Goal: Information Seeking & Learning: Learn about a topic

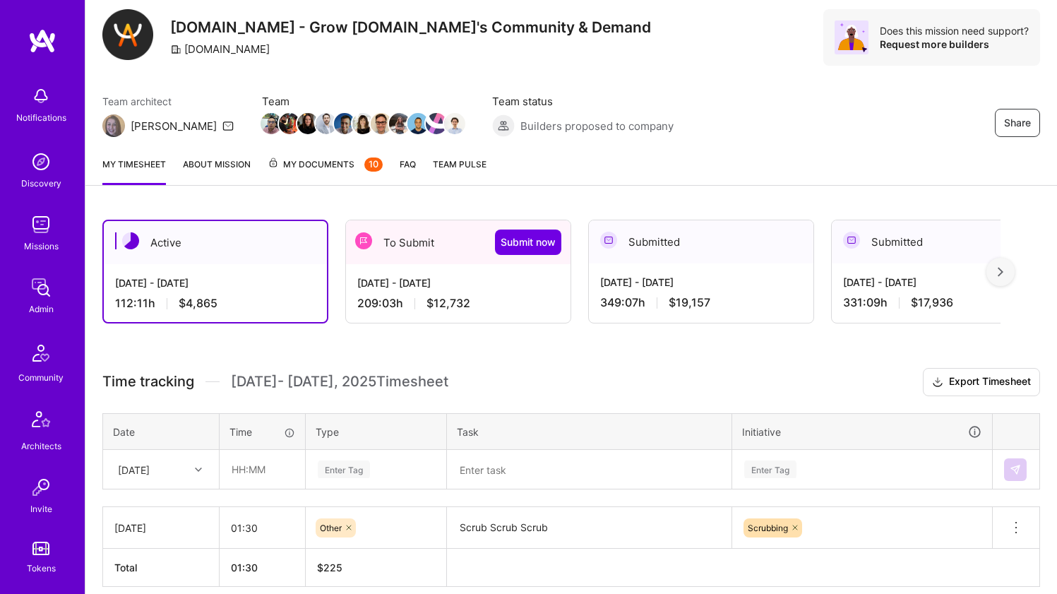
scroll to position [165, 0]
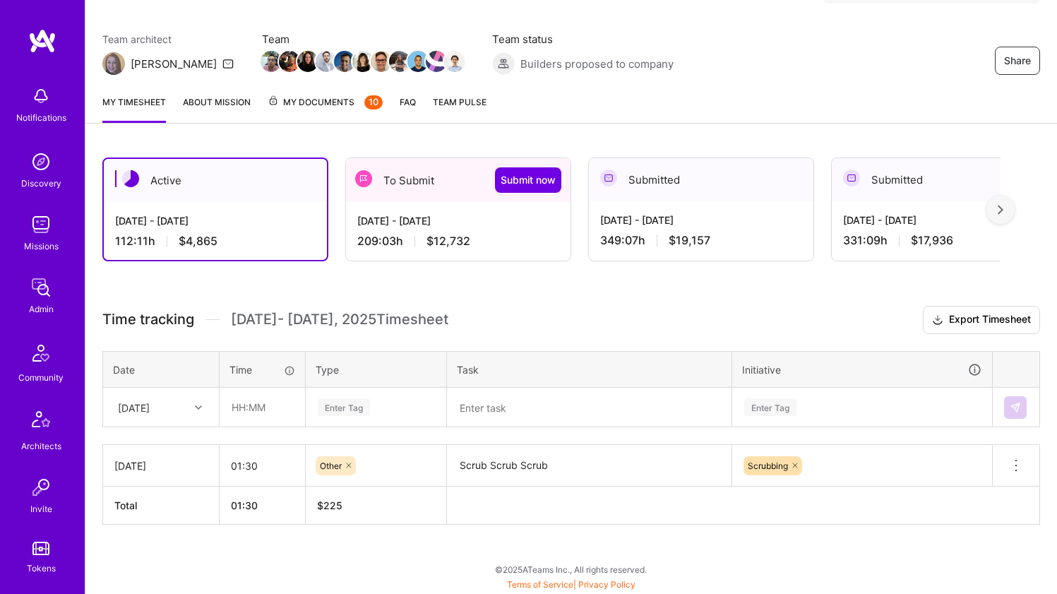
click at [289, 231] on div "Sep 16 - Sep 30, 2025 112:11 h $4,865" at bounding box center [215, 231] width 223 height 58
click at [191, 407] on div at bounding box center [200, 407] width 22 height 18
drag, startPoint x: 173, startPoint y: 506, endPoint x: 221, endPoint y: 433, distance: 87.7
click at [173, 505] on div "Thu, Sep 18" at bounding box center [161, 499] width 114 height 26
click at [256, 405] on input "text" at bounding box center [262, 406] width 84 height 37
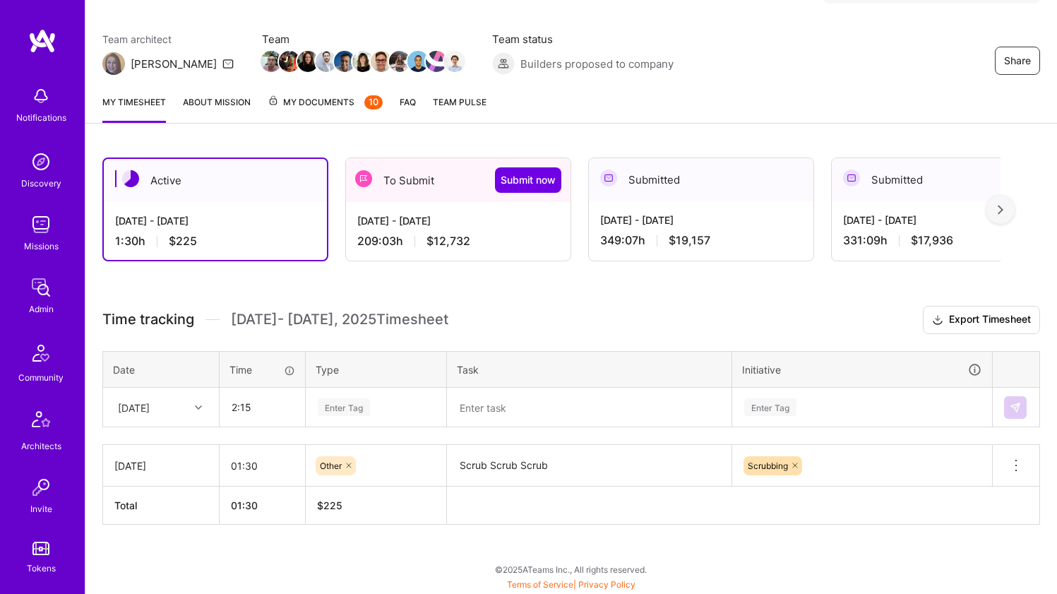
type input "02:15"
type input "oth"
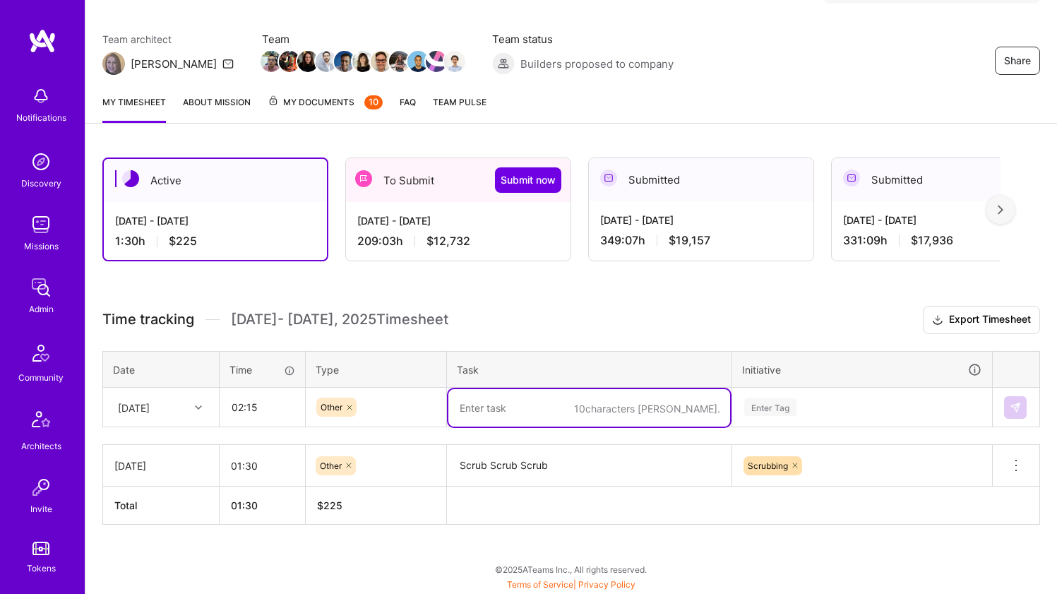
paste textarea "Scrub Scrub Scrub"
type textarea "Scrub Scrub Scrub"
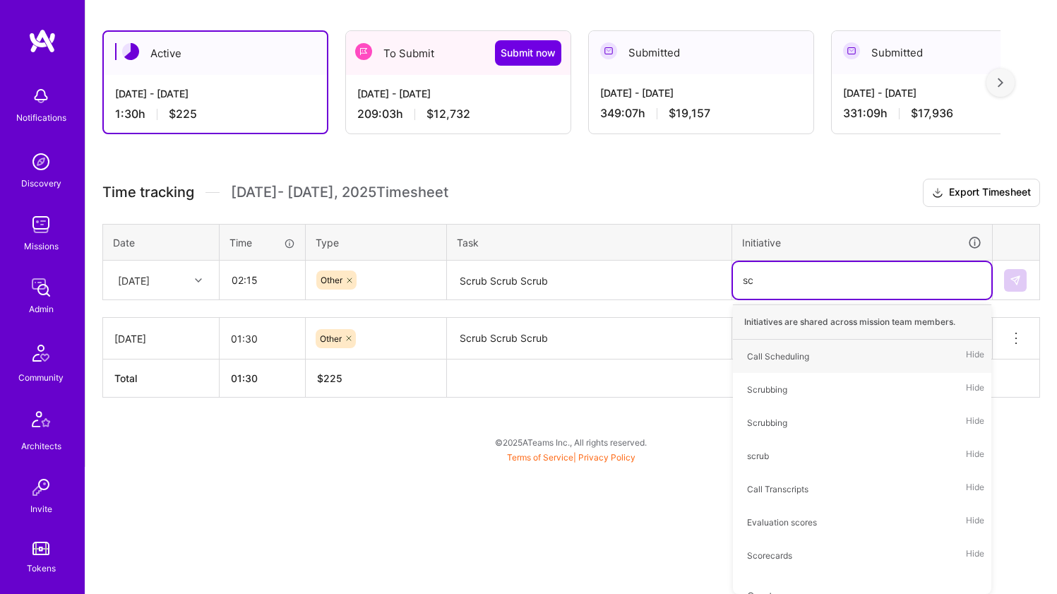
type input "scr"
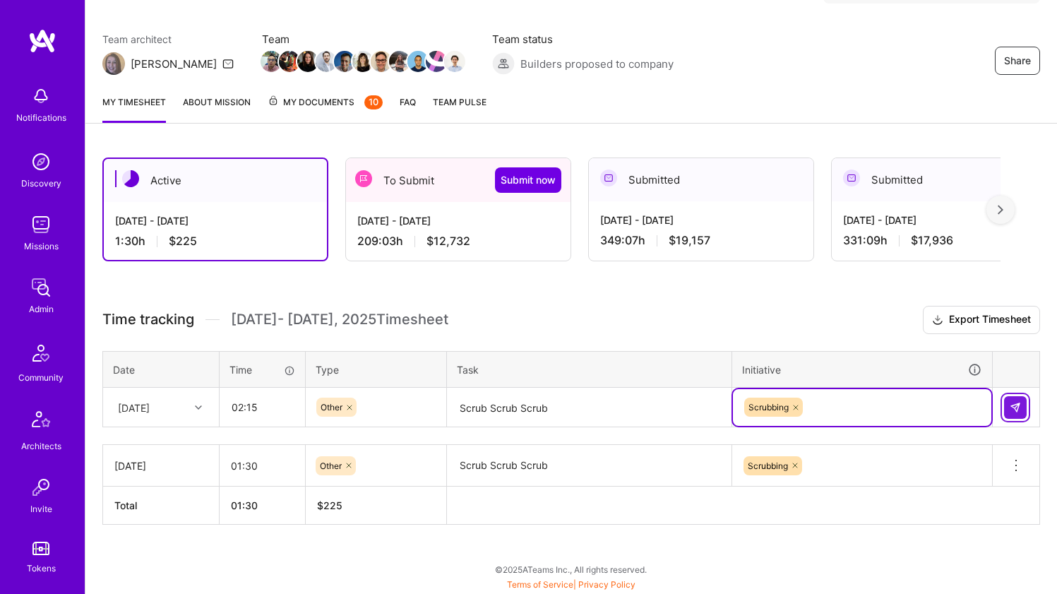
click at [1018, 404] on img at bounding box center [1014, 407] width 11 height 11
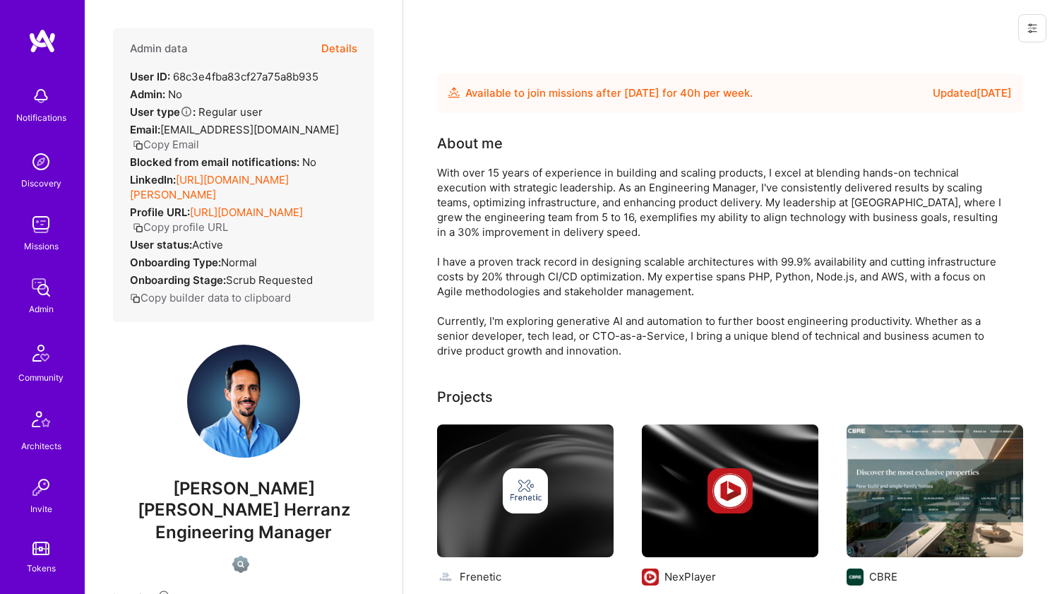
click at [264, 198] on link "https://linkedin.com/in/miguel-angel-vargas-herranz" at bounding box center [209, 187] width 159 height 28
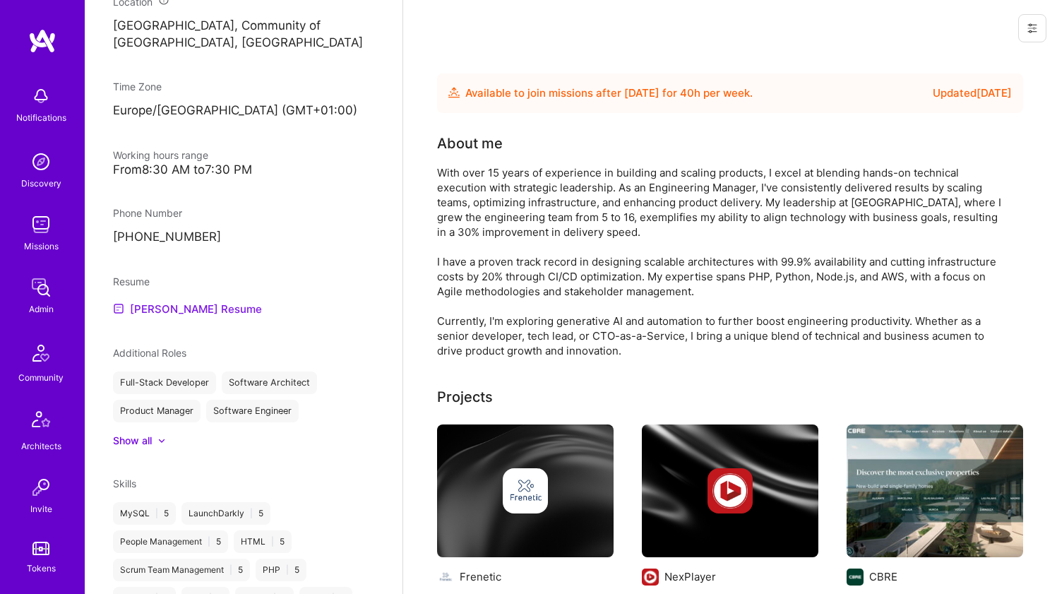
click at [198, 300] on link "Miguel Ángel's Resume" at bounding box center [187, 308] width 149 height 17
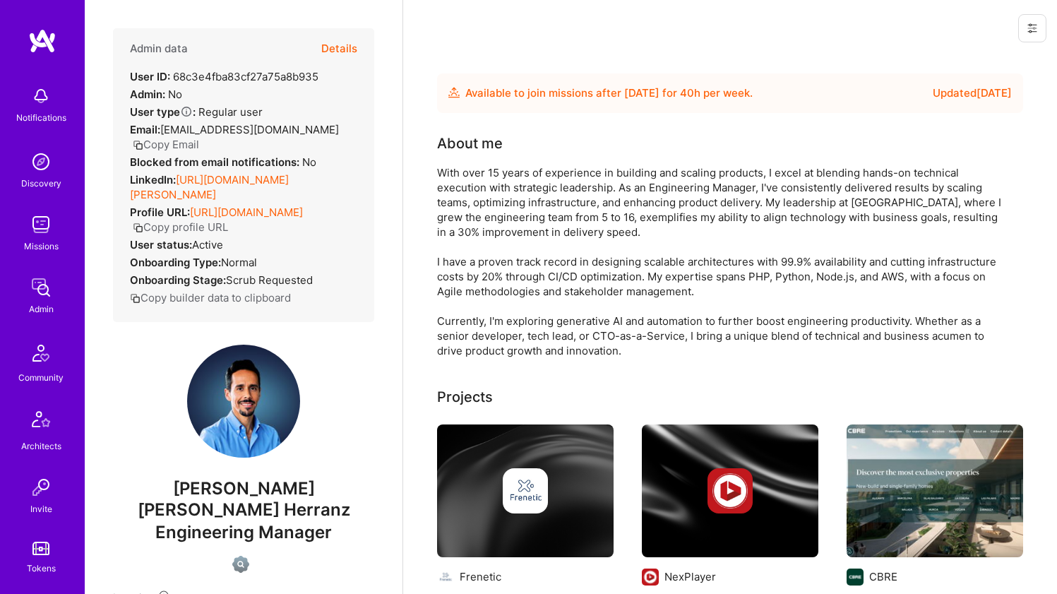
click at [469, 203] on div "With over 15 years of experience in building and scaling products, I excel at b…" at bounding box center [719, 261] width 565 height 193
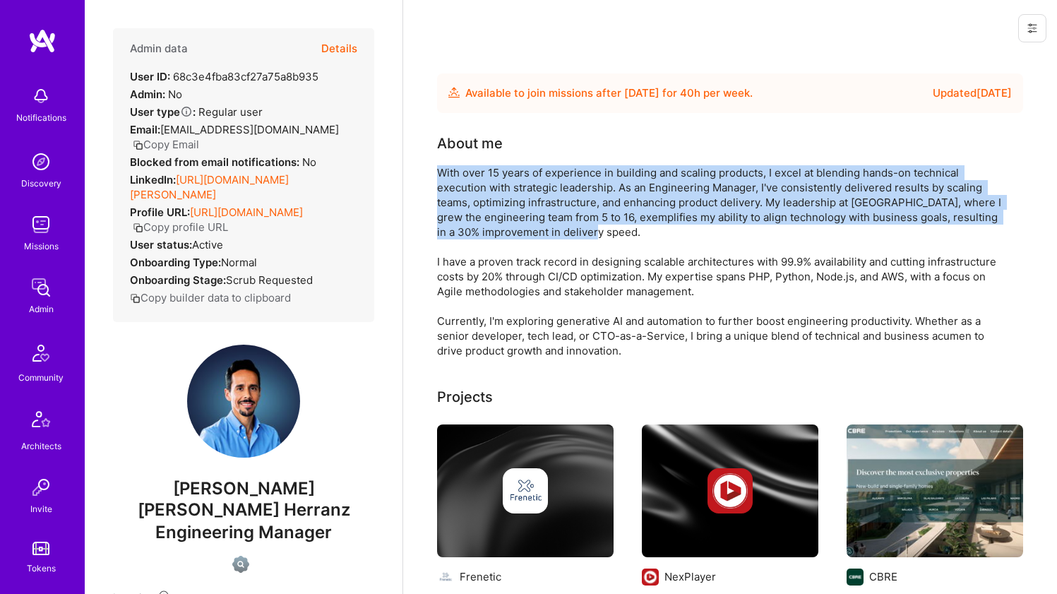
click at [469, 203] on div "With over 15 years of experience in building and scaling products, I excel at b…" at bounding box center [719, 261] width 565 height 193
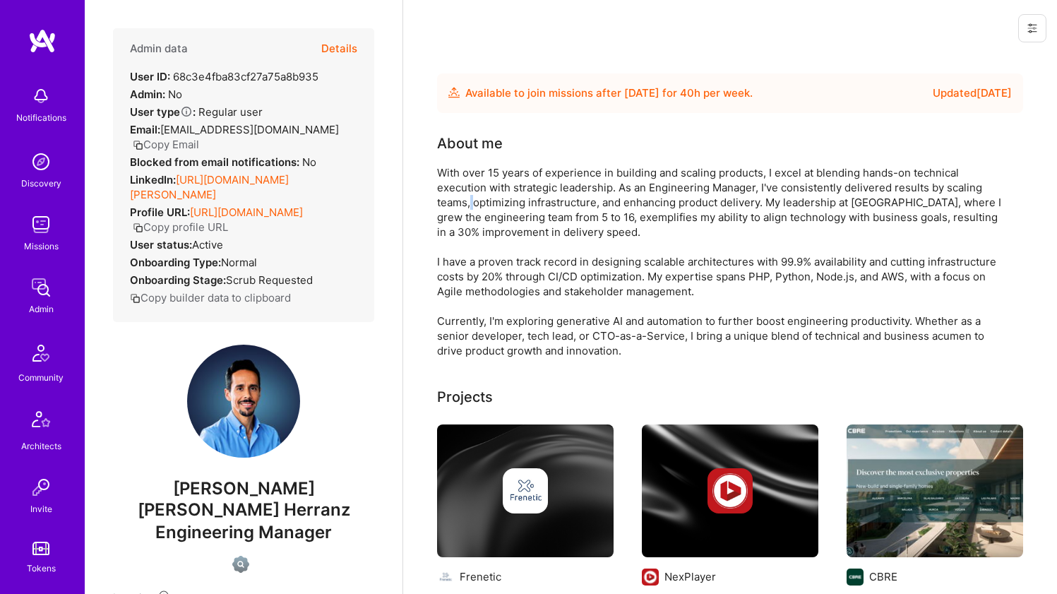
click at [469, 203] on div "With over 15 years of experience in building and scaling products, I excel at b…" at bounding box center [719, 261] width 565 height 193
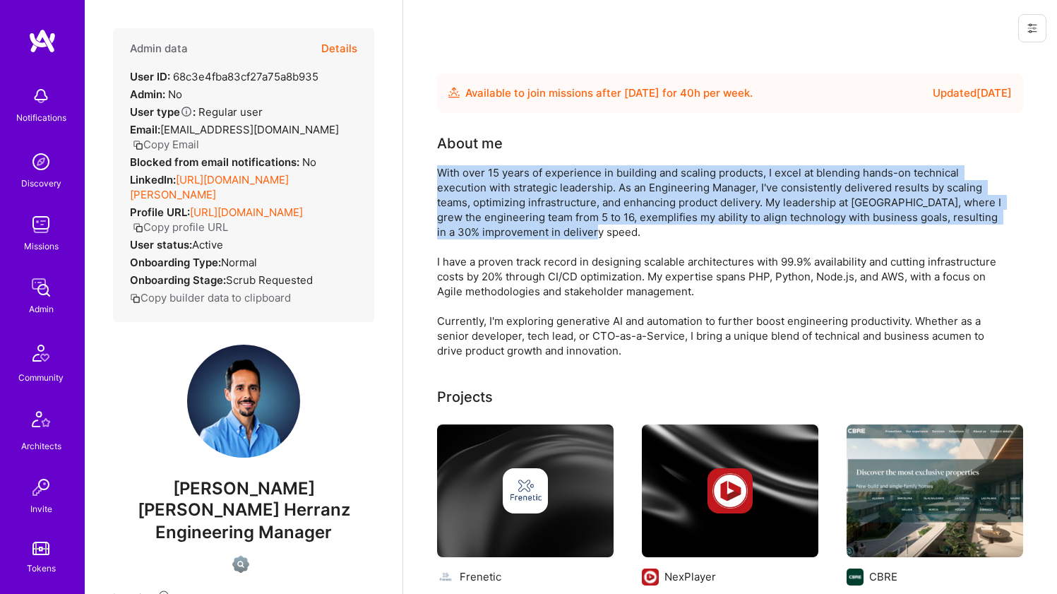
click at [469, 203] on div "With over 15 years of experience in building and scaling products, I excel at b…" at bounding box center [719, 261] width 565 height 193
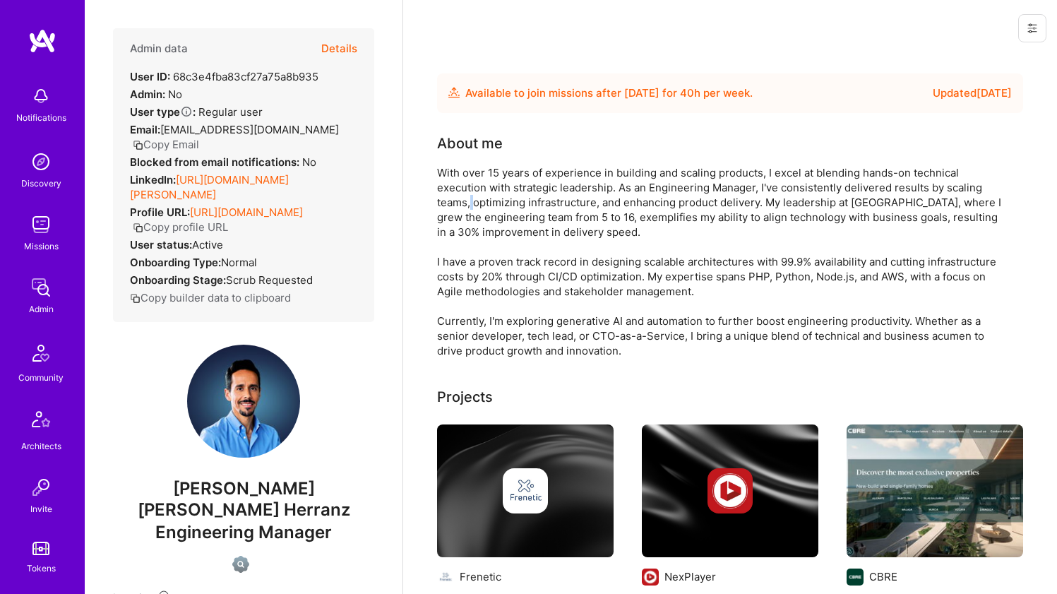
click at [469, 203] on div "With over 15 years of experience in building and scaling products, I excel at b…" at bounding box center [719, 261] width 565 height 193
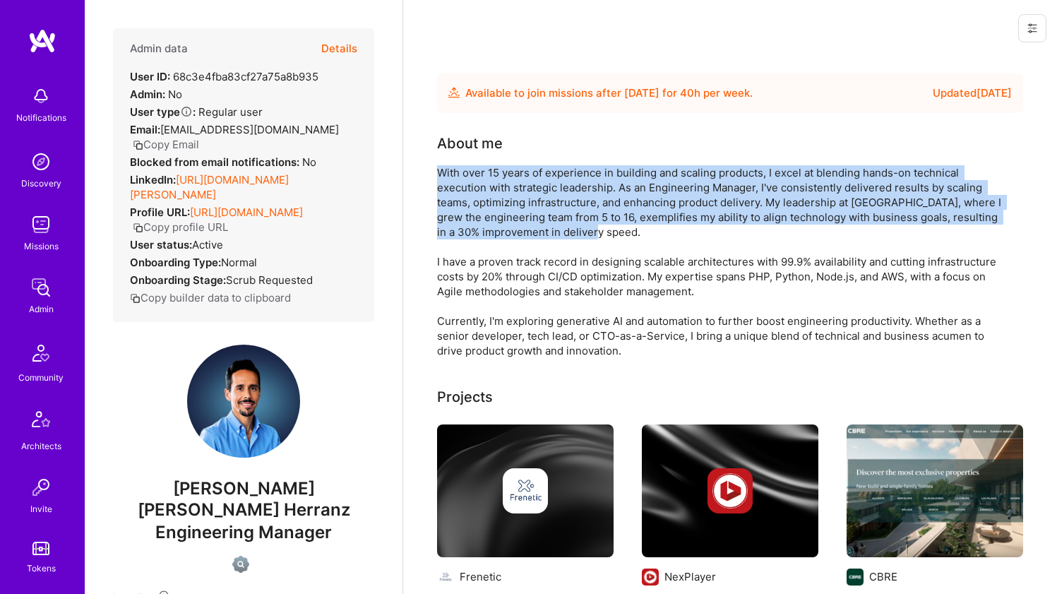
click at [469, 203] on div "With over 15 years of experience in building and scaling products, I excel at b…" at bounding box center [719, 261] width 565 height 193
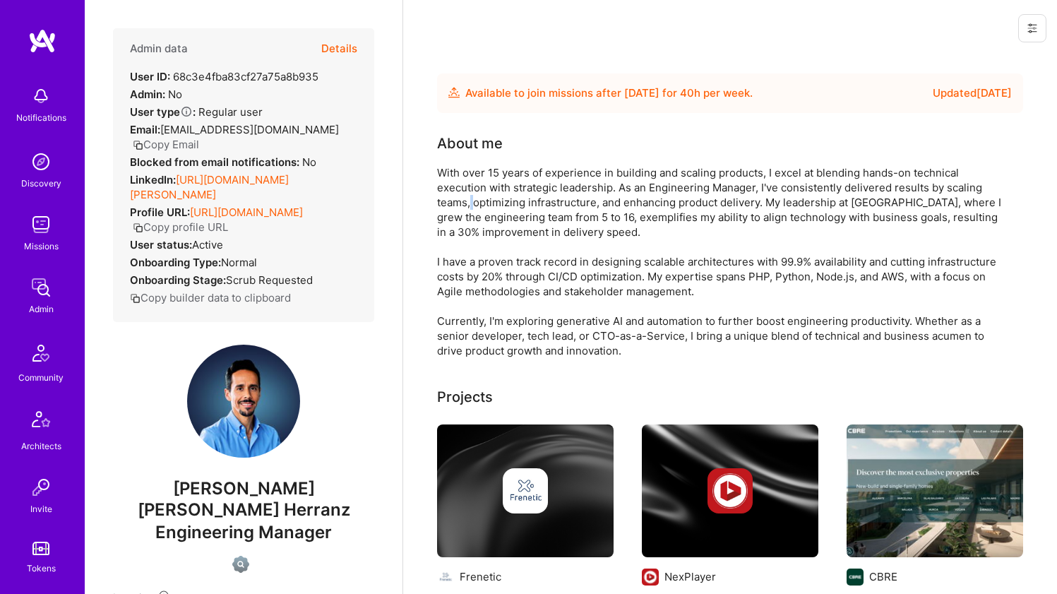
click at [469, 203] on div "With over 15 years of experience in building and scaling products, I excel at b…" at bounding box center [719, 261] width 565 height 193
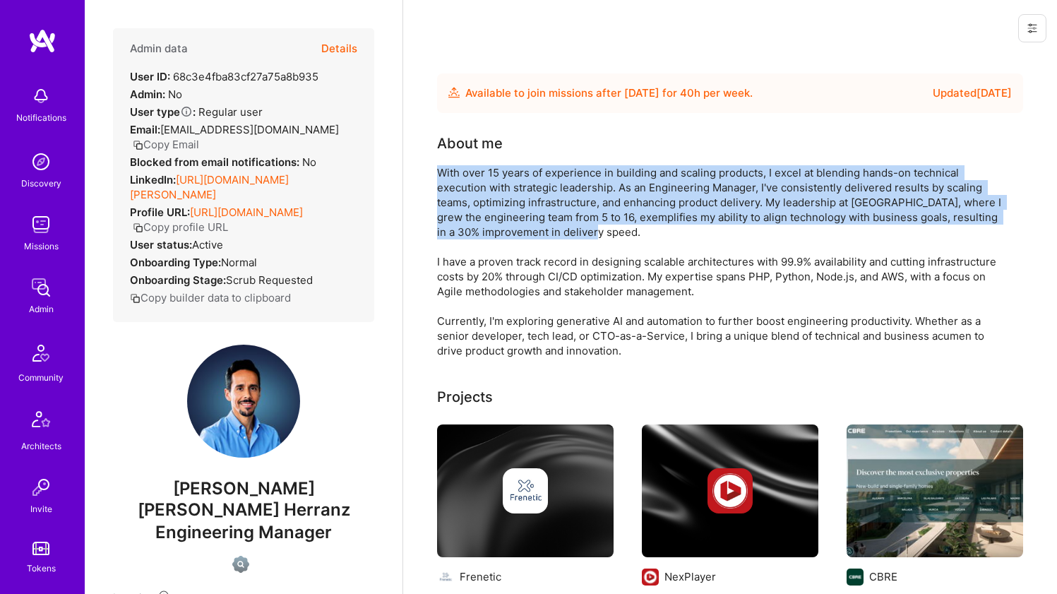
click at [469, 203] on div "With over 15 years of experience in building and scaling products, I excel at b…" at bounding box center [719, 261] width 565 height 193
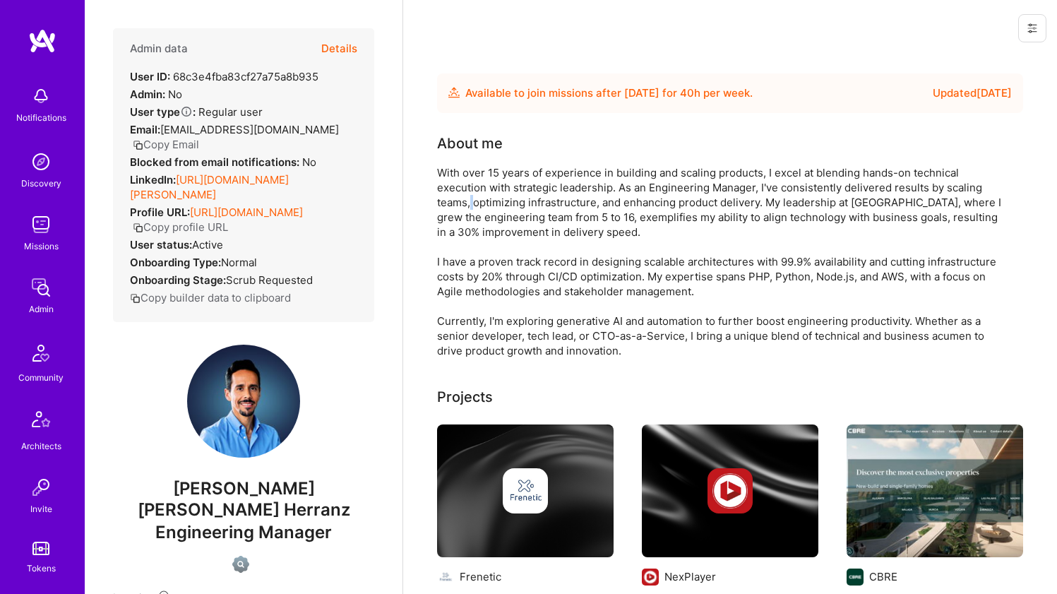
click at [469, 203] on div "With over 15 years of experience in building and scaling products, I excel at b…" at bounding box center [719, 261] width 565 height 193
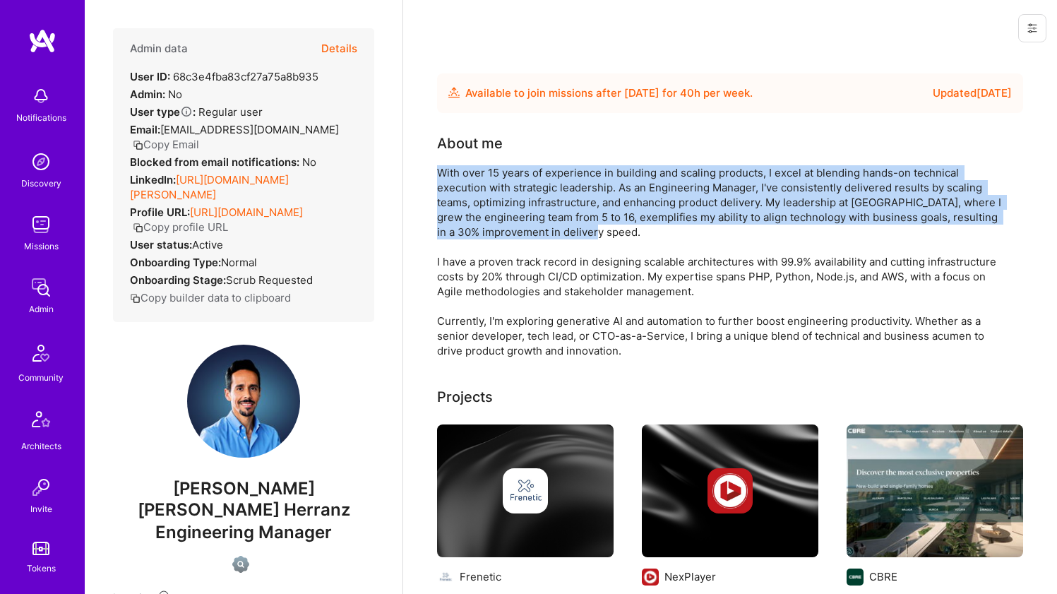
click at [469, 203] on div "With over 15 years of experience in building and scaling products, I excel at b…" at bounding box center [719, 261] width 565 height 193
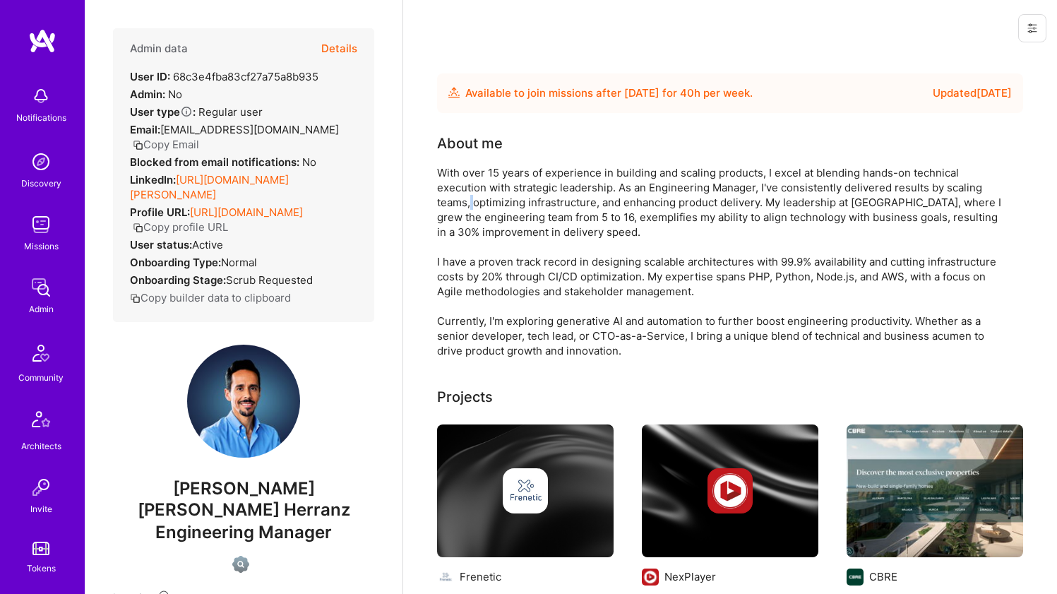
click at [469, 203] on div "With over 15 years of experience in building and scaling products, I excel at b…" at bounding box center [719, 261] width 565 height 193
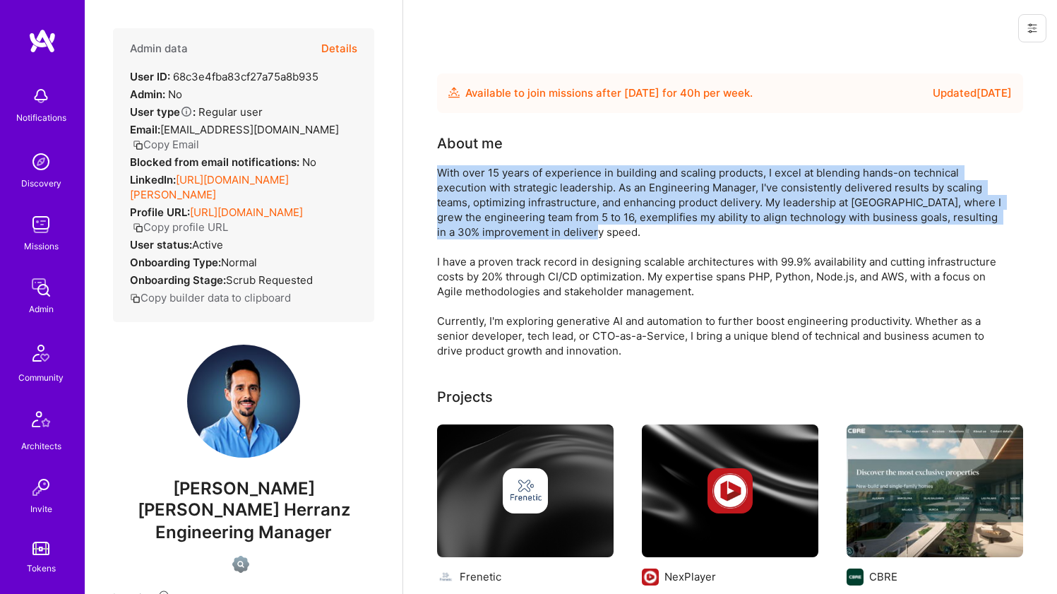
click at [469, 203] on div "With over 15 years of experience in building and scaling products, I excel at b…" at bounding box center [719, 261] width 565 height 193
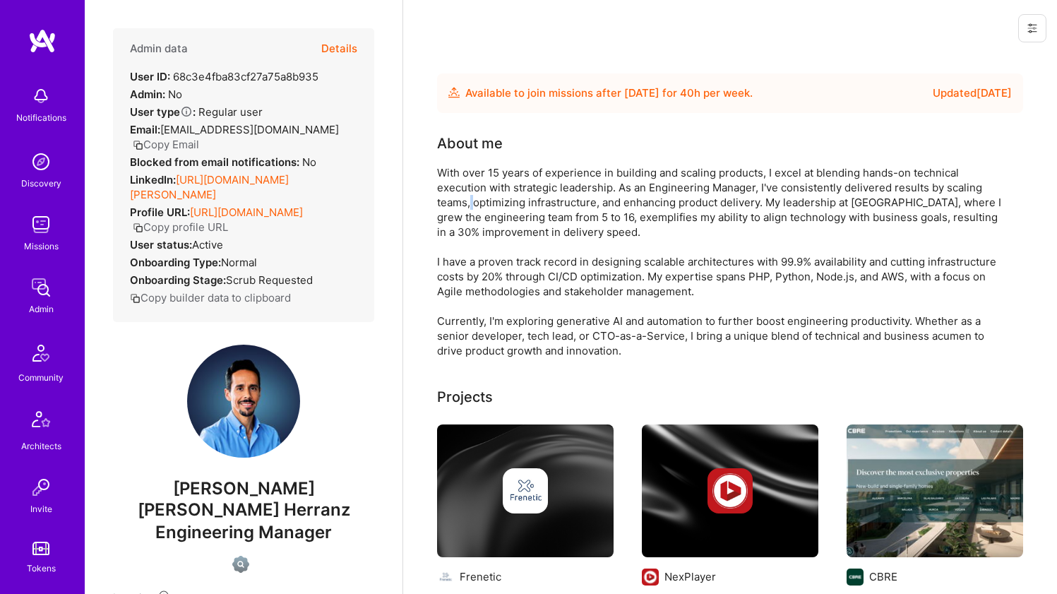
click at [469, 203] on div "With over 15 years of experience in building and scaling products, I excel at b…" at bounding box center [719, 261] width 565 height 193
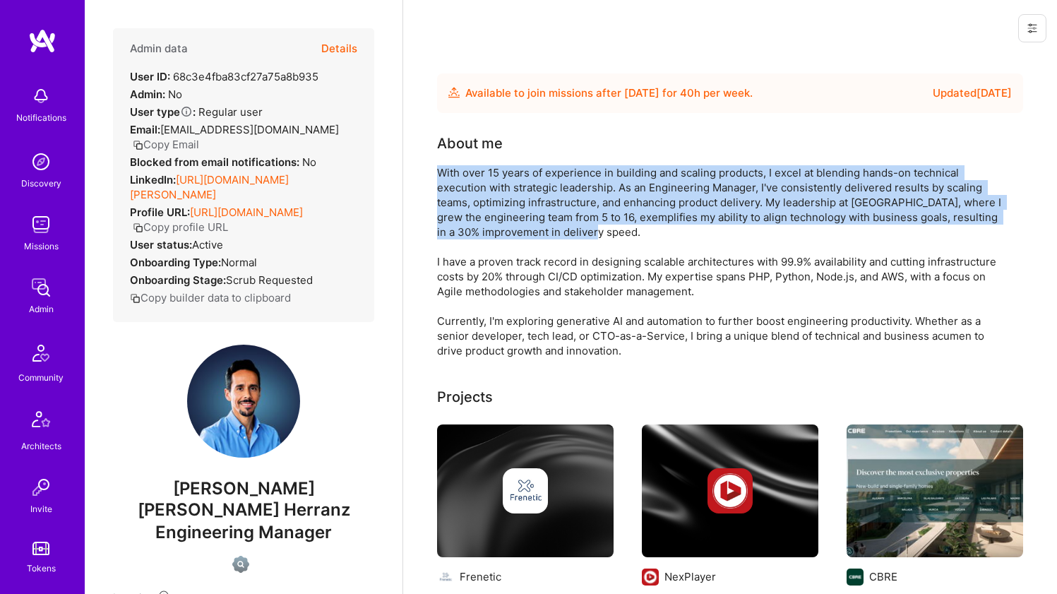
click at [469, 203] on div "With over 15 years of experience in building and scaling products, I excel at b…" at bounding box center [719, 261] width 565 height 193
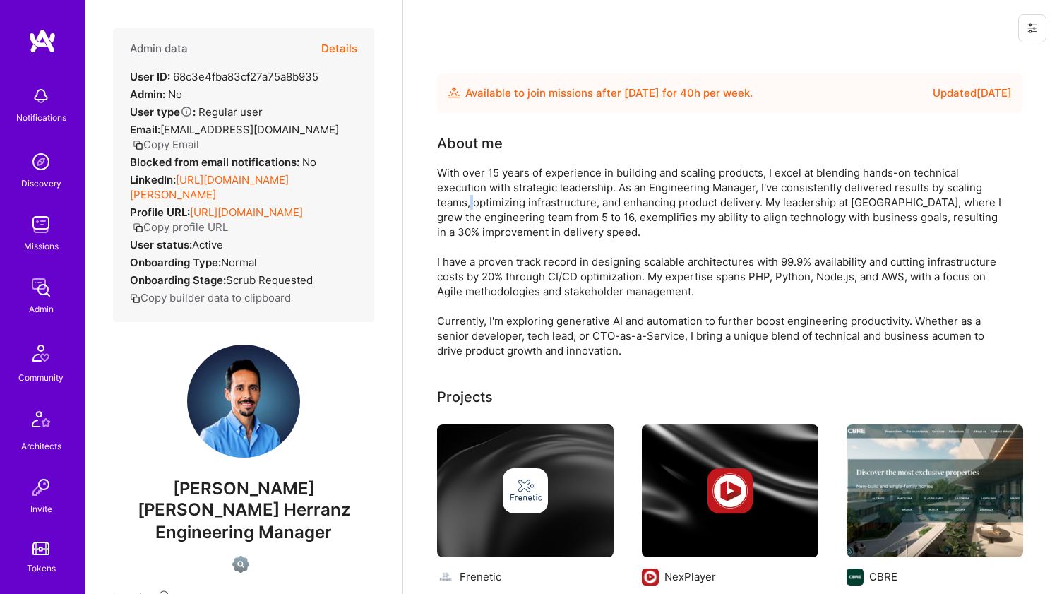
click at [469, 203] on div "With over 15 years of experience in building and scaling products, I excel at b…" at bounding box center [719, 261] width 565 height 193
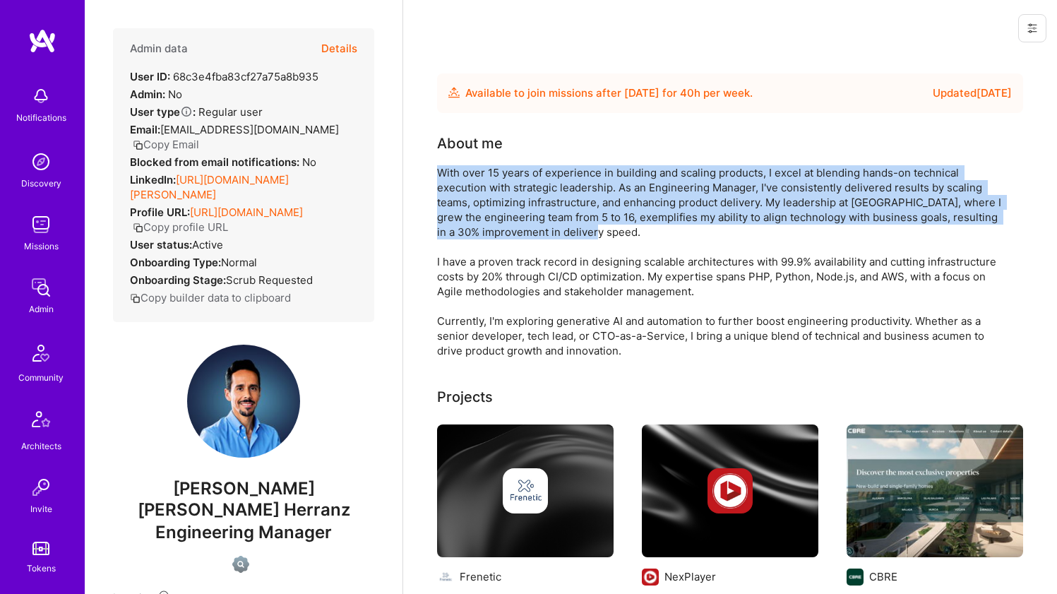
click at [469, 203] on div "With over 15 years of experience in building and scaling products, I excel at b…" at bounding box center [719, 261] width 565 height 193
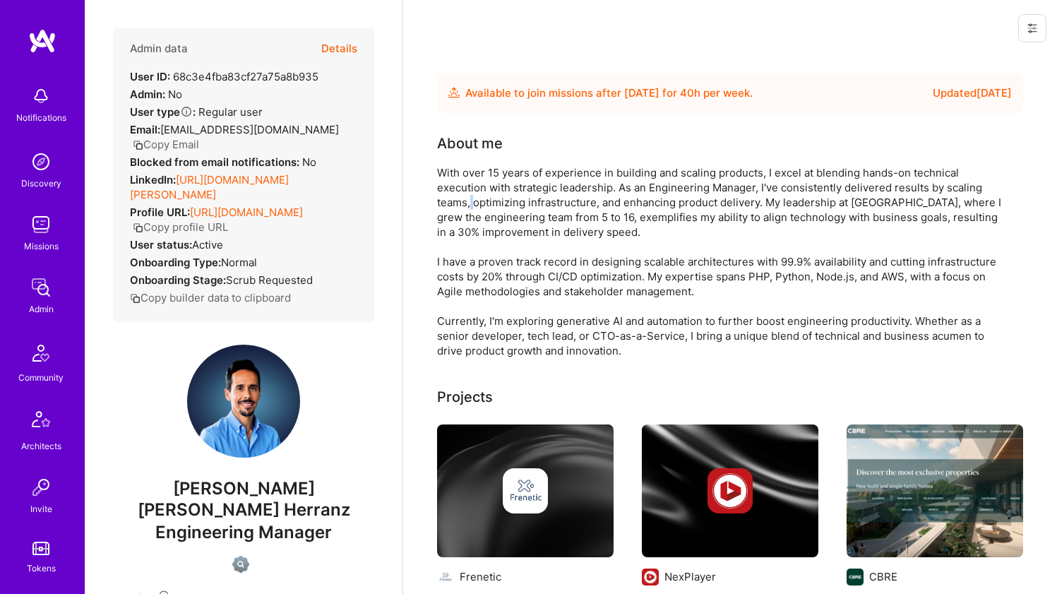
click at [469, 203] on div "With over 15 years of experience in building and scaling products, I excel at b…" at bounding box center [719, 261] width 565 height 193
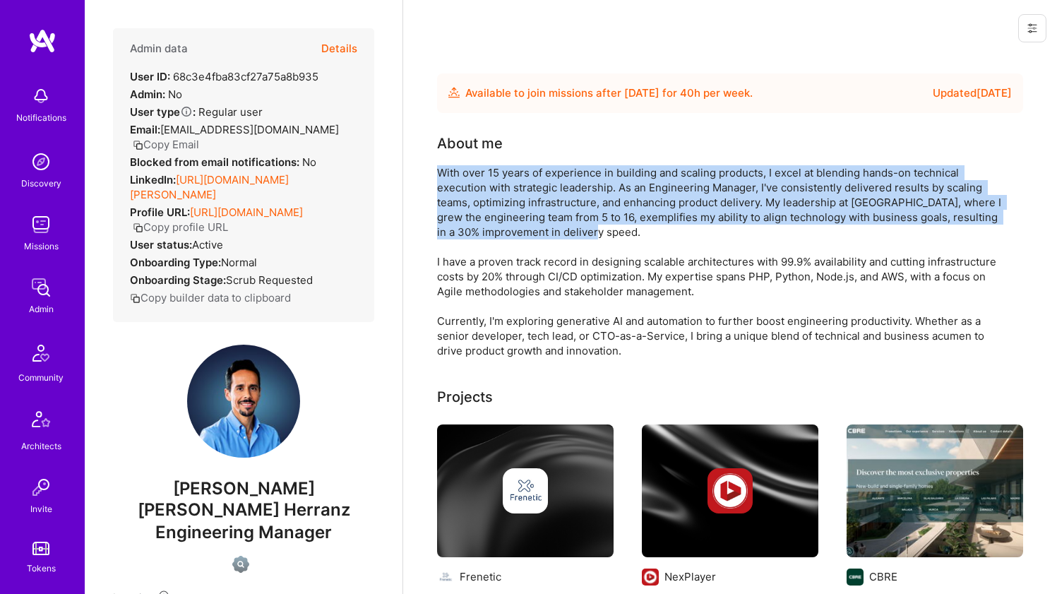
click at [469, 203] on div "With over 15 years of experience in building and scaling products, I excel at b…" at bounding box center [719, 261] width 565 height 193
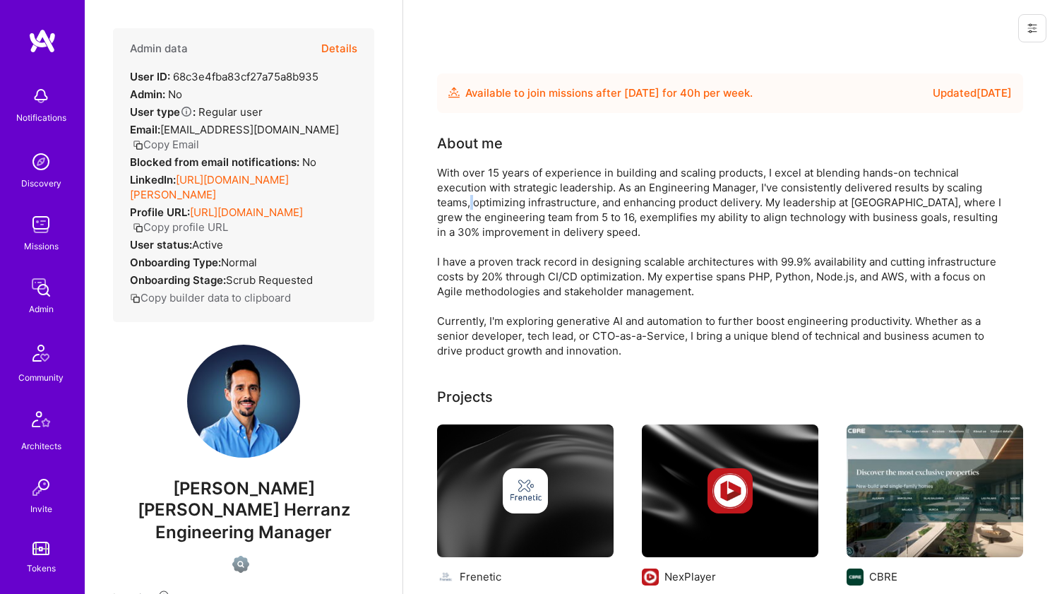
click at [469, 203] on div "With over 15 years of experience in building and scaling products, I excel at b…" at bounding box center [719, 261] width 565 height 193
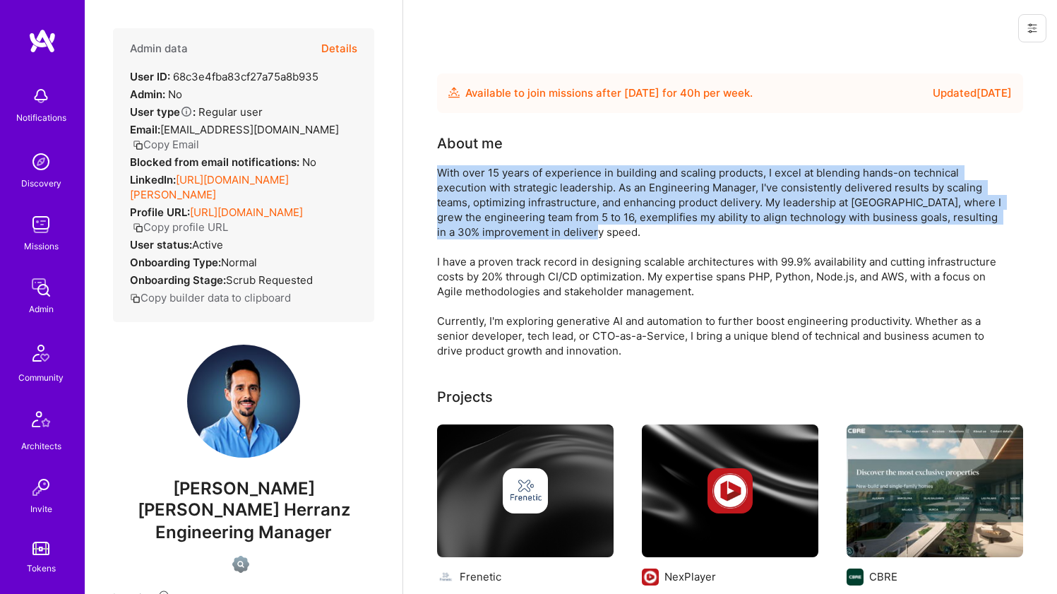
click at [469, 203] on div "With over 15 years of experience in building and scaling products, I excel at b…" at bounding box center [719, 261] width 565 height 193
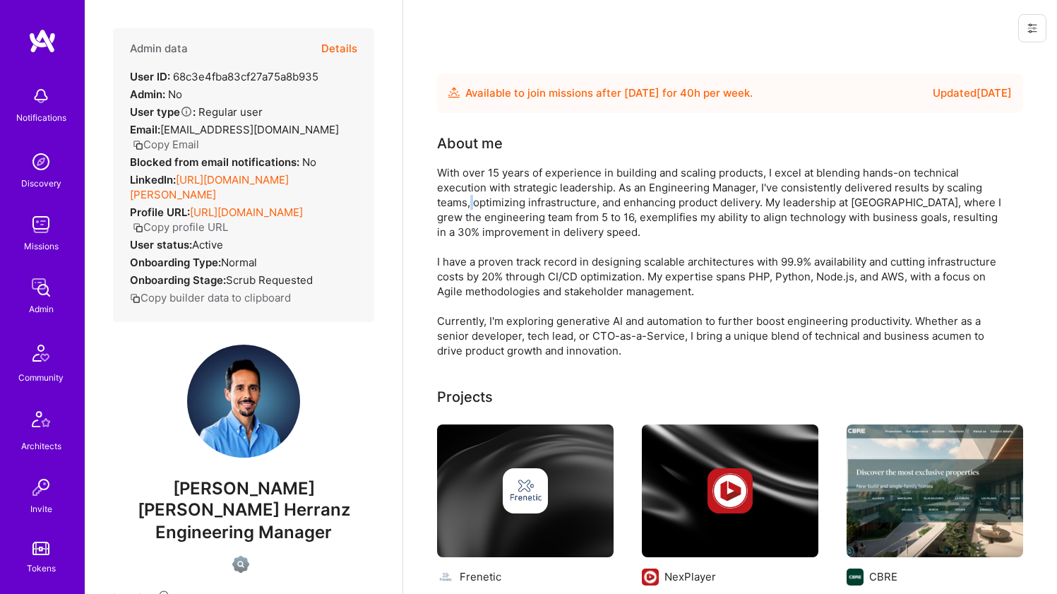
click at [469, 203] on div "With over 15 years of experience in building and scaling products, I excel at b…" at bounding box center [719, 261] width 565 height 193
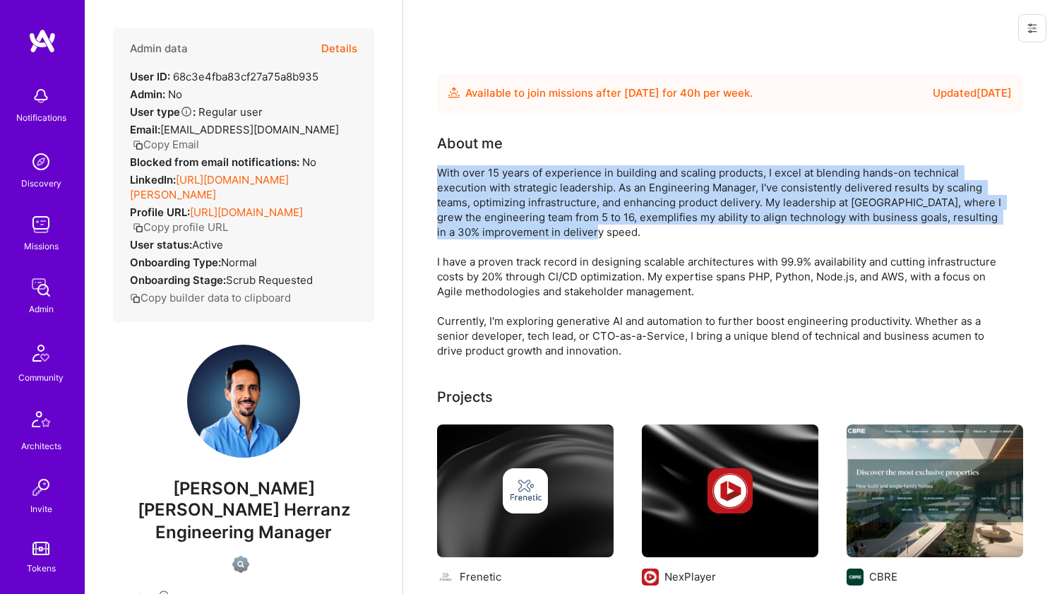
click at [469, 203] on div "With over 15 years of experience in building and scaling products, I excel at b…" at bounding box center [719, 261] width 565 height 193
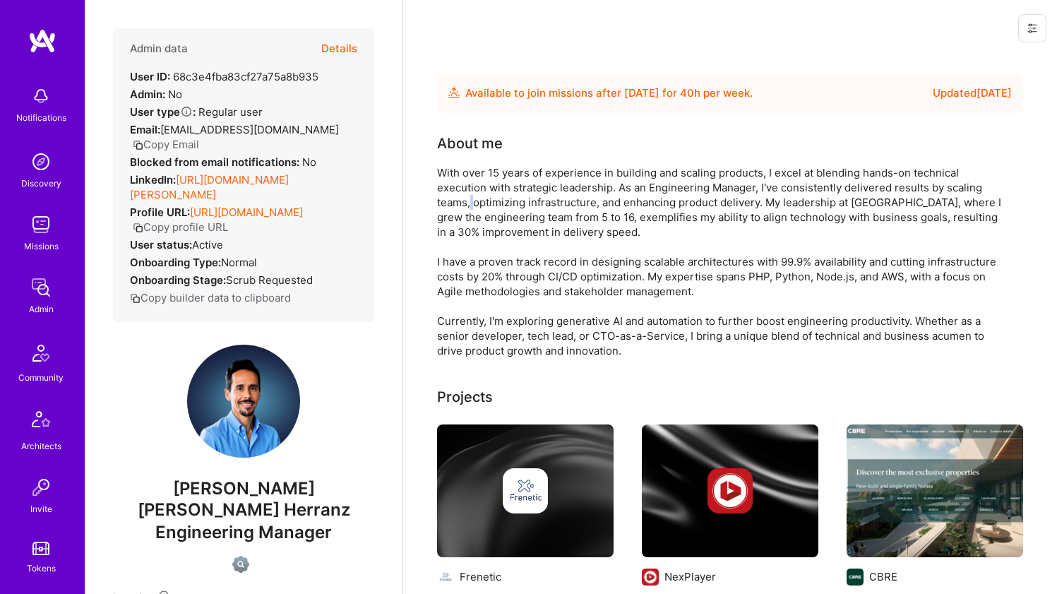
click at [469, 203] on div "With over 15 years of experience in building and scaling products, I excel at b…" at bounding box center [719, 261] width 565 height 193
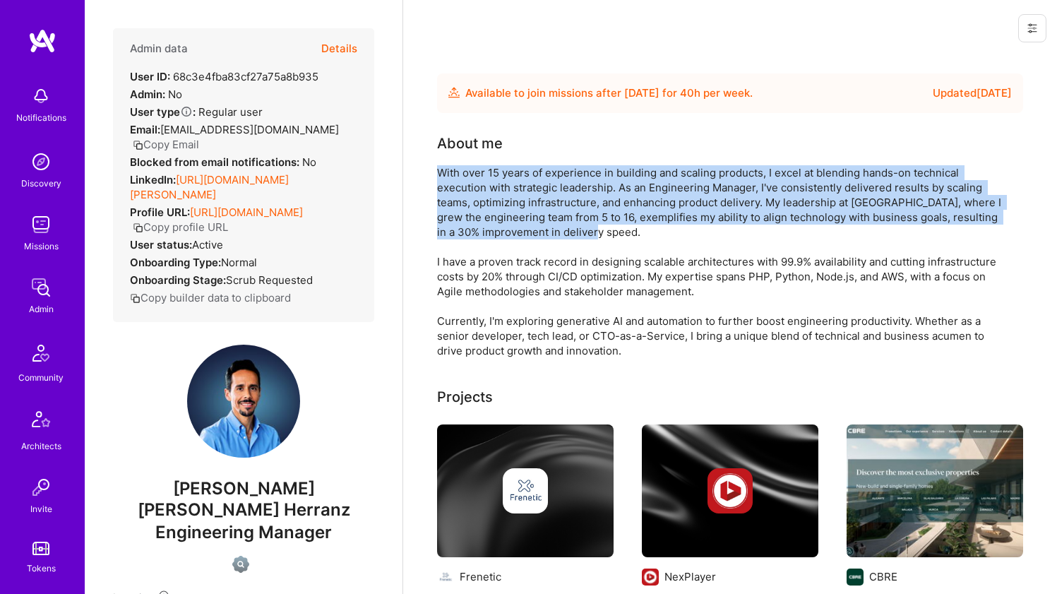
click at [469, 203] on div "With over 15 years of experience in building and scaling products, I excel at b…" at bounding box center [719, 261] width 565 height 193
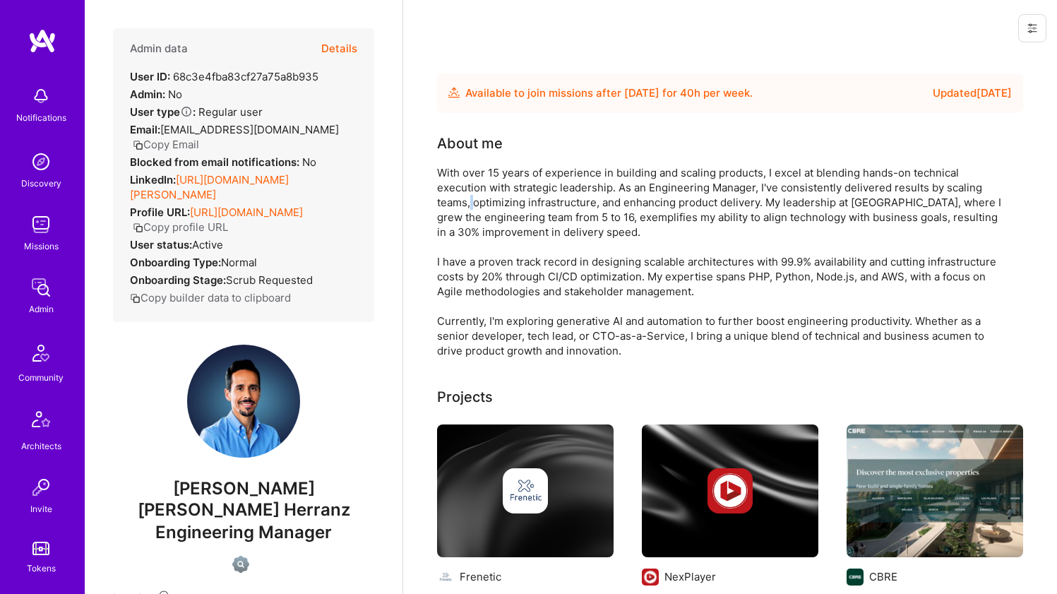
click at [469, 203] on div "With over 15 years of experience in building and scaling products, I excel at b…" at bounding box center [719, 261] width 565 height 193
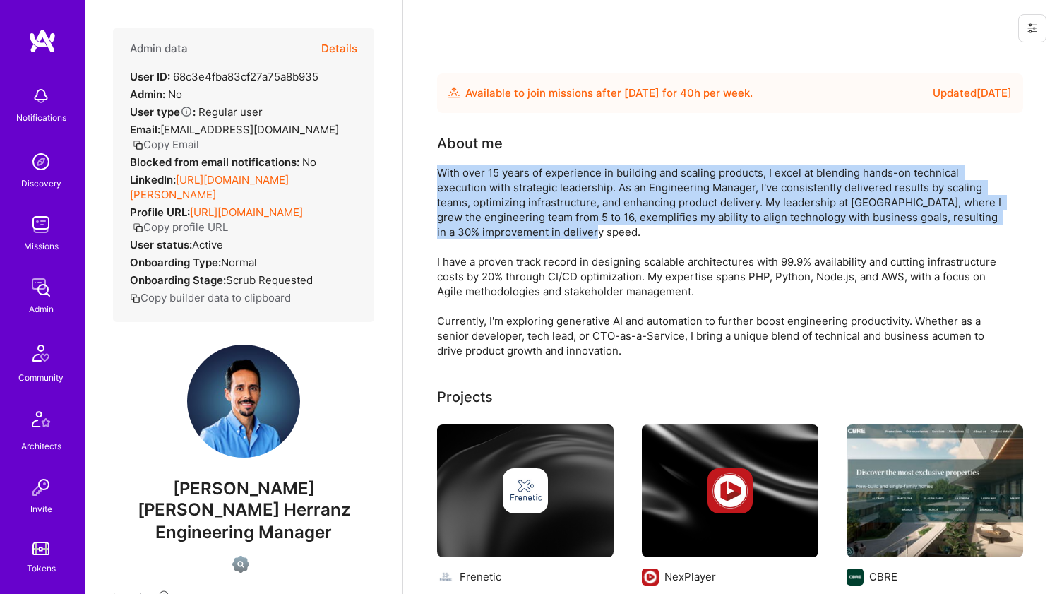
click at [469, 203] on div "With over 15 years of experience in building and scaling products, I excel at b…" at bounding box center [719, 261] width 565 height 193
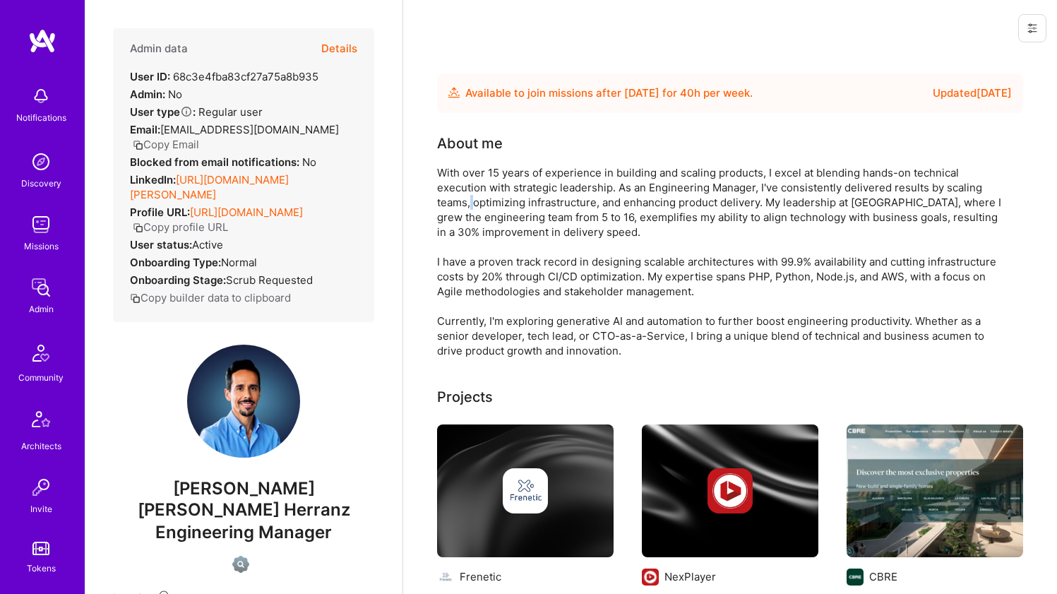
click at [469, 203] on div "With over 15 years of experience in building and scaling products, I excel at b…" at bounding box center [719, 261] width 565 height 193
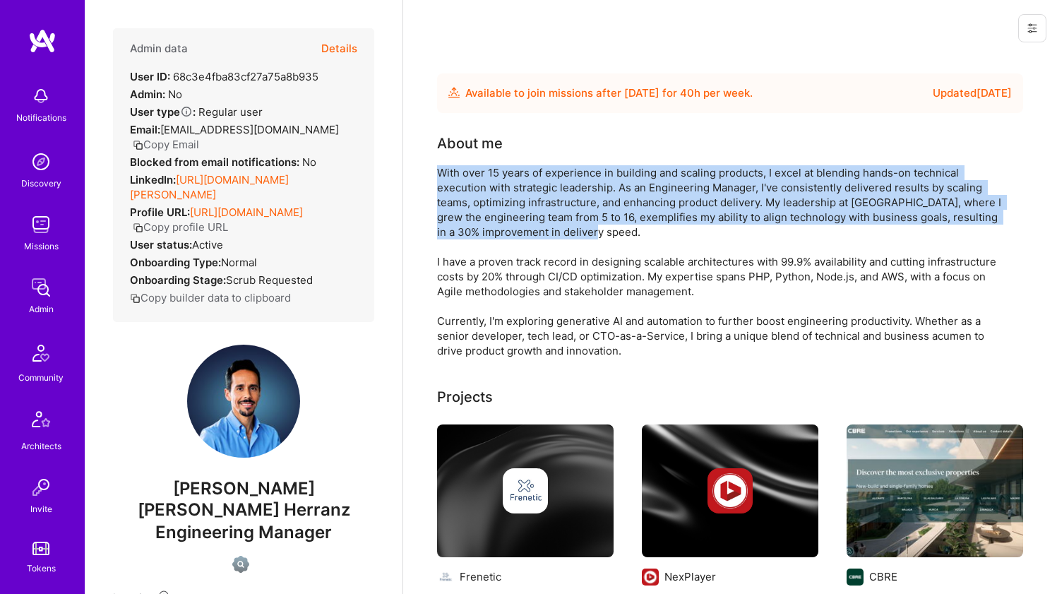
click at [469, 203] on div "With over 15 years of experience in building and scaling products, I excel at b…" at bounding box center [719, 261] width 565 height 193
click at [458, 216] on div "With over 15 years of experience in building and scaling products, I excel at b…" at bounding box center [719, 261] width 565 height 193
click at [446, 172] on div "With over 15 years of experience in building and scaling products, I excel at b…" at bounding box center [719, 261] width 565 height 193
click at [443, 169] on div "With over 15 years of experience in building and scaling products, I excel at b…" at bounding box center [719, 261] width 565 height 193
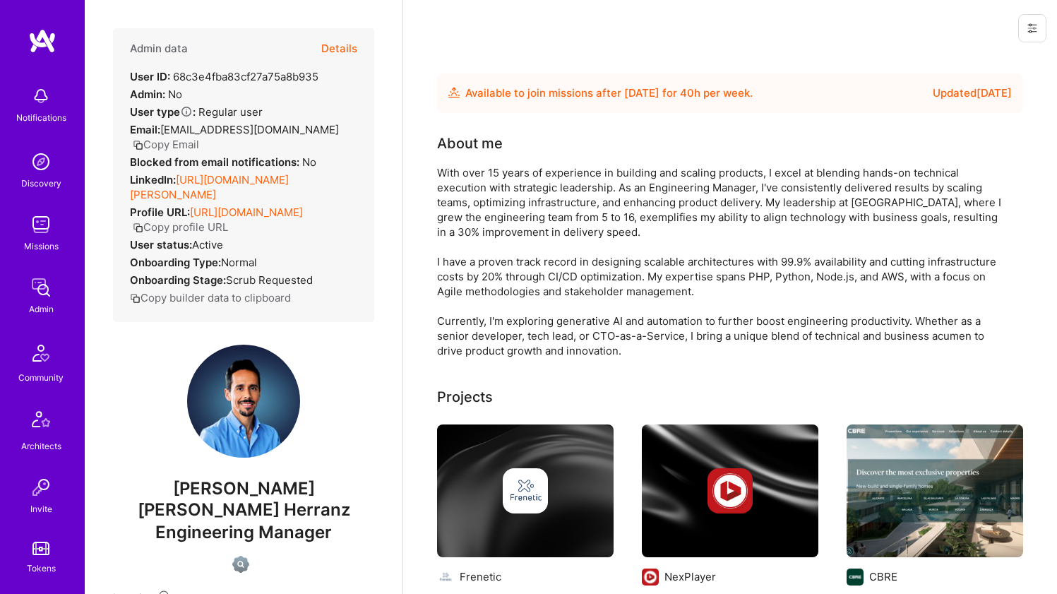
click at [443, 169] on div "With over 15 years of experience in building and scaling products, I excel at b…" at bounding box center [719, 261] width 565 height 193
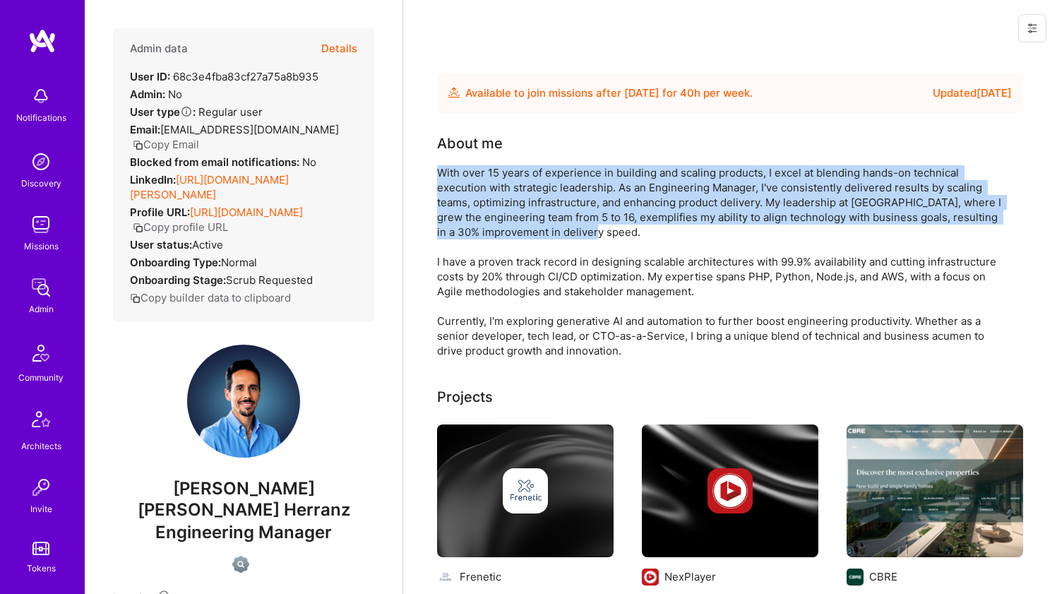
click at [443, 169] on div "With over 15 years of experience in building and scaling products, I excel at b…" at bounding box center [719, 261] width 565 height 193
click at [437, 169] on div "With over 15 years of experience in building and scaling products, I excel at b…" at bounding box center [719, 261] width 565 height 193
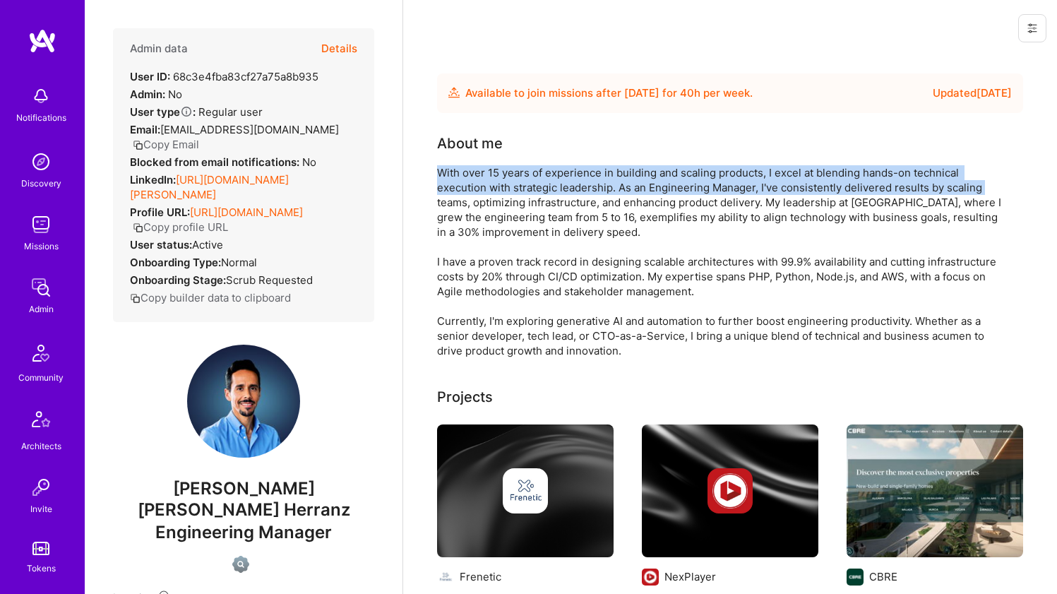
drag, startPoint x: 429, startPoint y: 168, endPoint x: 427, endPoint y: 205, distance: 37.5
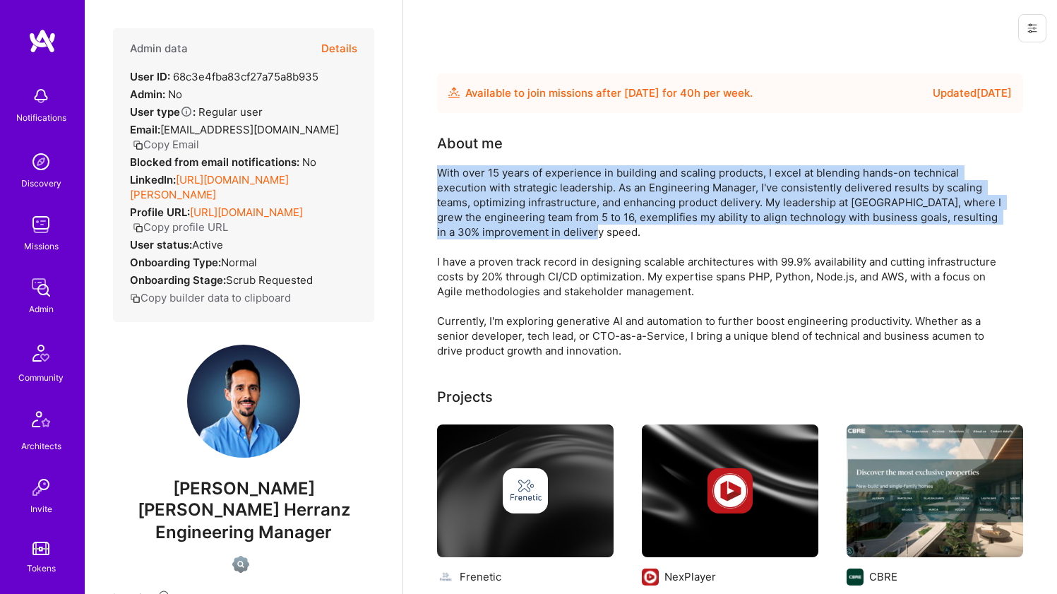
click at [532, 203] on div "With over 15 years of experience in building and scaling products, I excel at b…" at bounding box center [719, 261] width 565 height 193
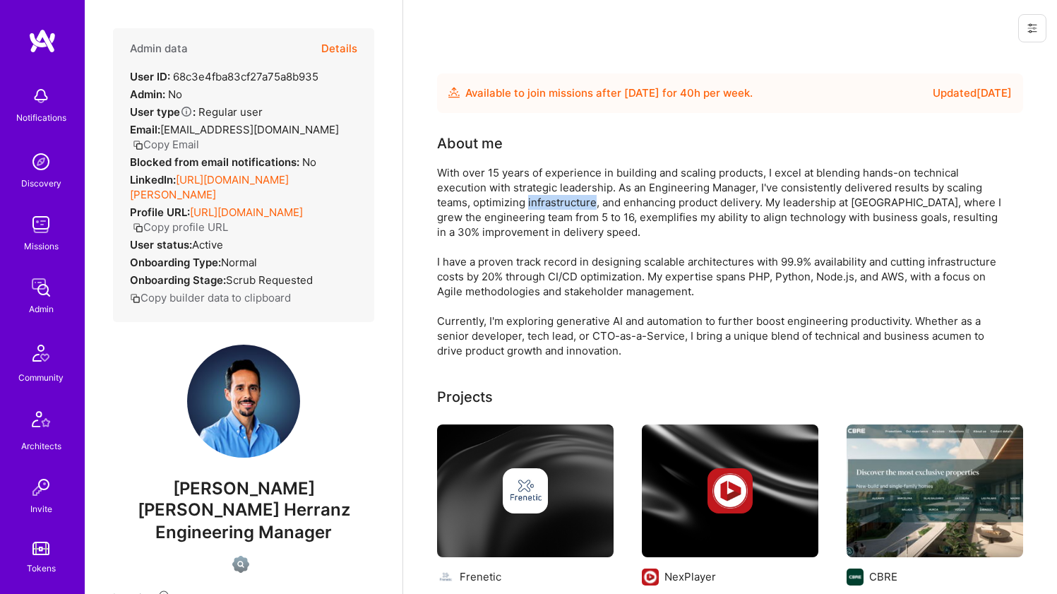
click at [532, 203] on div "With over 15 years of experience in building and scaling products, I excel at b…" at bounding box center [719, 261] width 565 height 193
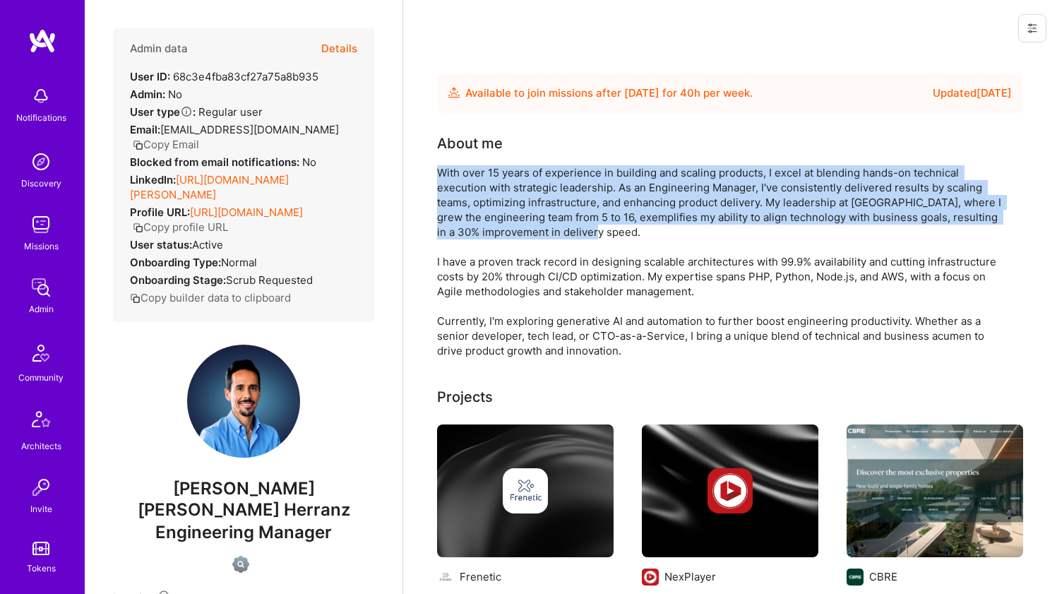
click at [532, 203] on div "With over 15 years of experience in building and scaling products, I excel at b…" at bounding box center [719, 261] width 565 height 193
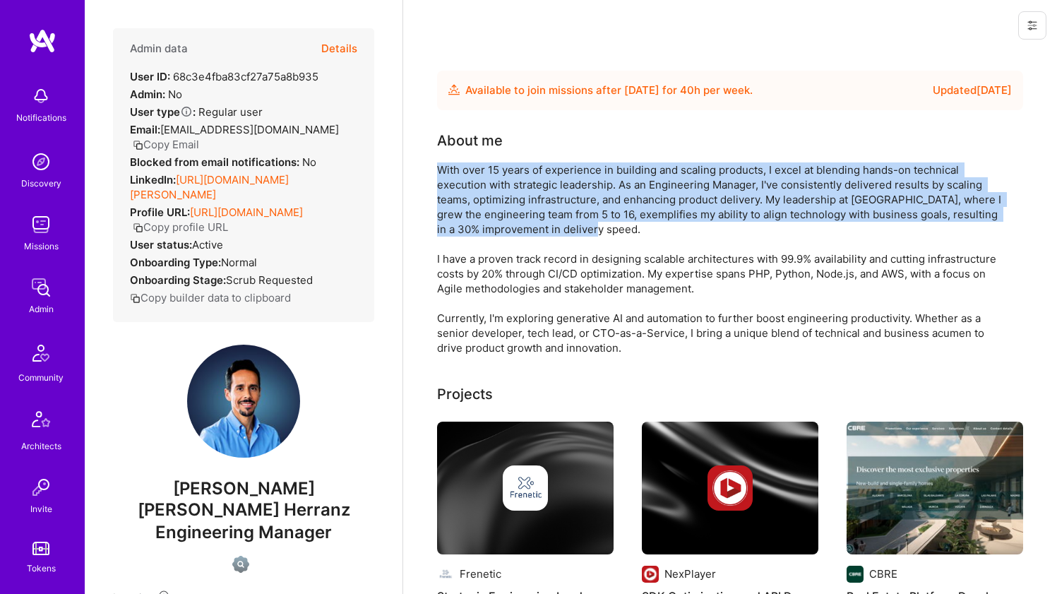
scroll to position [6, 0]
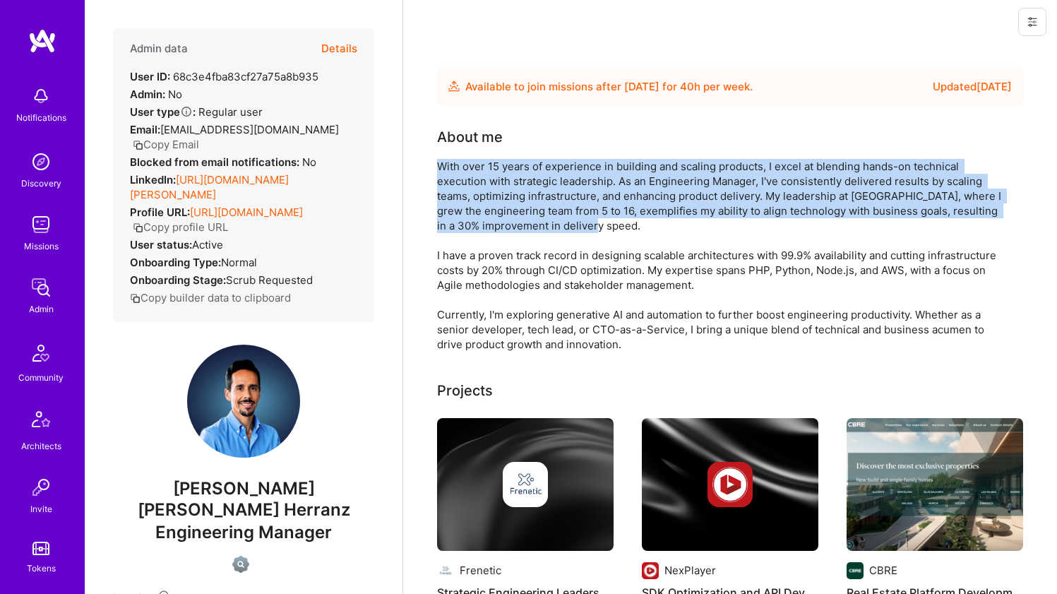
click at [492, 258] on div "With over 15 years of experience in building and scaling products, I excel at b…" at bounding box center [719, 255] width 565 height 193
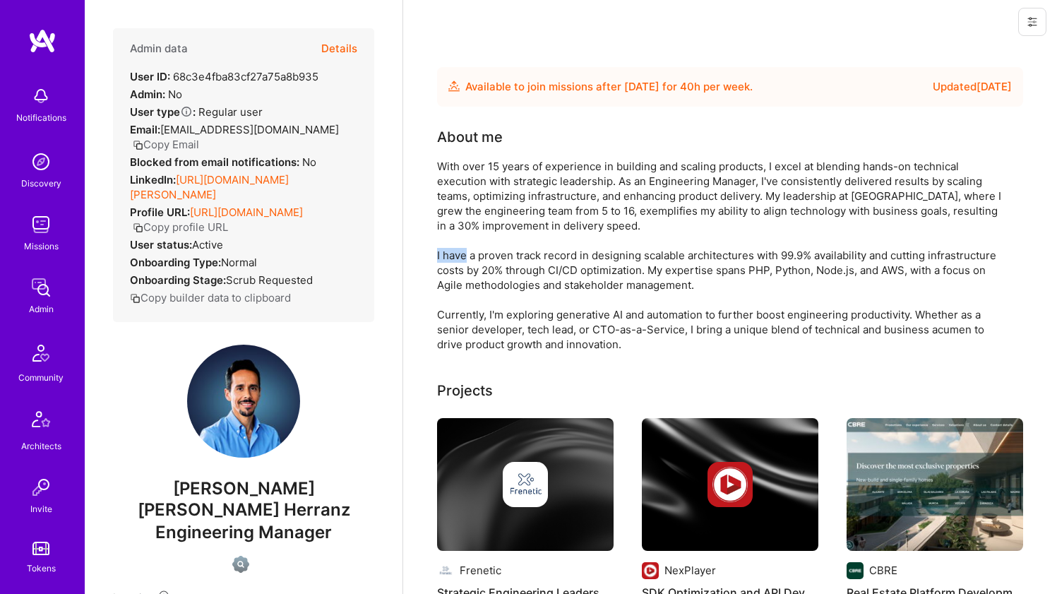
click at [492, 258] on div "With over 15 years of experience in building and scaling products, I excel at b…" at bounding box center [719, 255] width 565 height 193
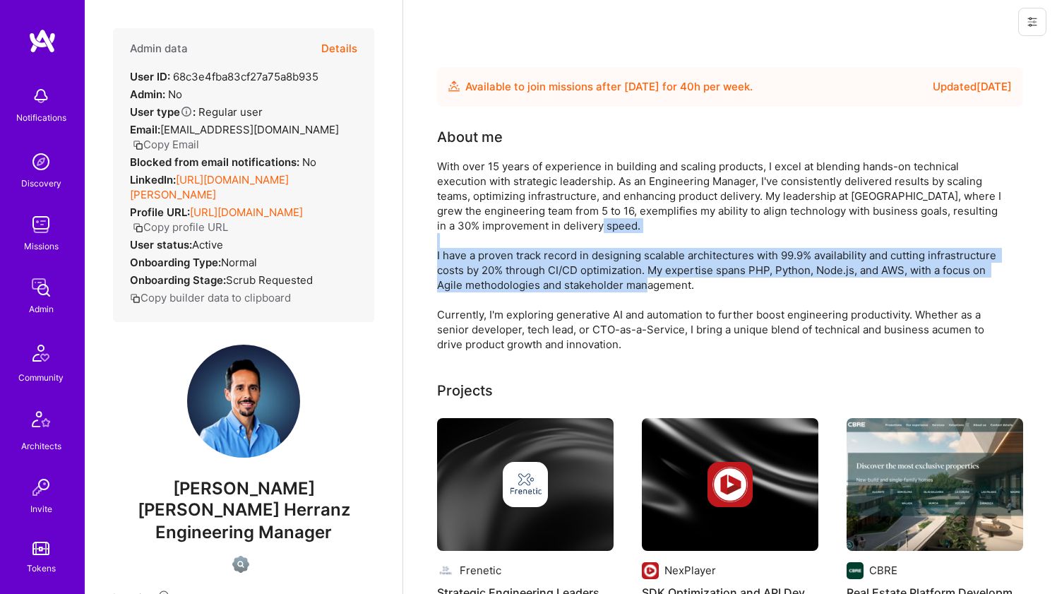
click at [492, 258] on div "With over 15 years of experience in building and scaling products, I excel at b…" at bounding box center [719, 255] width 565 height 193
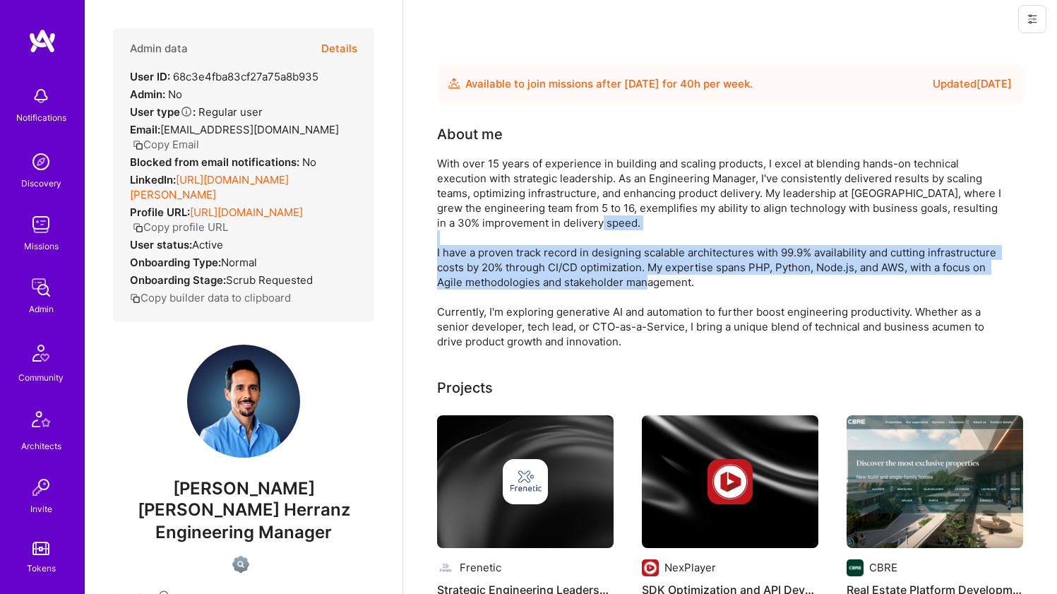
scroll to position [20, 0]
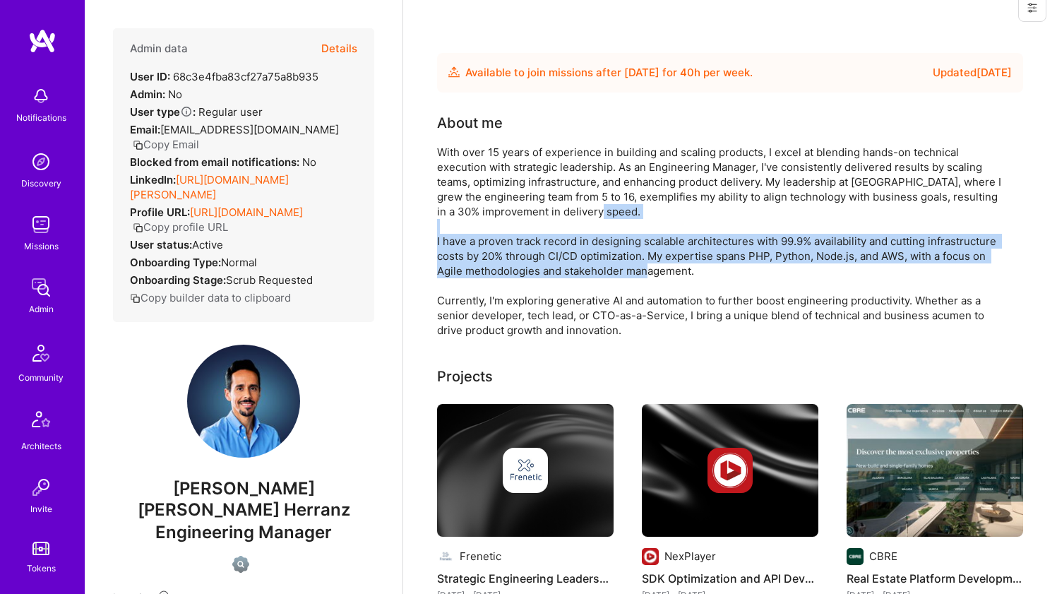
click at [207, 201] on link "https://linkedin.com/in/miguel-angel-vargas-herranz" at bounding box center [209, 187] width 159 height 28
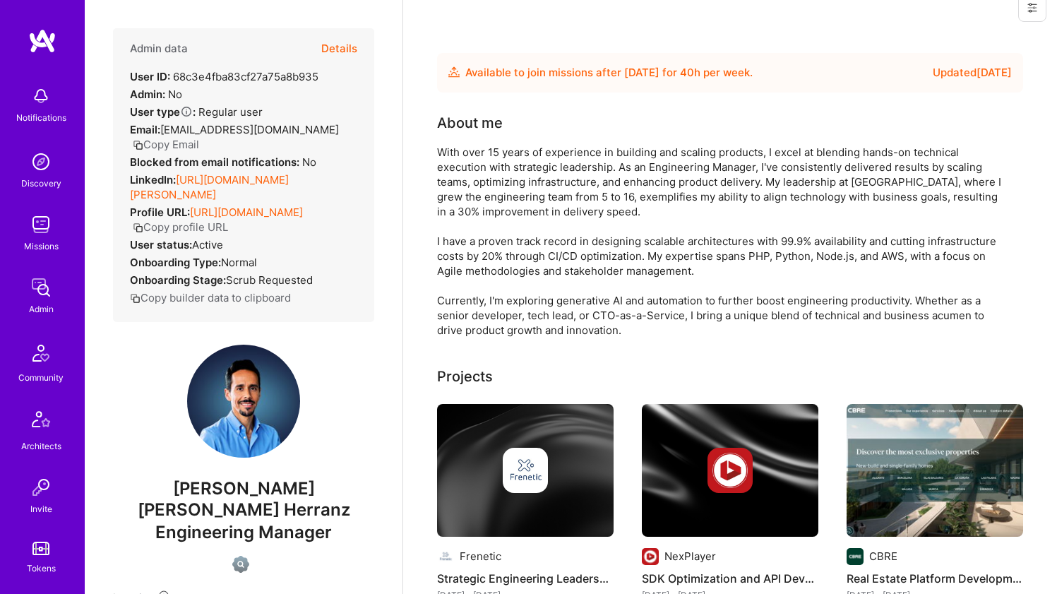
click at [503, 212] on div "With over 15 years of experience in building and scaling products, I excel at b…" at bounding box center [719, 241] width 565 height 193
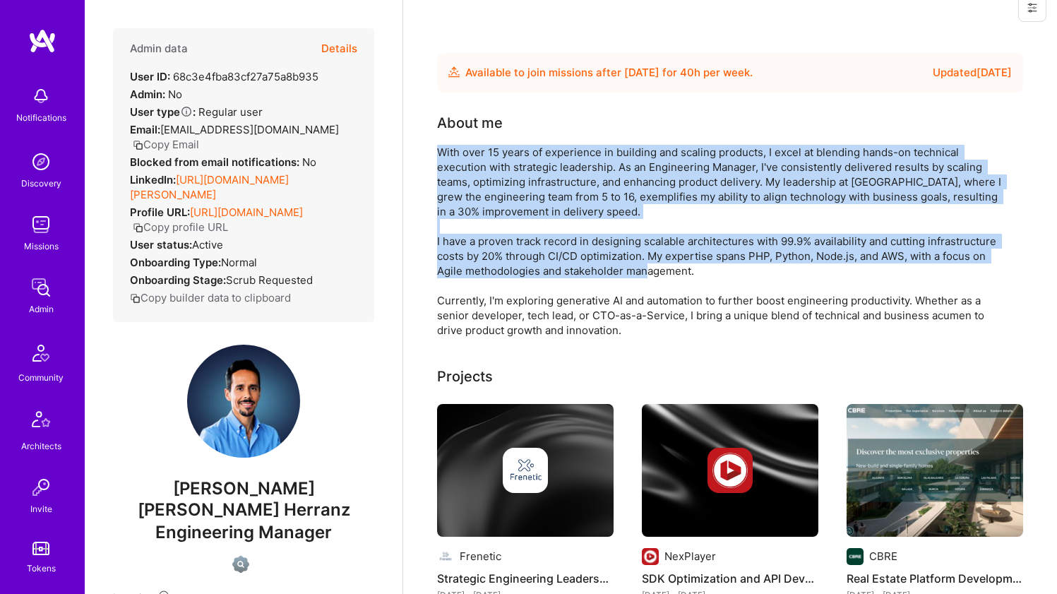
drag, startPoint x: 503, startPoint y: 212, endPoint x: 479, endPoint y: 268, distance: 60.1
click at [479, 267] on div "With over 15 years of experience in building and scaling products, I excel at b…" at bounding box center [719, 241] width 565 height 193
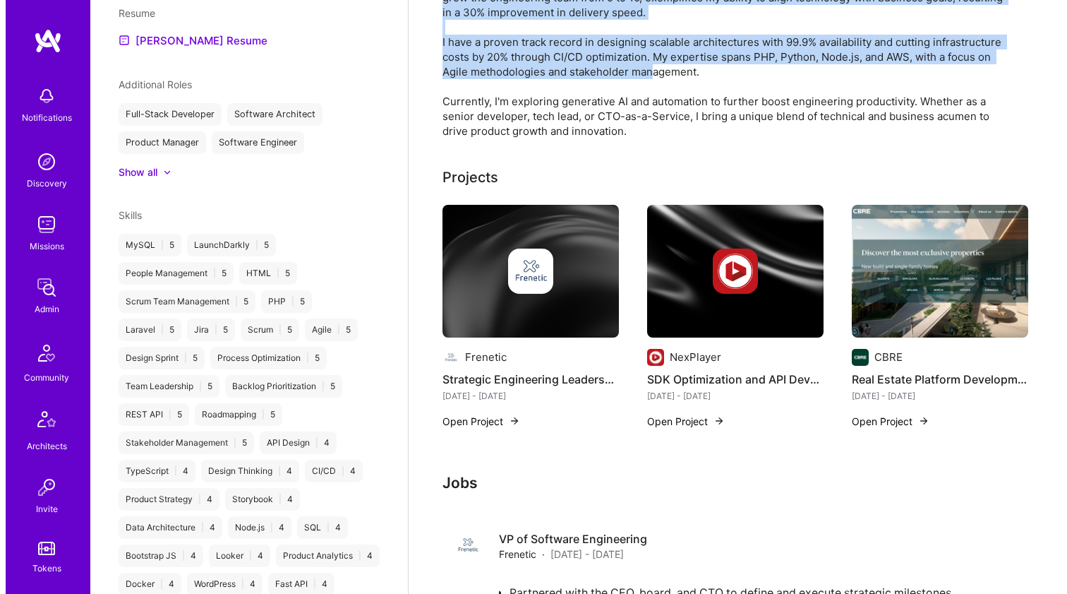
scroll to position [204, 0]
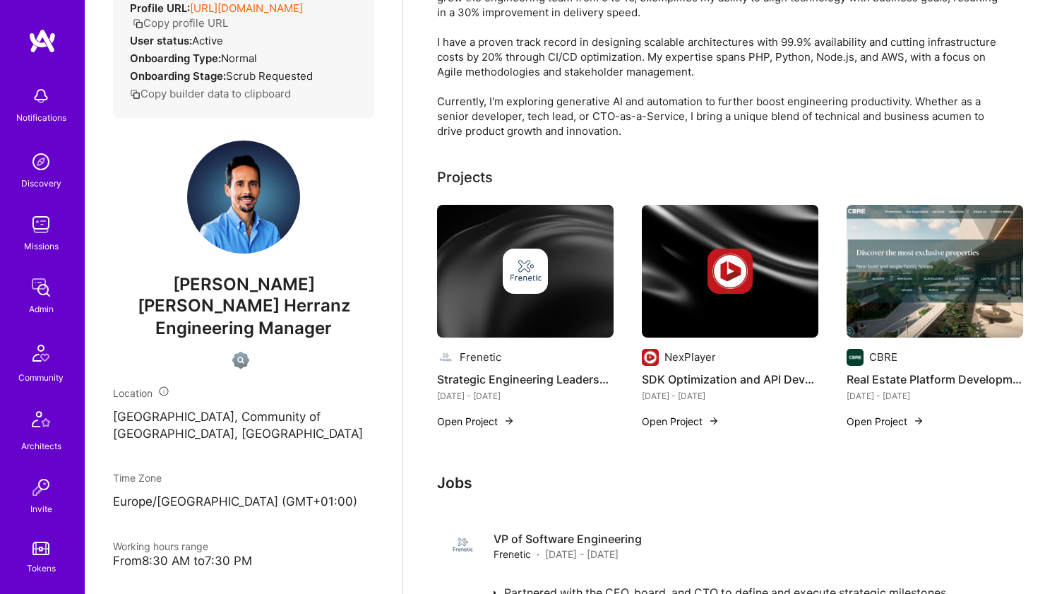
click at [472, 292] on div at bounding box center [525, 270] width 176 height 45
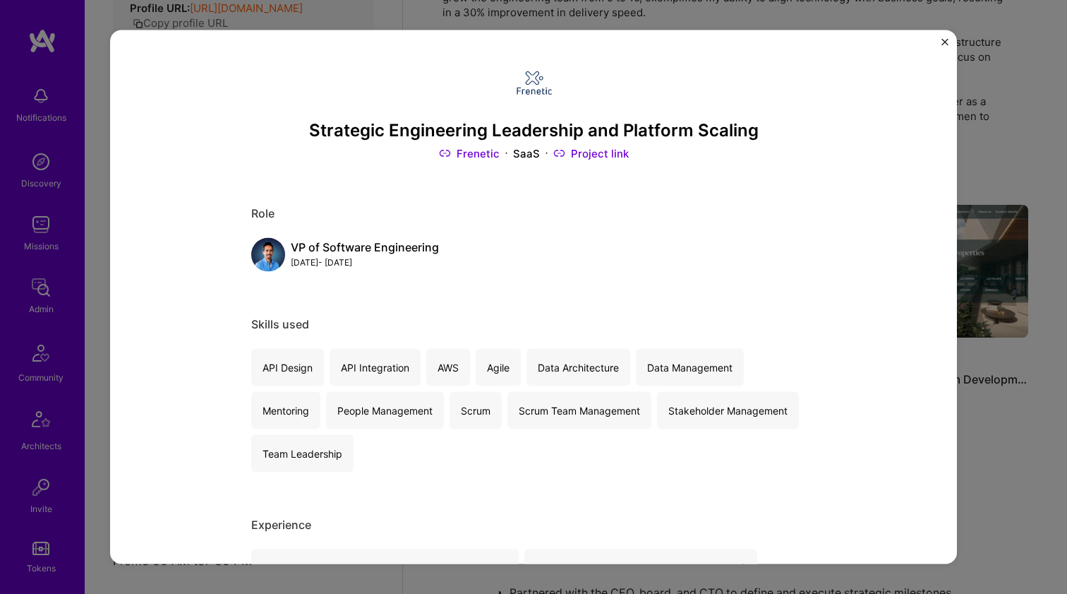
click at [407, 130] on h3 "Strategic Engineering Leadership and Platform Scaling" at bounding box center [533, 130] width 565 height 20
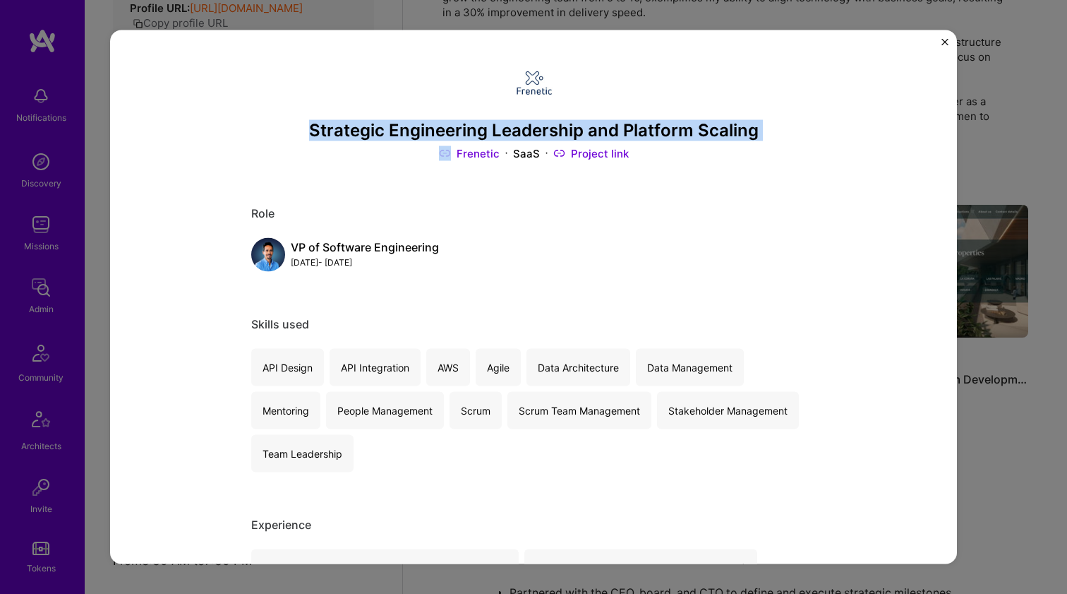
click at [407, 130] on h3 "Strategic Engineering Leadership and Platform Scaling" at bounding box center [533, 130] width 565 height 20
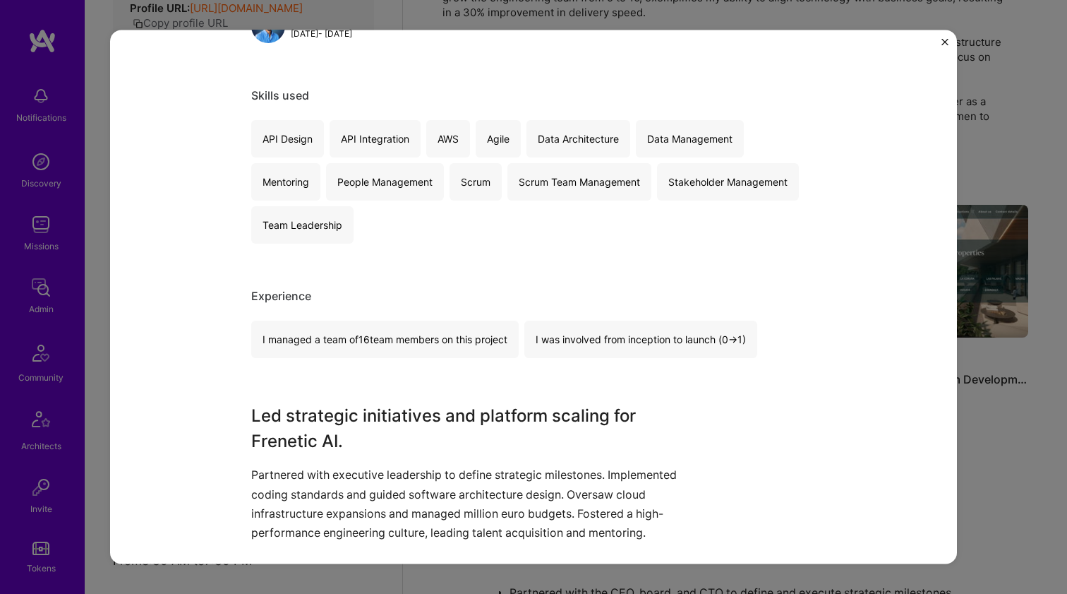
scroll to position [342, 0]
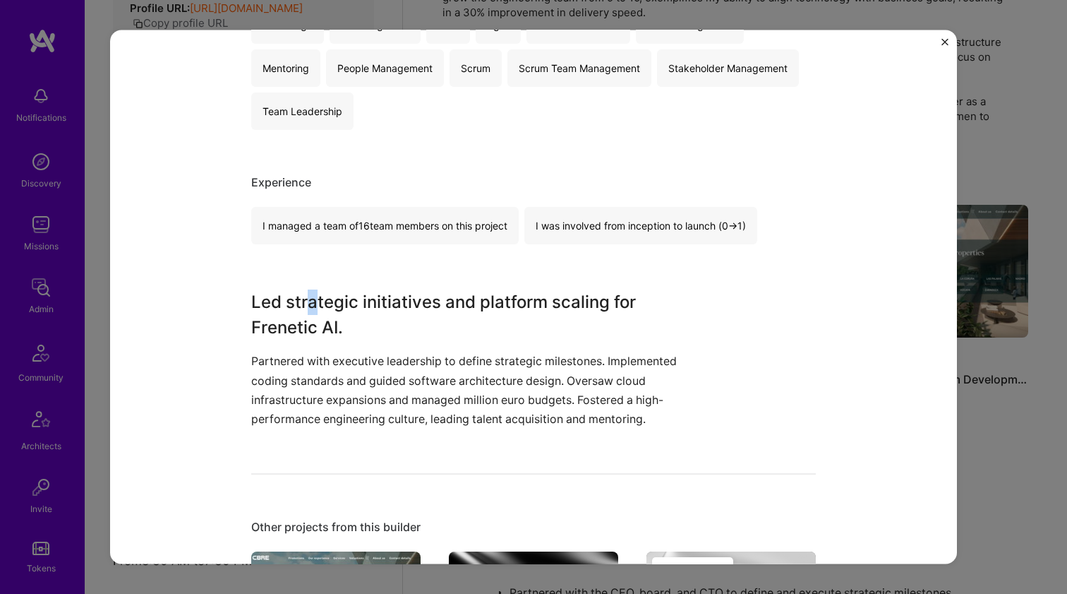
click at [307, 304] on h3 "Led strategic initiatives and platform scaling for Frenetic AI." at bounding box center [480, 314] width 459 height 51
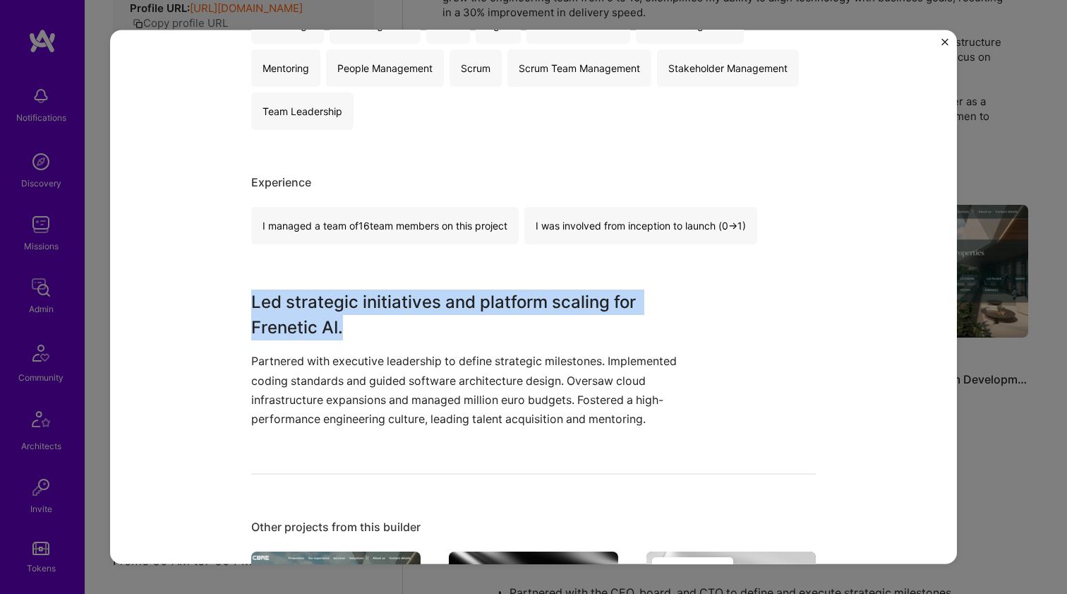
drag, startPoint x: 307, startPoint y: 304, endPoint x: 514, endPoint y: 389, distance: 223.5
click at [503, 388] on div "Led strategic initiatives and platform scaling for Frenetic AI. Partnered with …" at bounding box center [480, 358] width 459 height 139
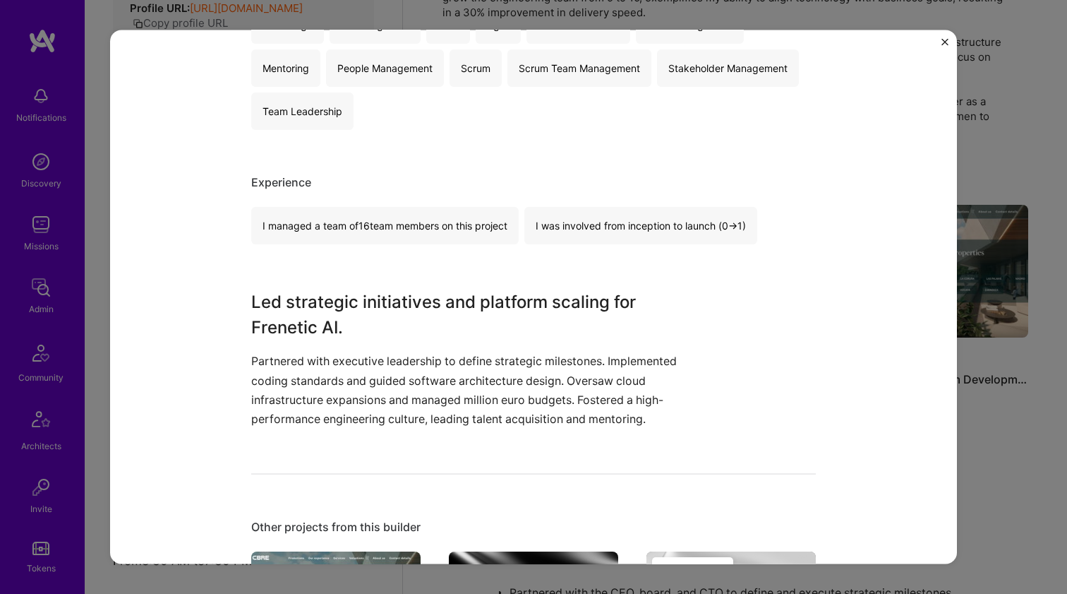
click at [522, 389] on p "Partnered with executive leadership to define strategic milestones. Implemented…" at bounding box center [480, 390] width 459 height 77
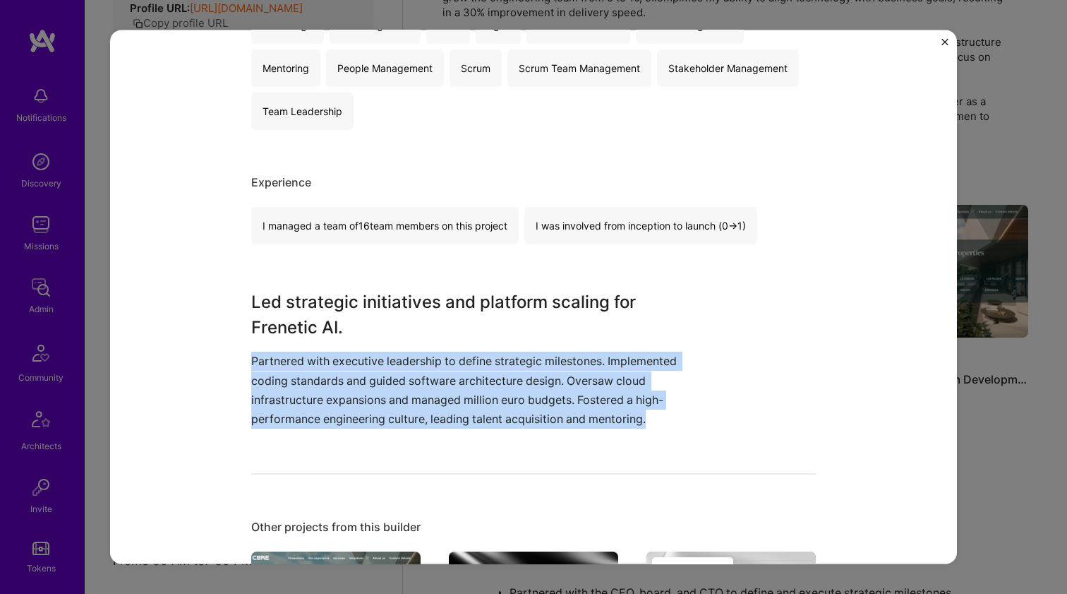
click at [522, 389] on p "Partnered with executive leadership to define strategic milestones. Implemented…" at bounding box center [480, 390] width 459 height 77
click at [507, 314] on h3 "Led strategic initiatives and platform scaling for Frenetic AI." at bounding box center [480, 314] width 459 height 51
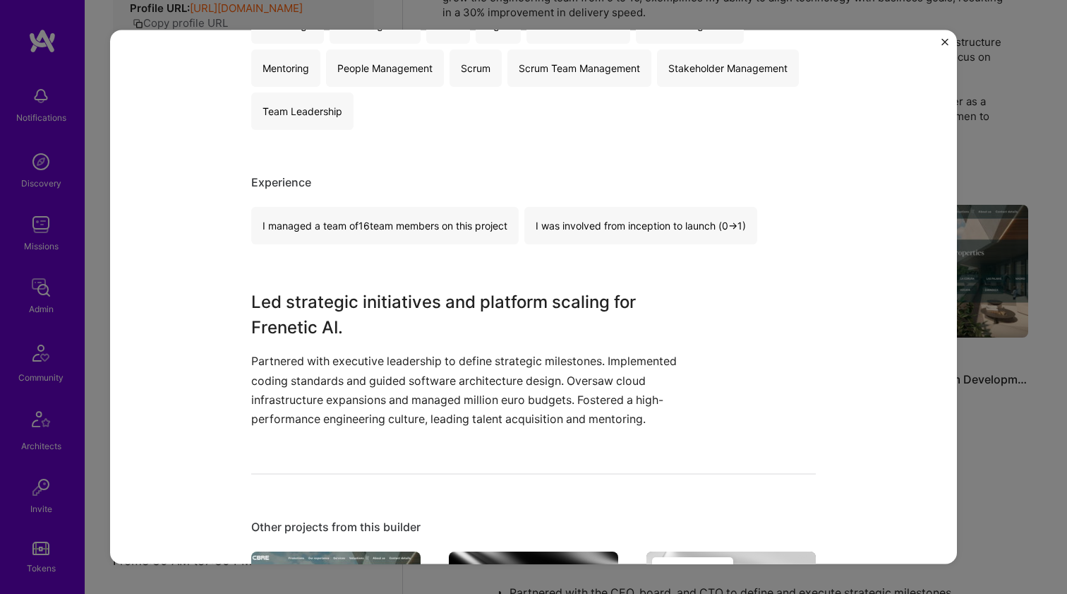
click at [507, 314] on h3 "Led strategic initiatives and platform scaling for Frenetic AI." at bounding box center [480, 314] width 459 height 51
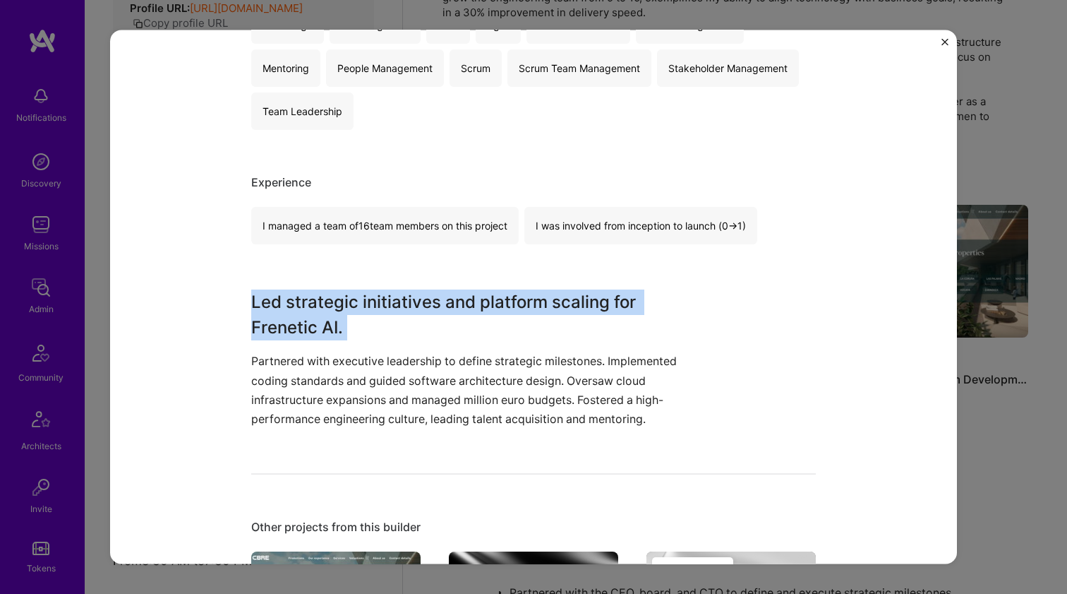
click at [507, 314] on h3 "Led strategic initiatives and platform scaling for Frenetic AI." at bounding box center [480, 314] width 459 height 51
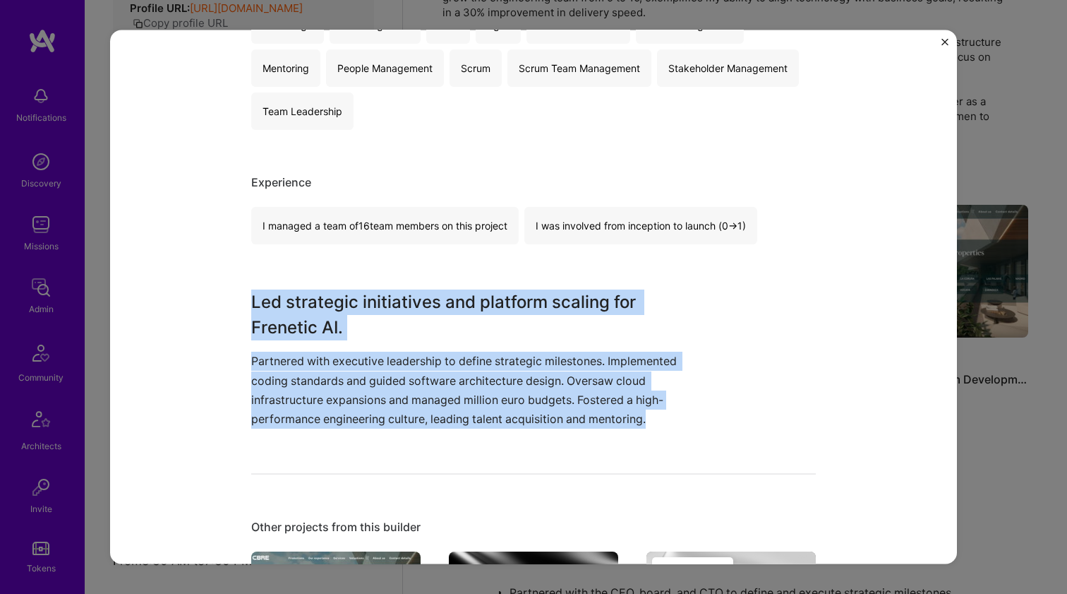
click at [462, 380] on p "Partnered with executive leadership to define strategic milestones. Implemented…" at bounding box center [480, 390] width 459 height 77
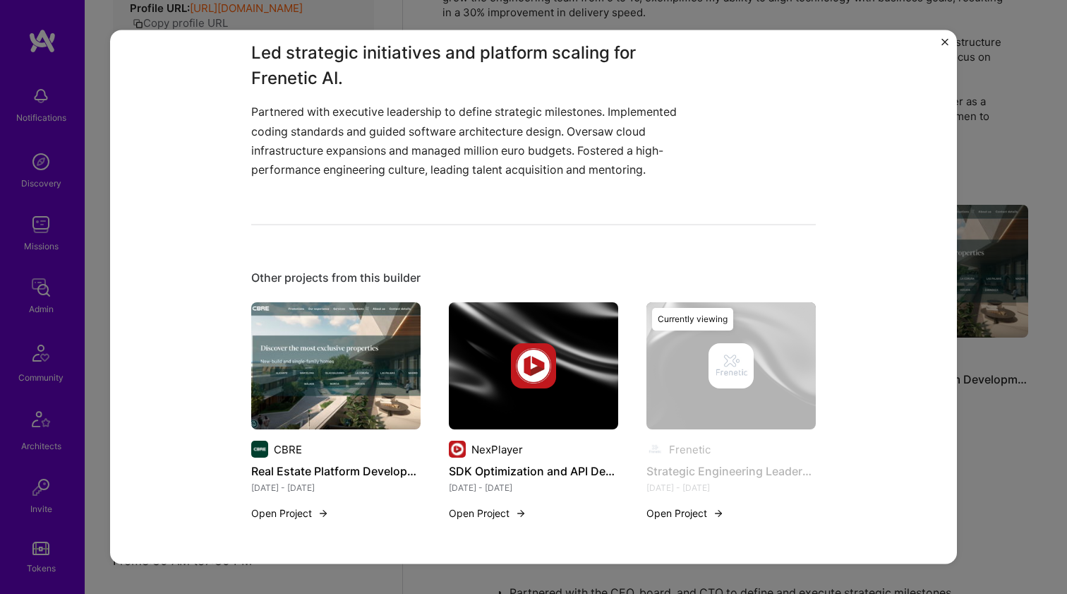
click at [479, 355] on div at bounding box center [533, 365] width 169 height 45
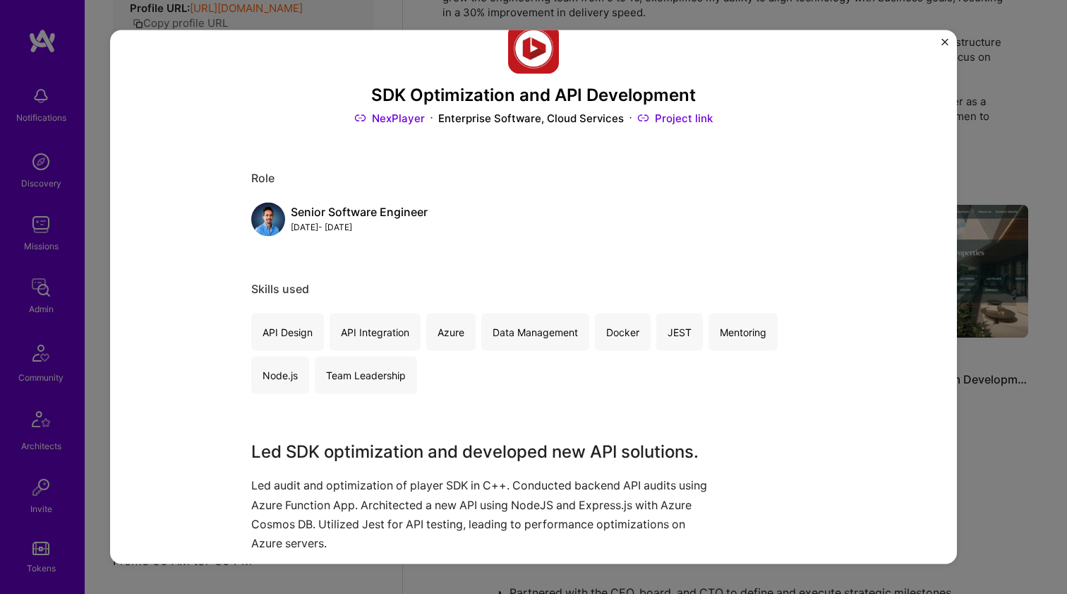
scroll to position [107, 0]
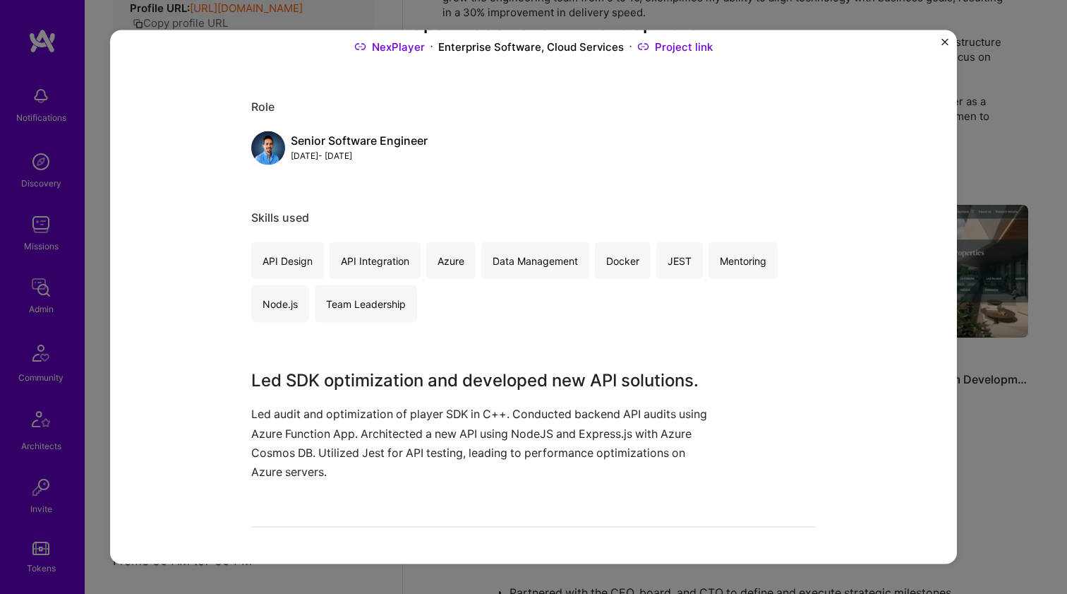
click at [328, 364] on div "SDK Optimization and API Development NexPlayer Enterprise Software, Cloud Servi…" at bounding box center [533, 395] width 565 height 888
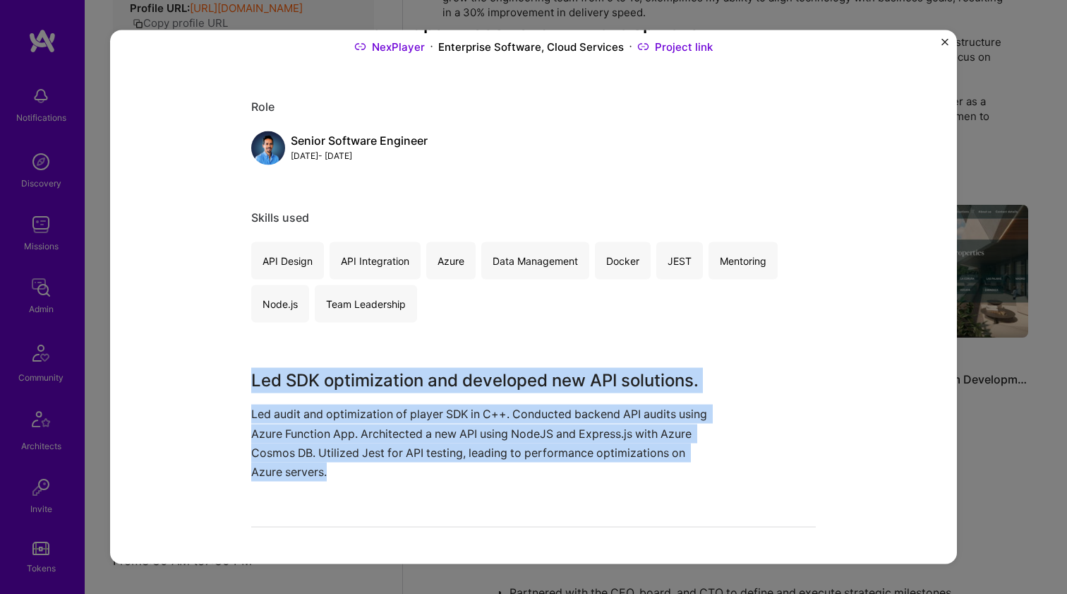
drag, startPoint x: 328, startPoint y: 364, endPoint x: 444, endPoint y: 439, distance: 138.4
click at [438, 439] on div "SDK Optimization and API Development NexPlayer Enterprise Software, Cloud Servi…" at bounding box center [533, 395] width 565 height 888
click at [445, 439] on p "Led audit and optimization of player SDK in C++. Conducted backend API audits u…" at bounding box center [480, 442] width 459 height 77
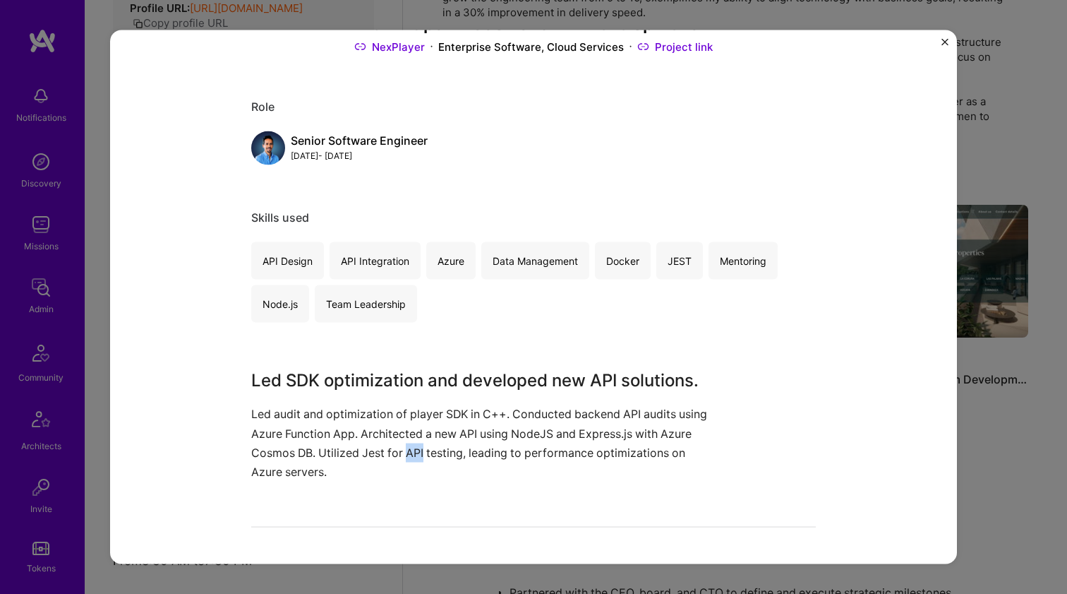
click at [445, 439] on p "Led audit and optimization of player SDK in C++. Conducted backend API audits u…" at bounding box center [480, 442] width 459 height 77
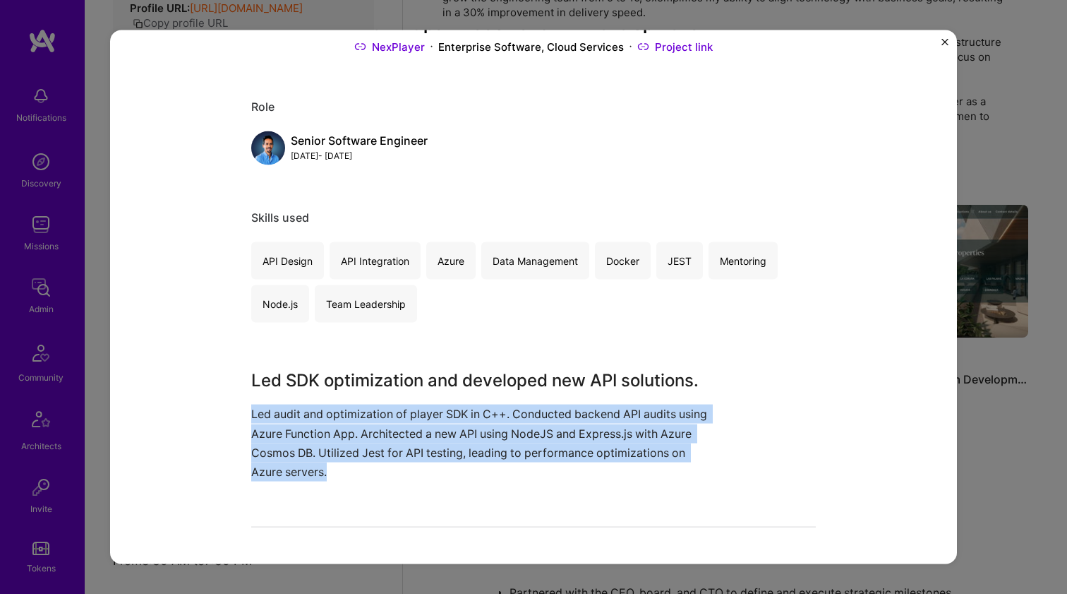
drag, startPoint x: 445, startPoint y: 439, endPoint x: 467, endPoint y: 351, distance: 90.7
click at [446, 434] on p "Led audit and optimization of player SDK in C++. Conducted backend API audits u…" at bounding box center [480, 442] width 459 height 77
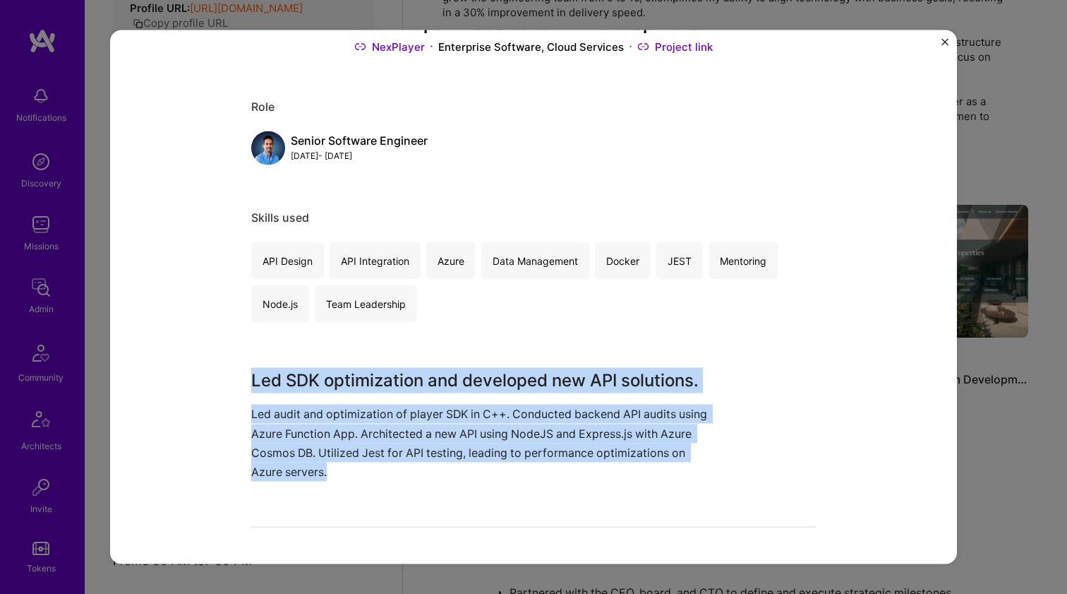
click at [467, 348] on div "SDK Optimization and API Development NexPlayer Enterprise Software, Cloud Servi…" at bounding box center [533, 395] width 565 height 888
click at [464, 352] on div "SDK Optimization and API Development NexPlayer Enterprise Software, Cloud Servi…" at bounding box center [533, 395] width 565 height 888
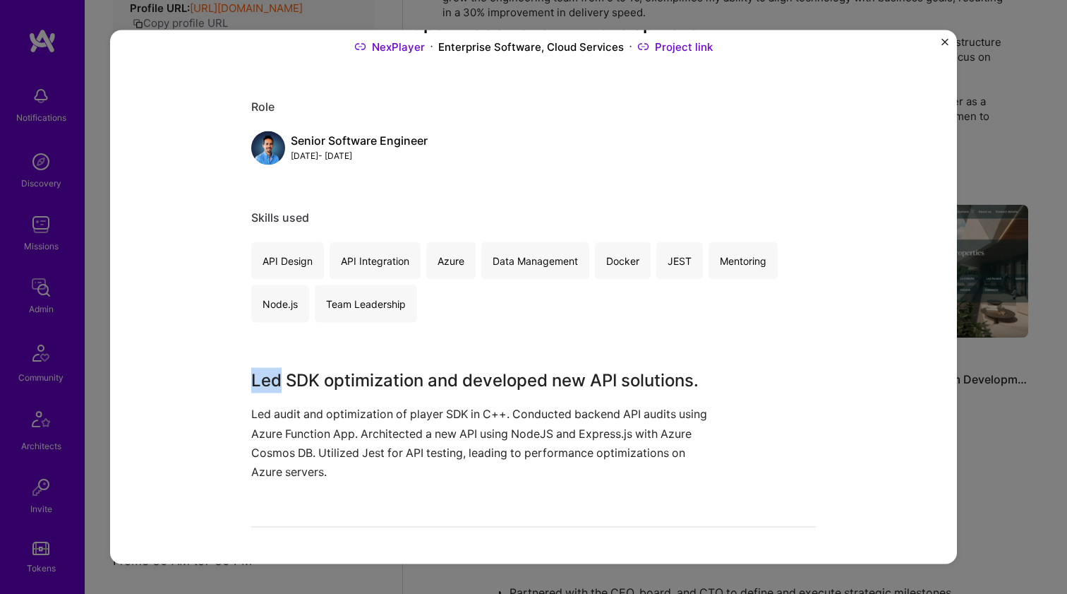
click at [464, 352] on div "SDK Optimization and API Development NexPlayer Enterprise Software, Cloud Servi…" at bounding box center [533, 395] width 565 height 888
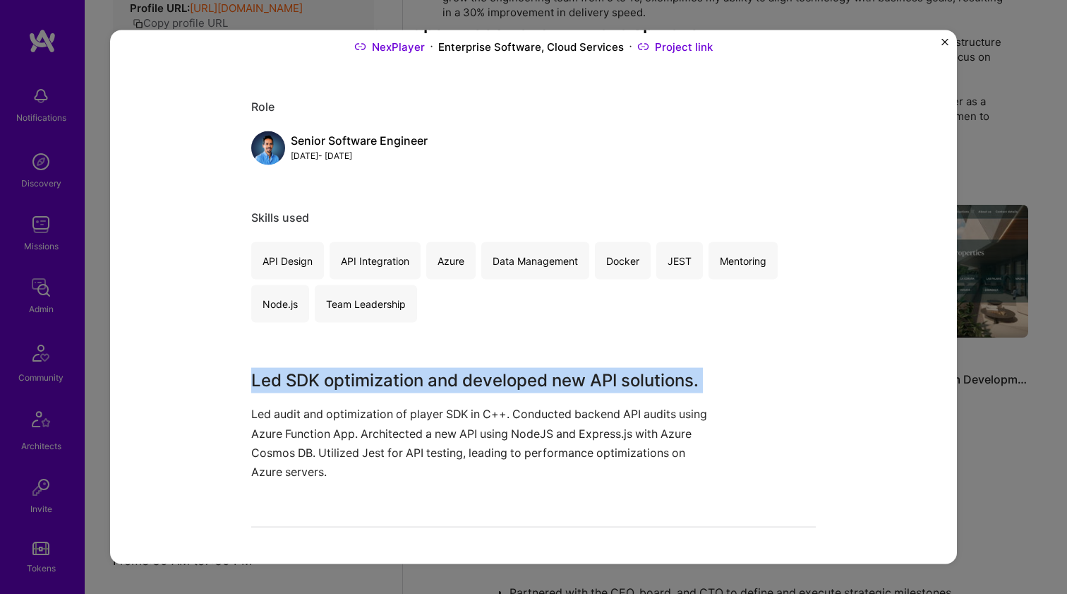
click at [464, 352] on div "SDK Optimization and API Development NexPlayer Enterprise Software, Cloud Servi…" at bounding box center [533, 395] width 565 height 888
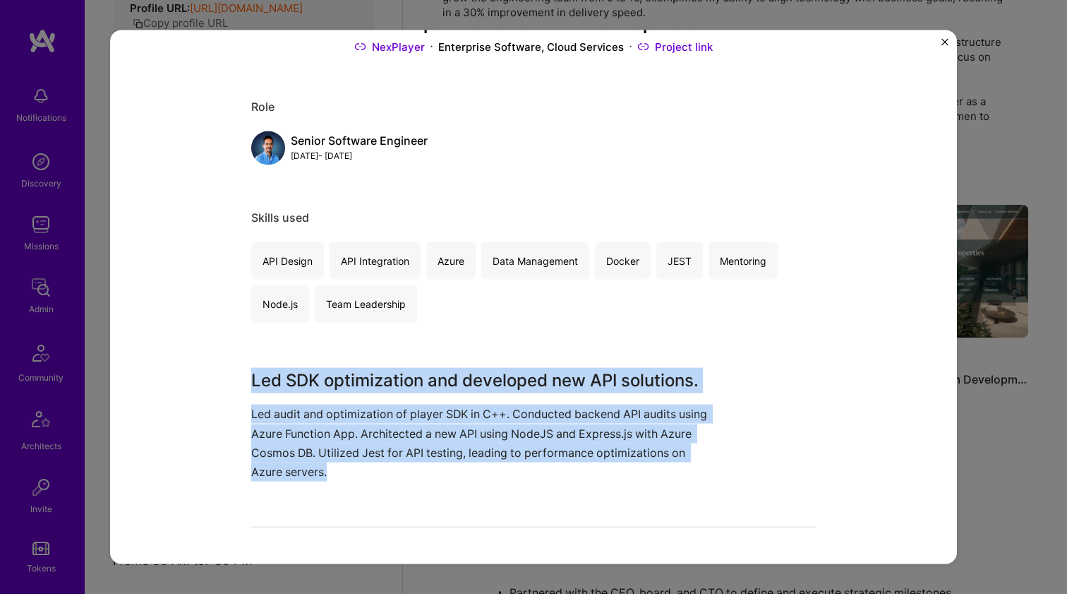
click at [393, 412] on p "Led audit and optimization of player SDK in C++. Conducted backend API audits u…" at bounding box center [480, 442] width 459 height 77
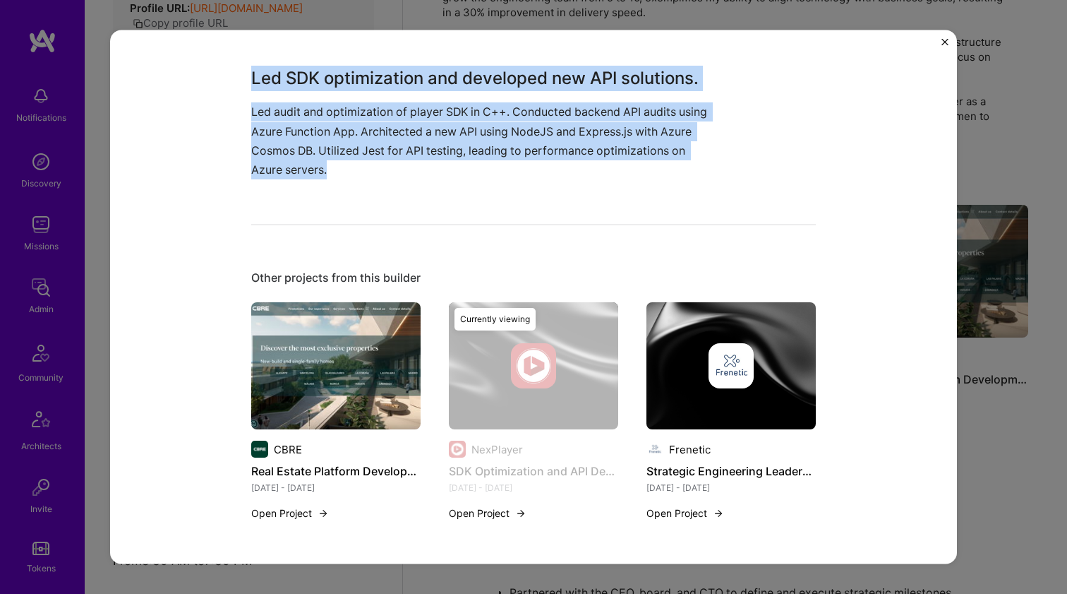
click at [335, 380] on img at bounding box center [335, 365] width 169 height 127
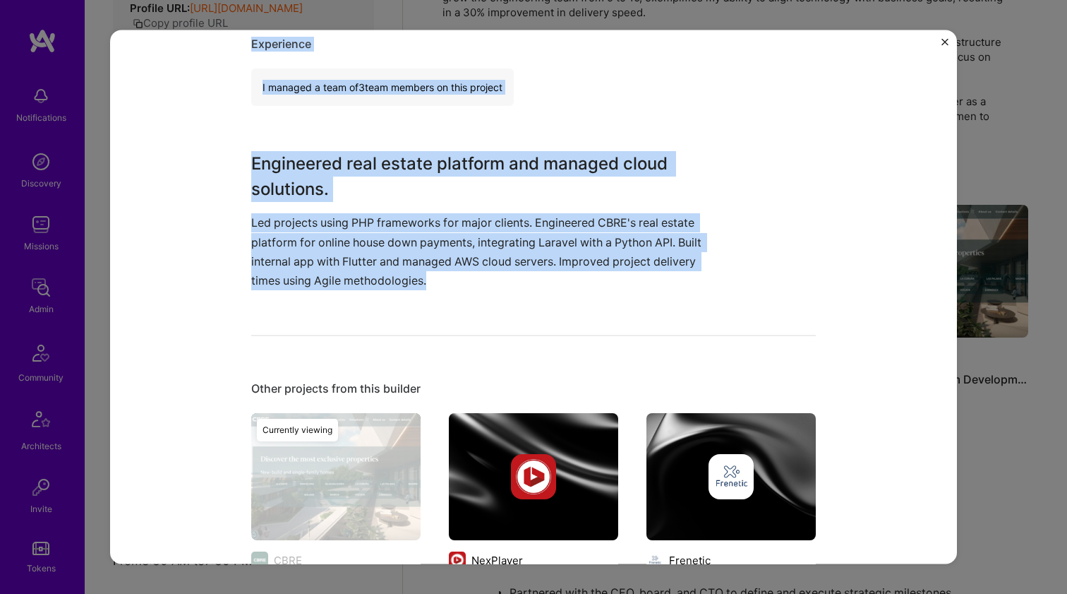
scroll to position [1000, 0]
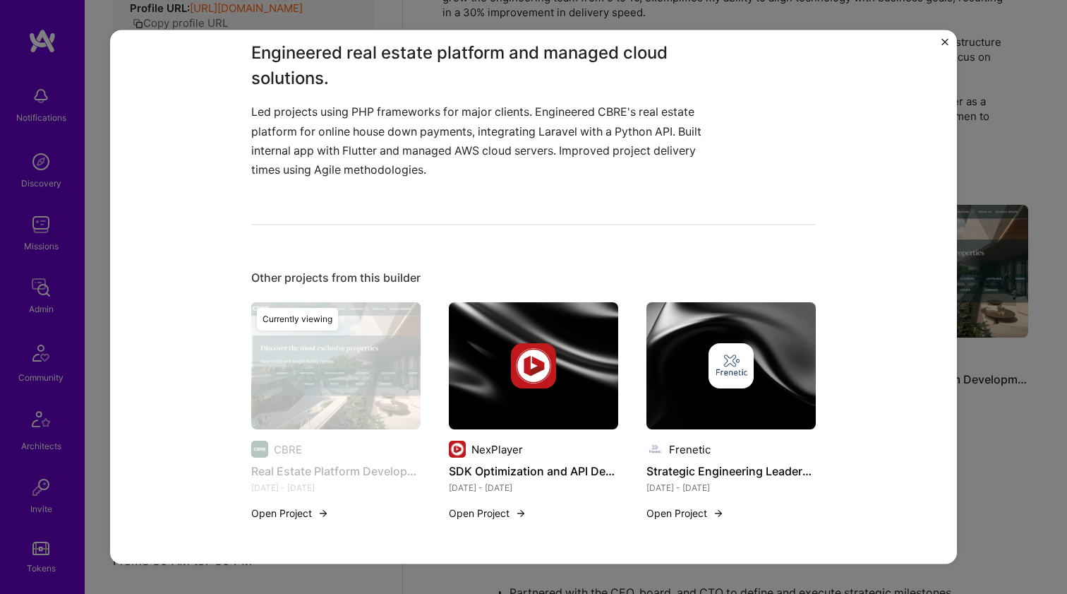
click at [403, 158] on p "Led projects using PHP frameworks for major clients. Engineered CBRE's real est…" at bounding box center [480, 140] width 459 height 77
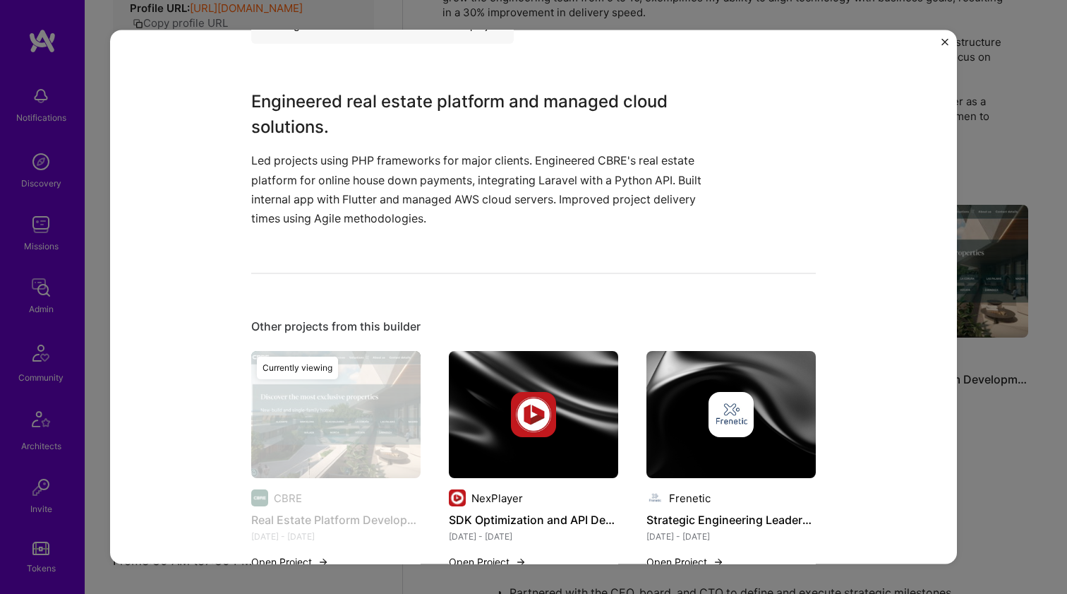
scroll to position [26, 0]
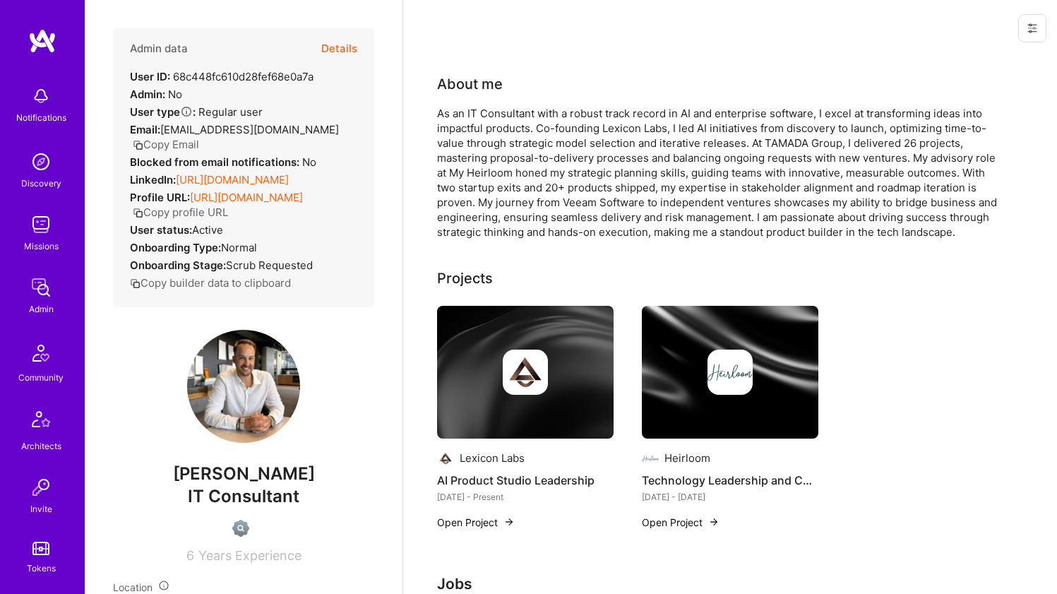
click at [222, 181] on link "https://linkedin.com/in/daniil-shakhovskiy" at bounding box center [232, 179] width 113 height 13
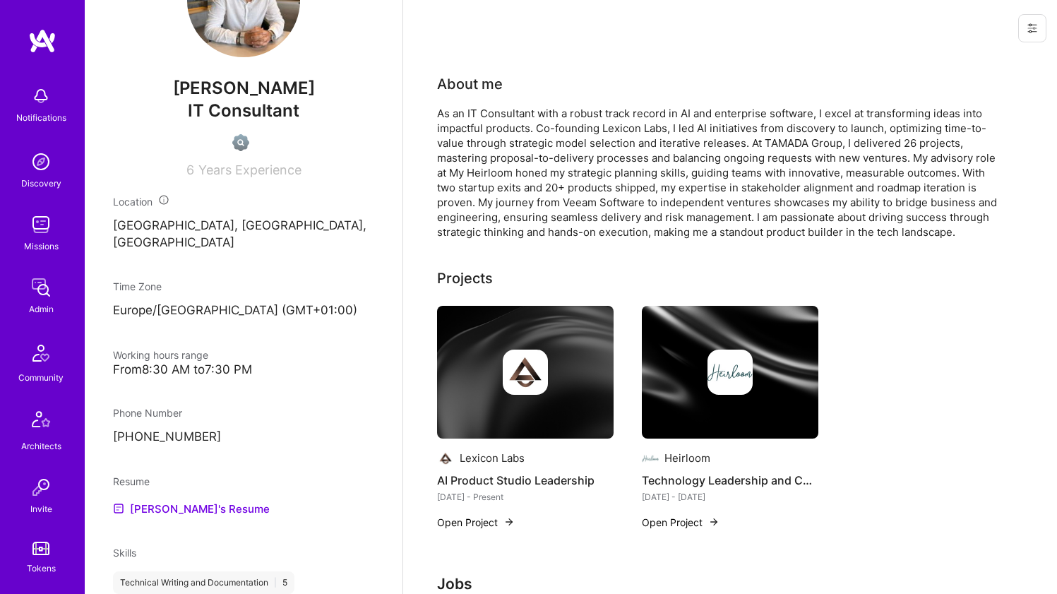
scroll to position [539, 0]
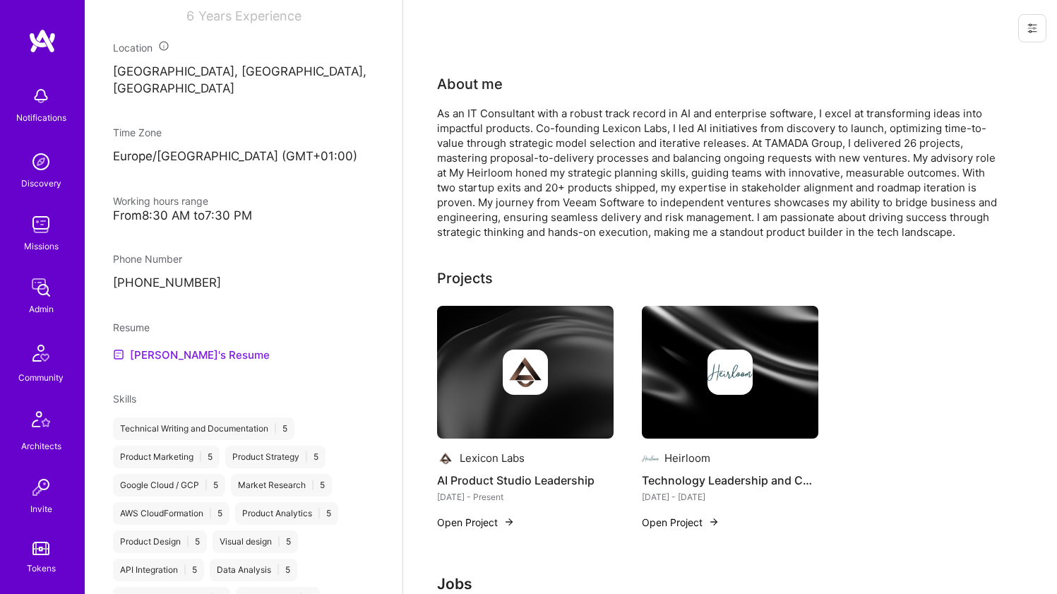
click at [165, 363] on link "Daniil's Resume" at bounding box center [191, 354] width 157 height 17
click at [501, 180] on div "As an IT Consultant with a robust track record in AI and enterprise software, I…" at bounding box center [719, 172] width 565 height 133
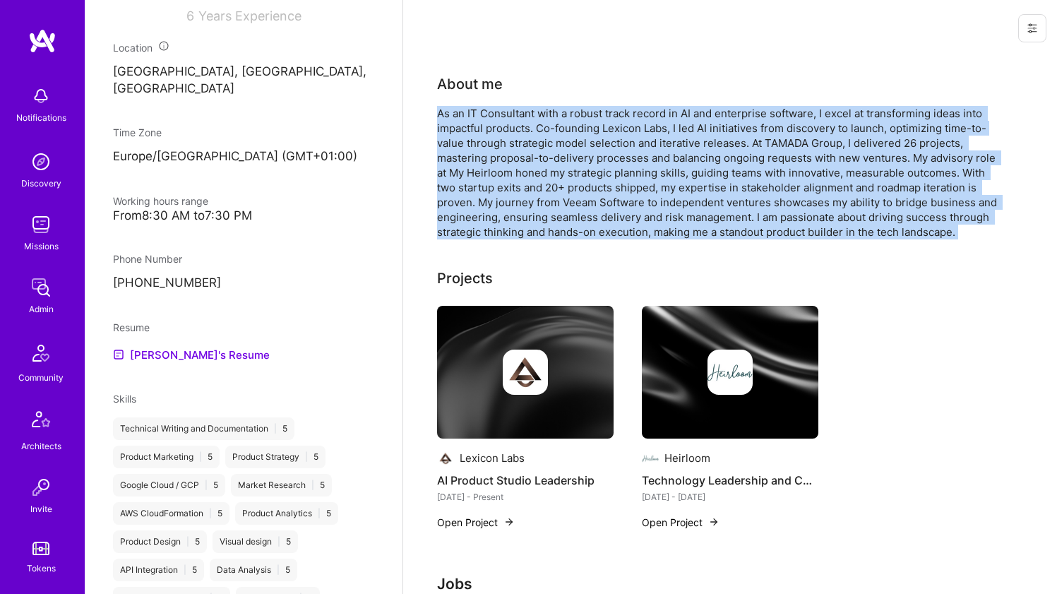
click at [501, 180] on div "As an IT Consultant with a robust track record in AI and enterprise software, I…" at bounding box center [719, 172] width 565 height 133
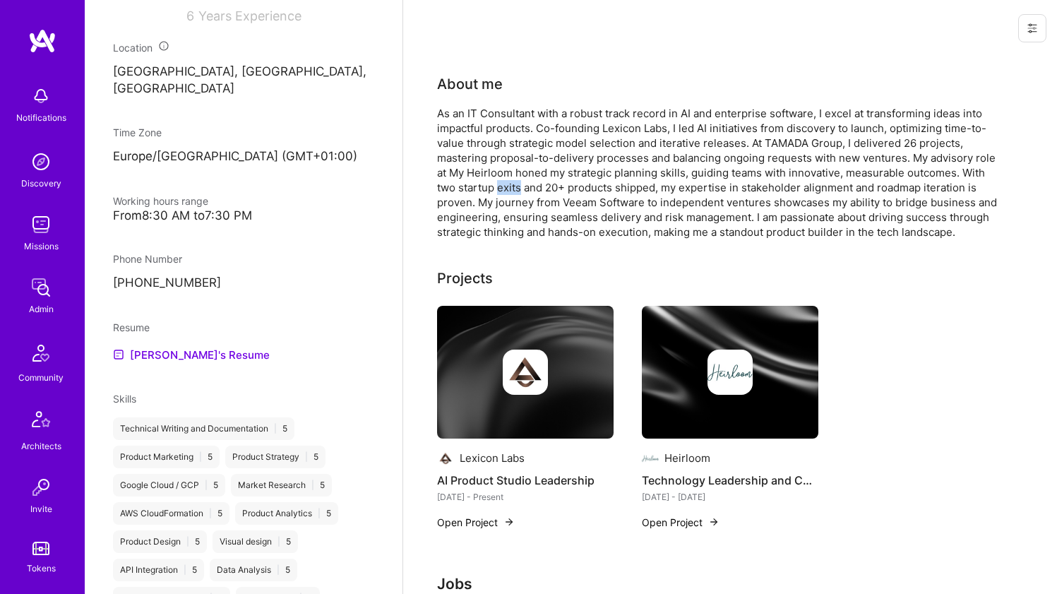
click at [501, 180] on div "As an IT Consultant with a robust track record in AI and enterprise software, I…" at bounding box center [719, 172] width 565 height 133
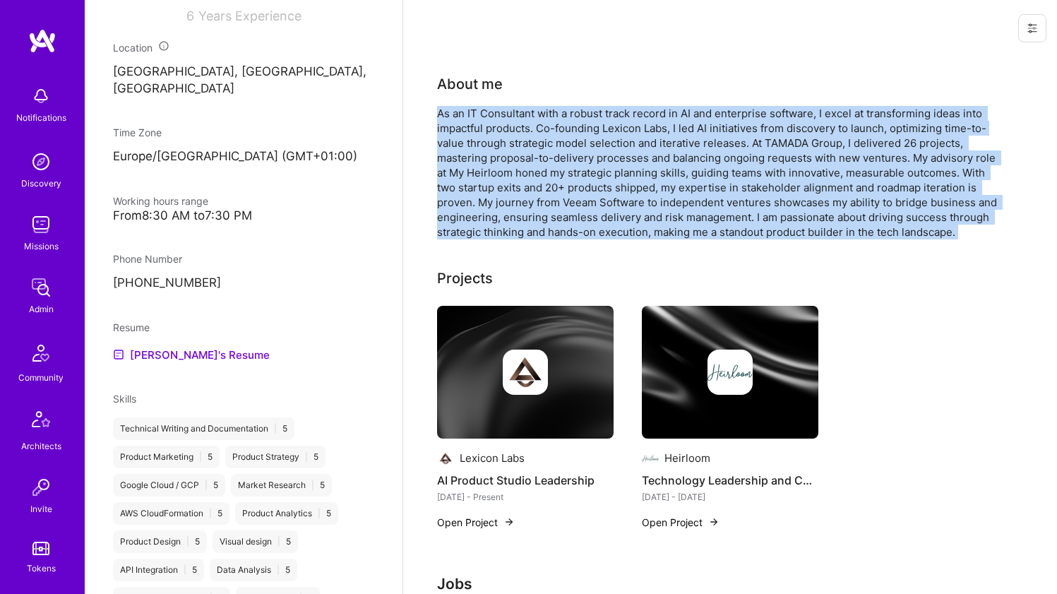
click at [501, 180] on div "As an IT Consultant with a robust track record in AI and enterprise software, I…" at bounding box center [719, 172] width 565 height 133
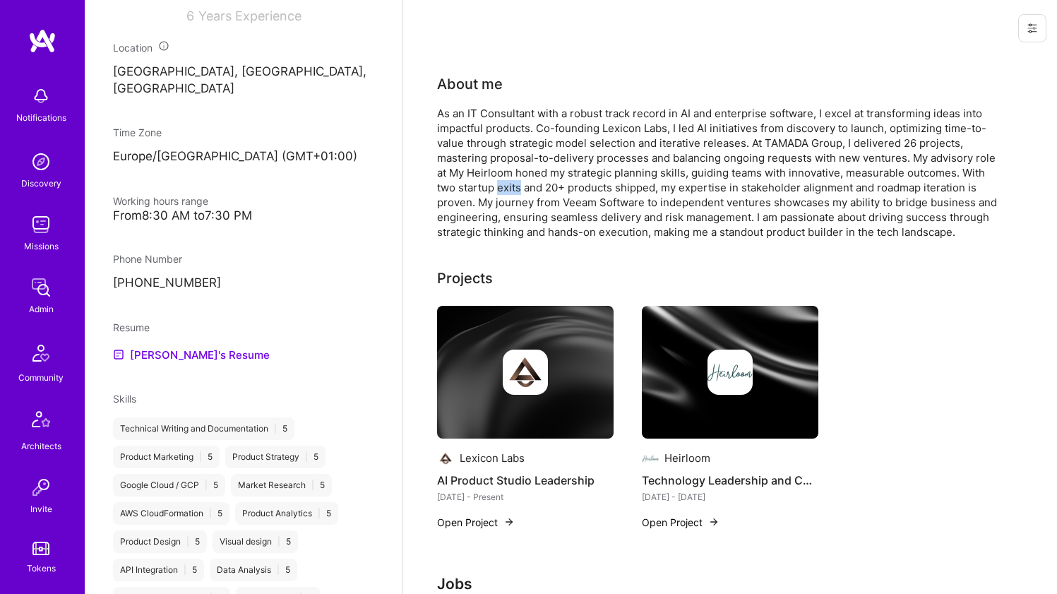
click at [501, 180] on div "As an IT Consultant with a robust track record in AI and enterprise software, I…" at bounding box center [719, 172] width 565 height 133
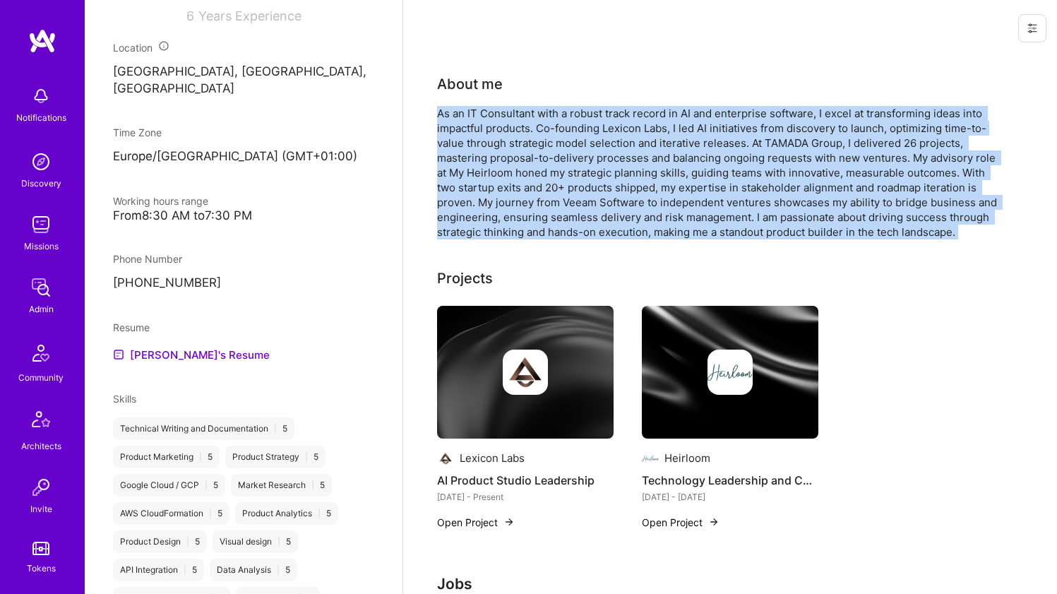
click at [501, 180] on div "As an IT Consultant with a robust track record in AI and enterprise software, I…" at bounding box center [719, 172] width 565 height 133
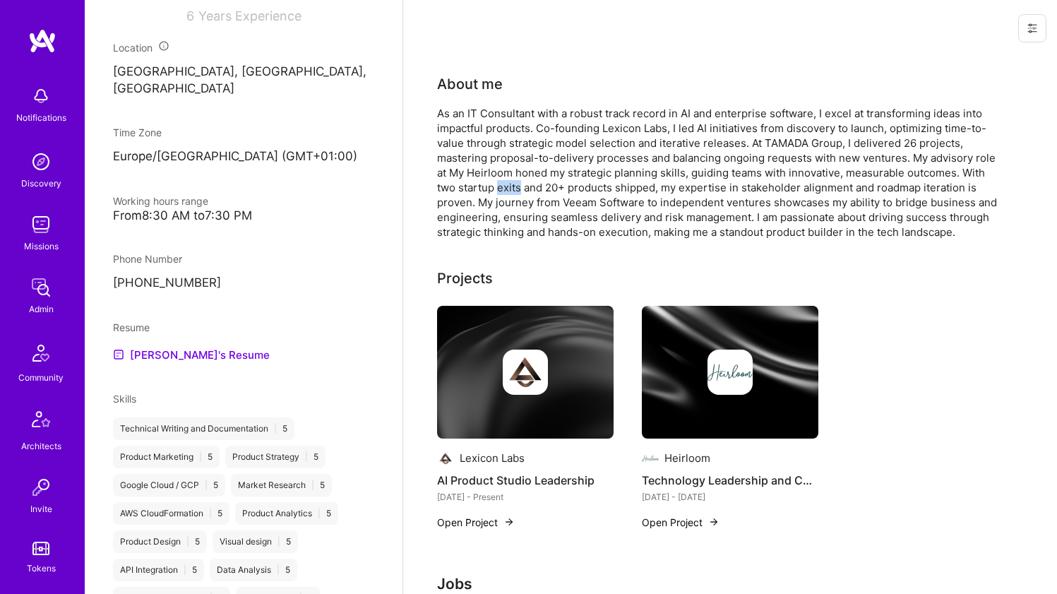
click at [501, 180] on div "As an IT Consultant with a robust track record in AI and enterprise software, I…" at bounding box center [719, 172] width 565 height 133
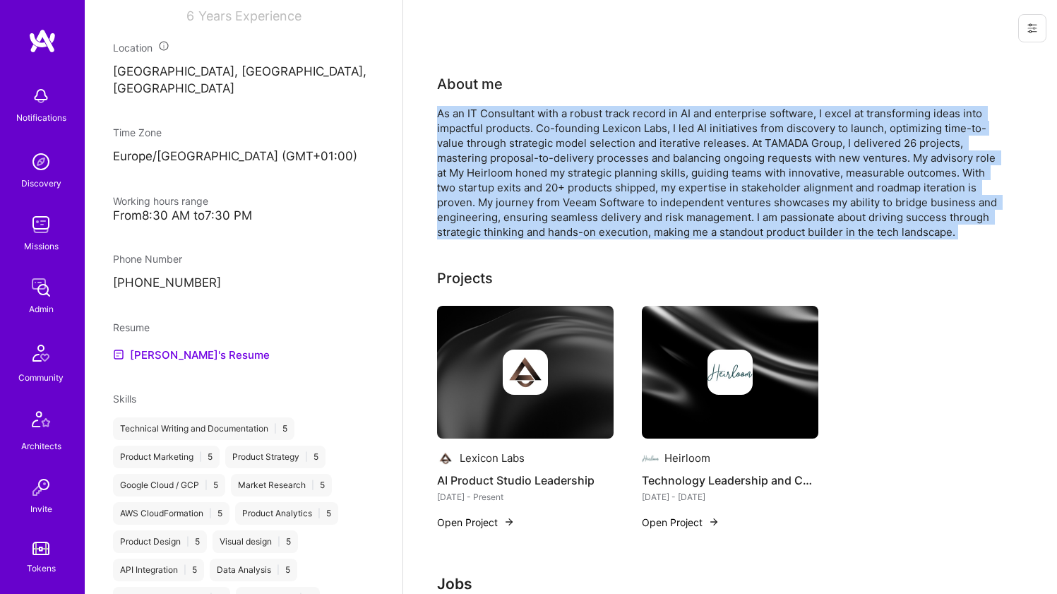
click at [501, 180] on div "As an IT Consultant with a robust track record in AI and enterprise software, I…" at bounding box center [719, 172] width 565 height 133
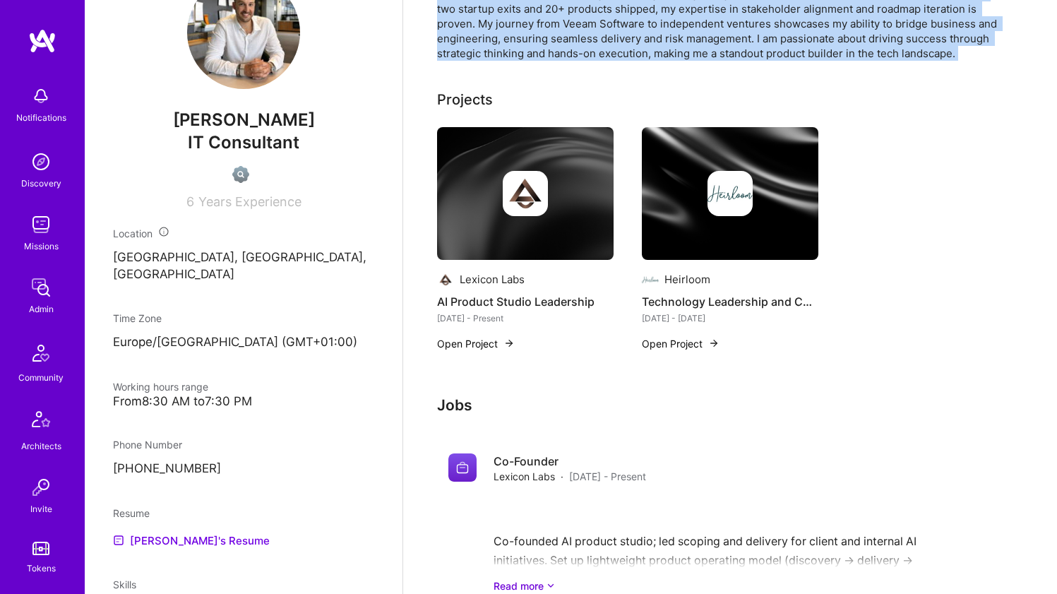
scroll to position [351, 0]
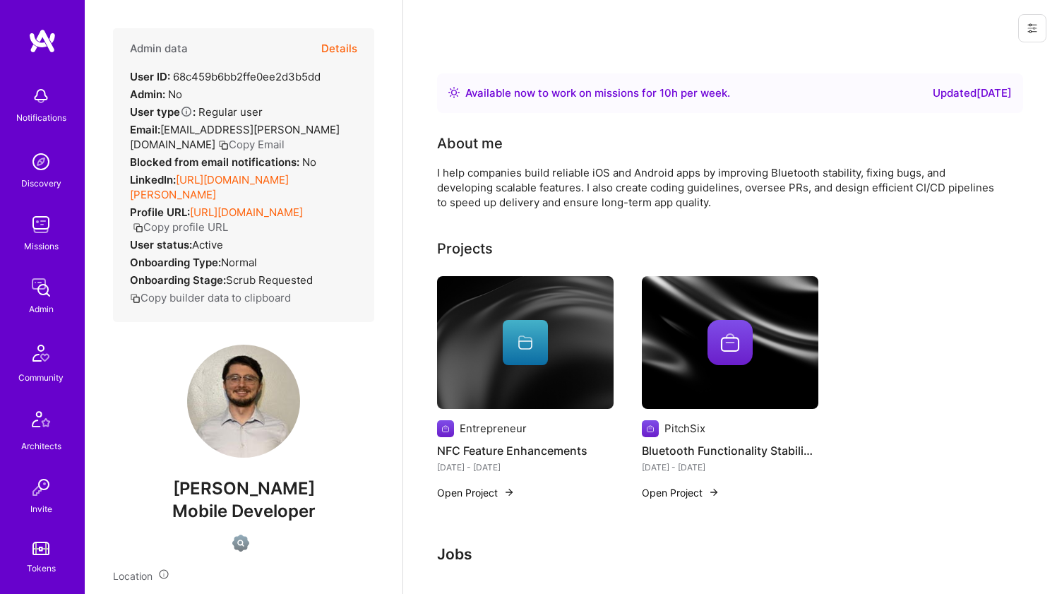
scroll to position [547, 0]
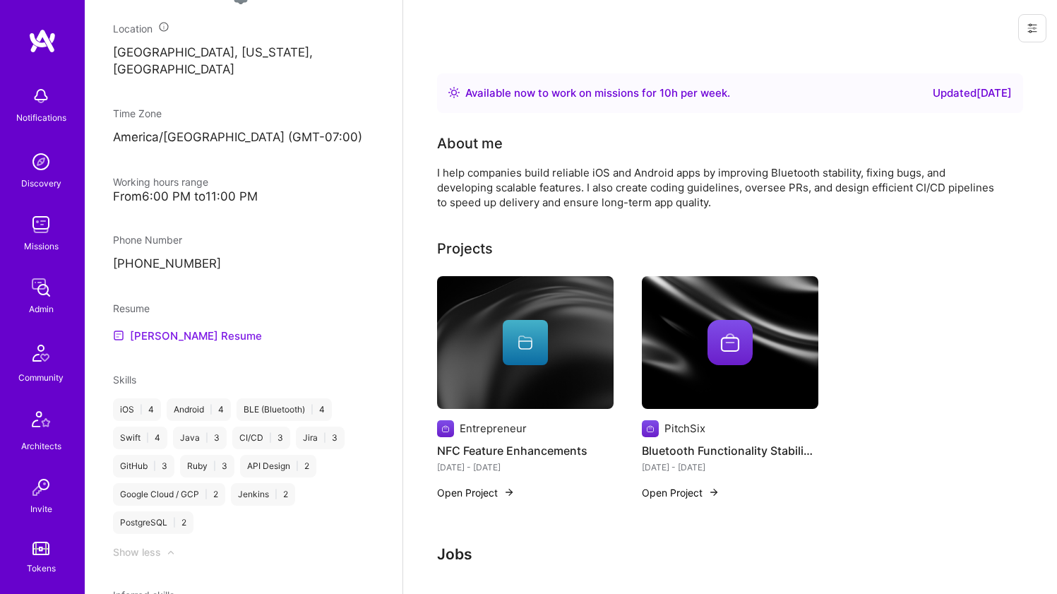
click at [186, 330] on link "Austin's Resume" at bounding box center [187, 335] width 149 height 17
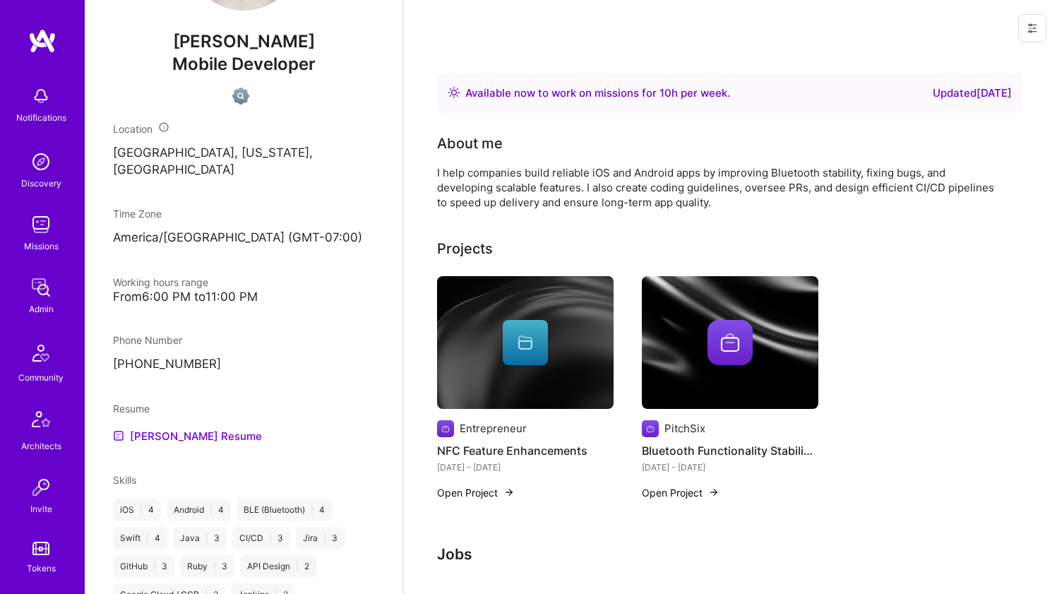
scroll to position [388, 0]
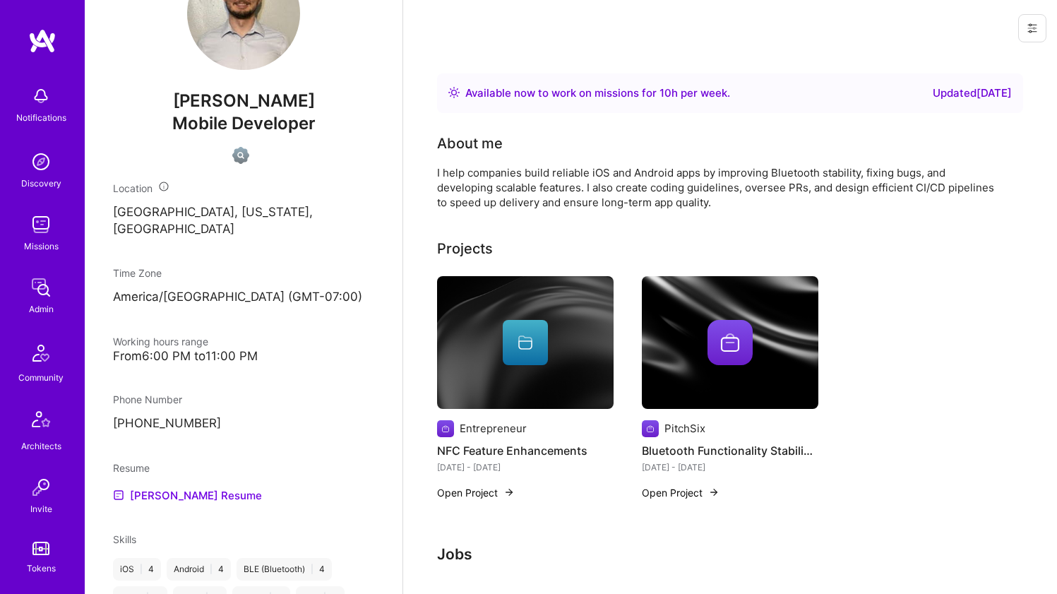
click at [539, 208] on div "I help companies build reliable iOS and Android apps by improving Bluetooth sta…" at bounding box center [719, 187] width 565 height 44
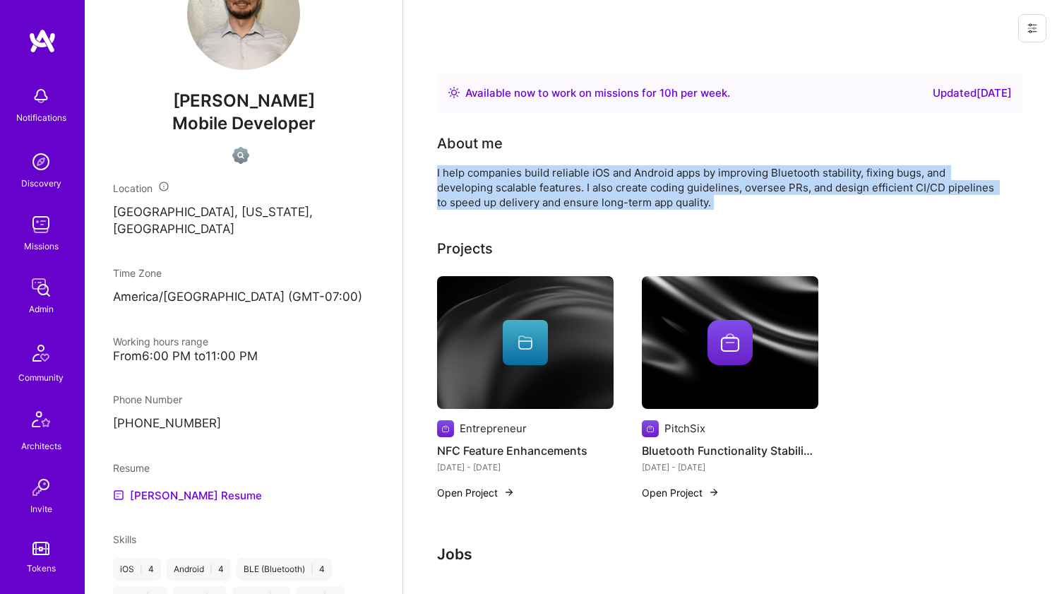
click at [539, 208] on div "I help companies build reliable iOS and Android apps by improving Bluetooth sta…" at bounding box center [719, 187] width 565 height 44
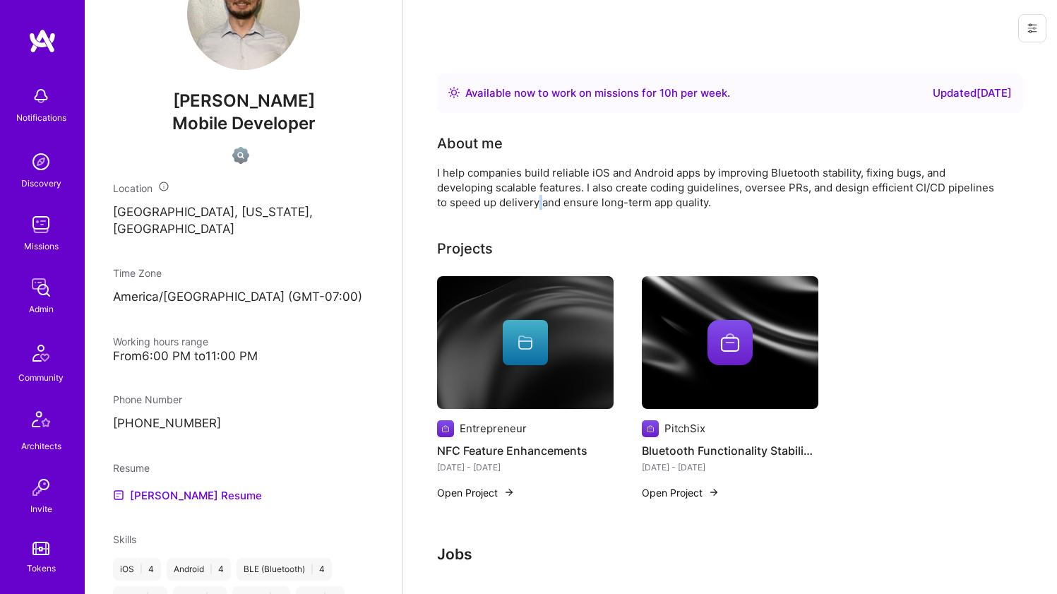
click at [539, 208] on div "I help companies build reliable iOS and Android apps by improving Bluetooth sta…" at bounding box center [719, 187] width 565 height 44
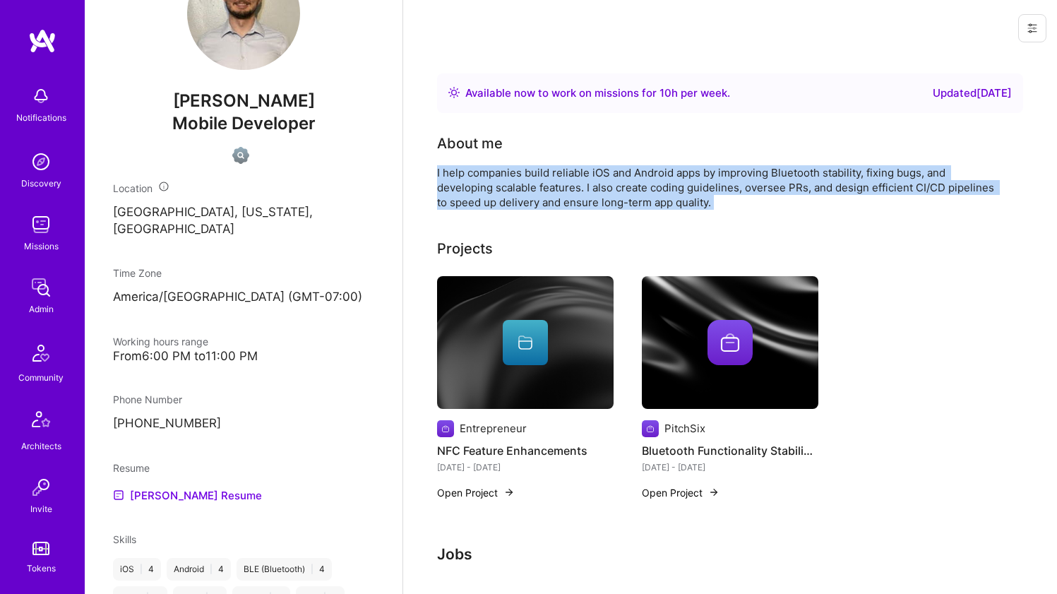
click at [539, 208] on div "I help companies build reliable iOS and Android apps by improving Bluetooth sta…" at bounding box center [719, 187] width 565 height 44
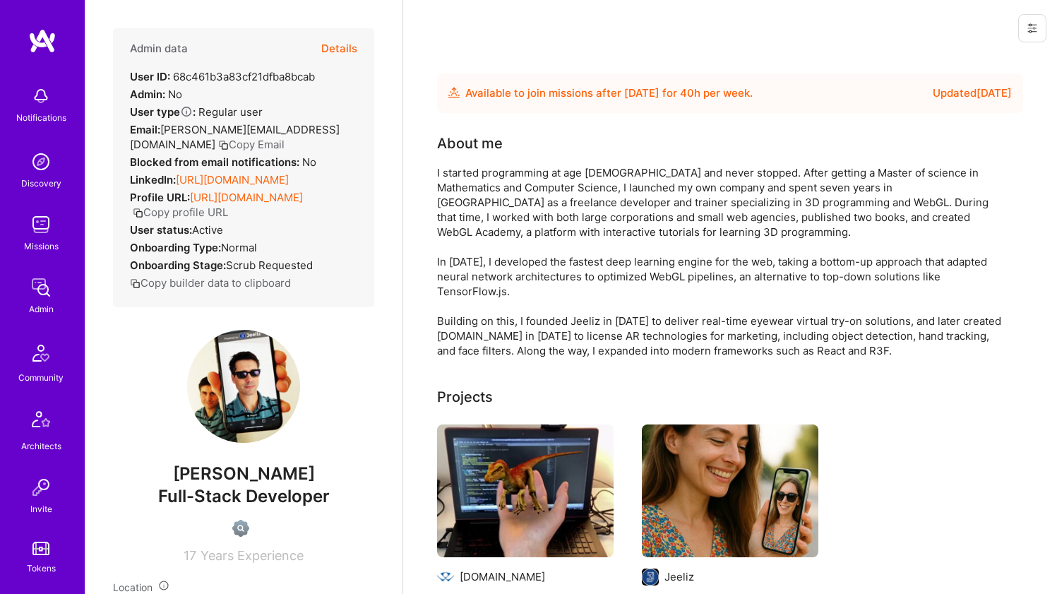
click at [220, 186] on link "[URL][DOMAIN_NAME]" at bounding box center [232, 179] width 113 height 13
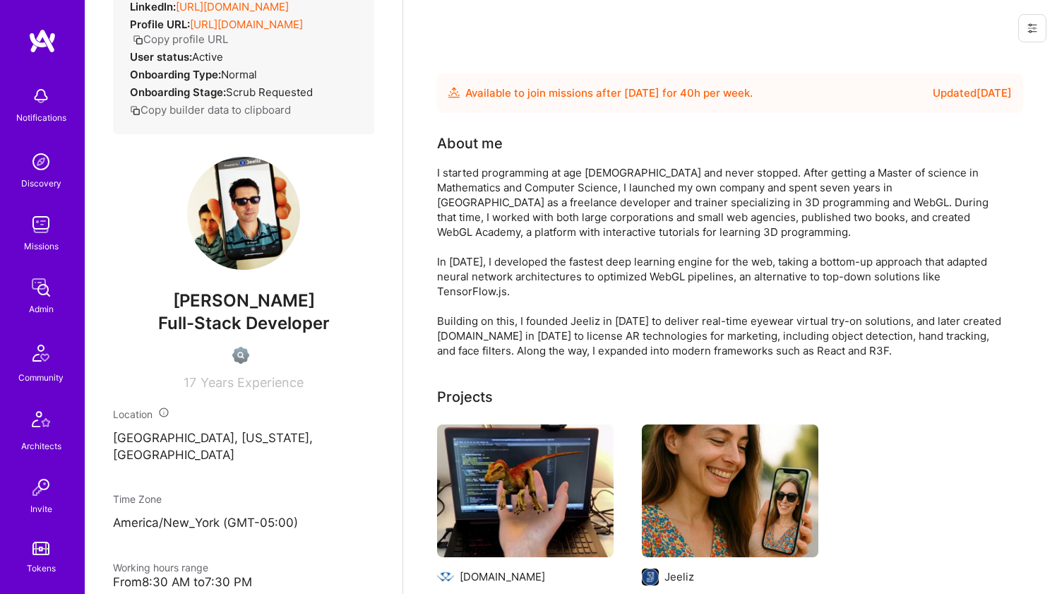
scroll to position [606, 0]
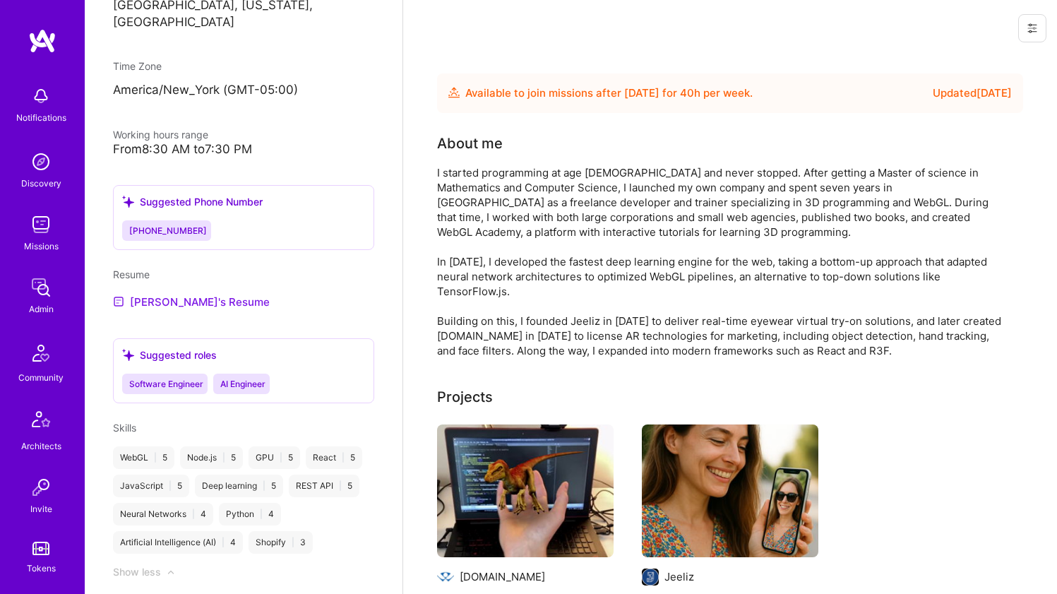
click at [164, 309] on link "[PERSON_NAME]'s Resume" at bounding box center [191, 301] width 157 height 17
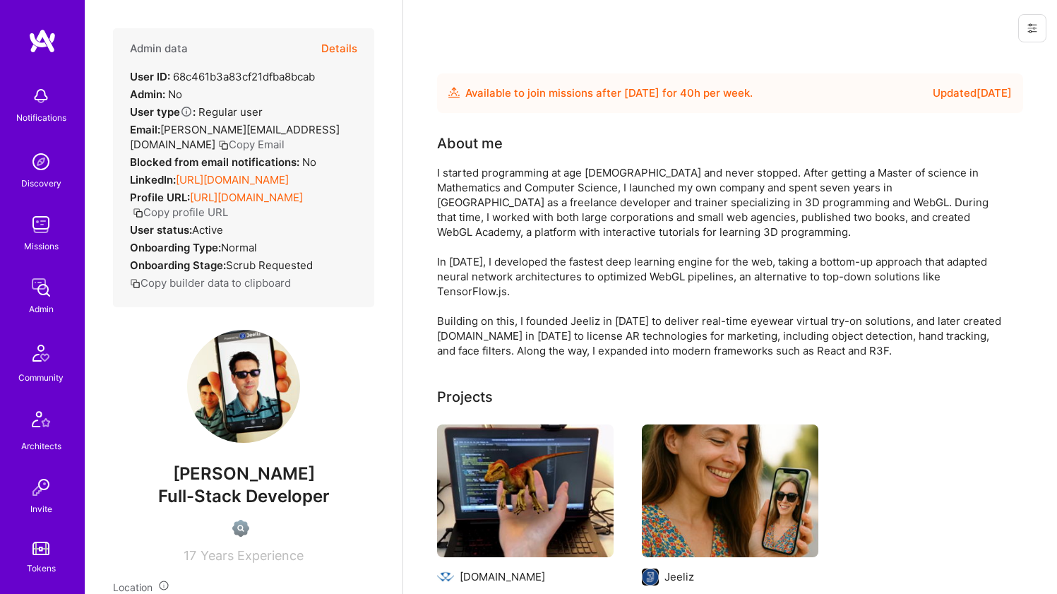
scroll to position [10, 0]
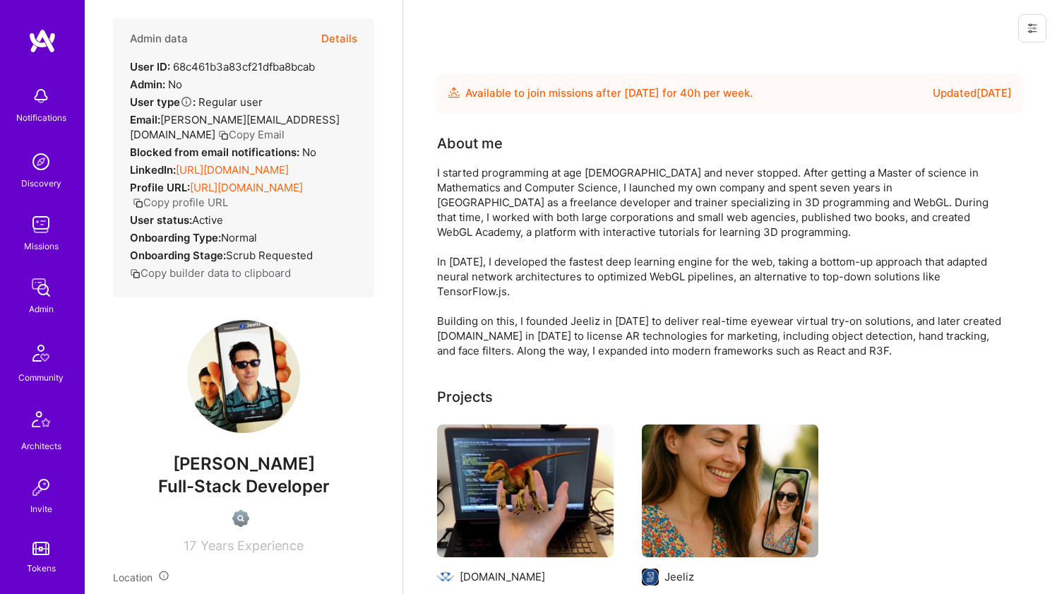
click at [477, 209] on div "I started programming at age [DEMOGRAPHIC_DATA] and never stopped. After gettin…" at bounding box center [719, 261] width 565 height 193
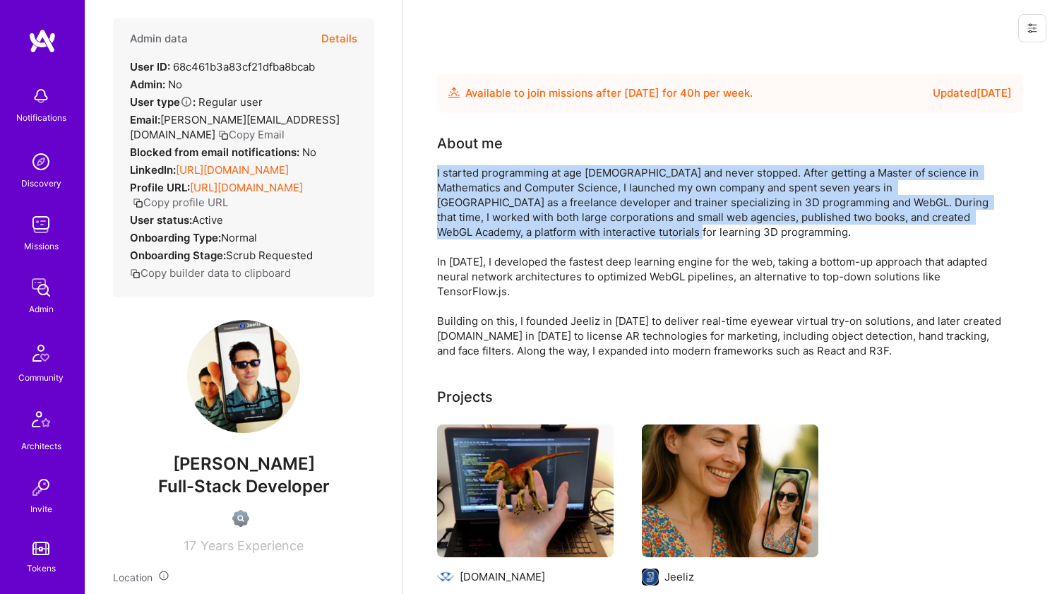
click at [477, 209] on div "I started programming at age [DEMOGRAPHIC_DATA] and never stopped. After gettin…" at bounding box center [719, 261] width 565 height 193
click at [668, 203] on div "I started programming at age [DEMOGRAPHIC_DATA] and never stopped. After gettin…" at bounding box center [719, 261] width 565 height 193
click at [668, 203] on div "I started programming at age 8 and never stopped. After getting a Master of sci…" at bounding box center [719, 261] width 565 height 193
click at [613, 187] on div "I started programming at age 8 and never stopped. After getting a Master of sci…" at bounding box center [719, 261] width 565 height 193
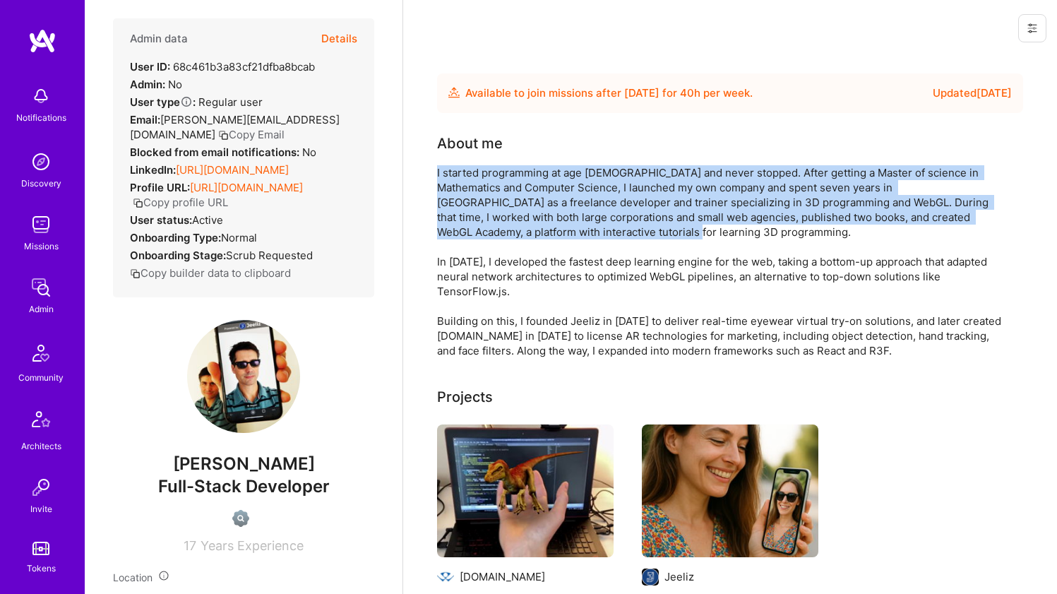
click at [613, 187] on div "I started programming at age 8 and never stopped. After getting a Master of sci…" at bounding box center [719, 261] width 565 height 193
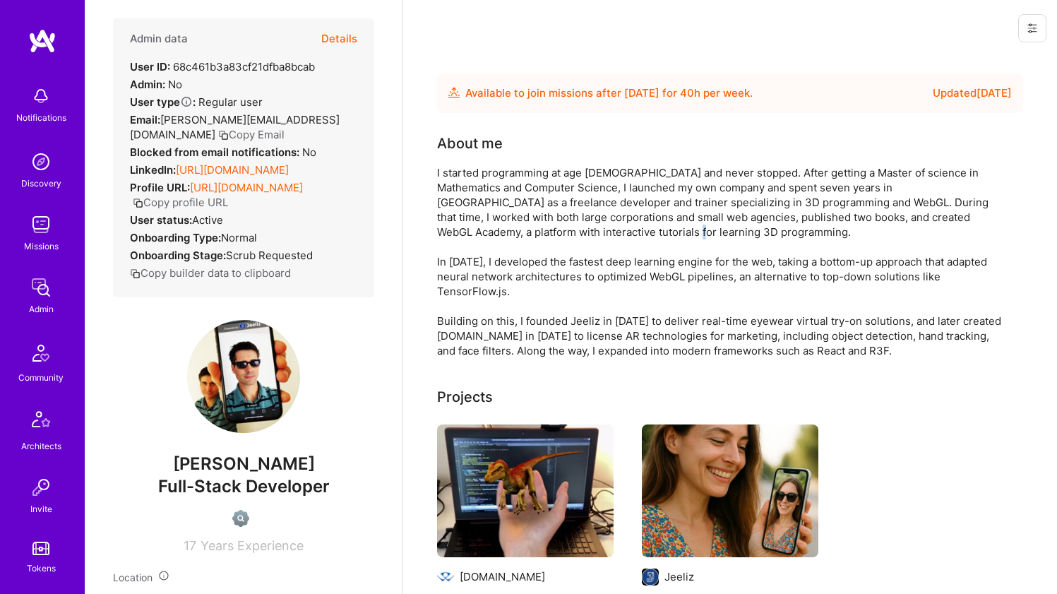
click at [556, 239] on div "I started programming at age 8 and never stopped. After getting a Master of sci…" at bounding box center [719, 261] width 565 height 193
click at [557, 234] on div "I started programming at age 8 and never stopped. After getting a Master of sci…" at bounding box center [719, 261] width 565 height 193
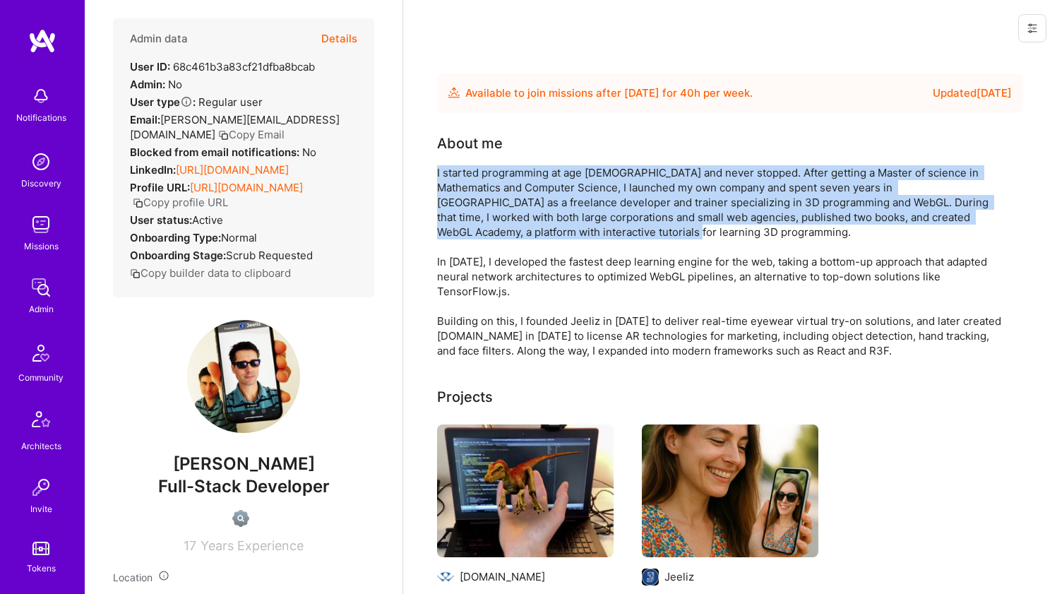
click at [557, 233] on div "I started programming at age 8 and never stopped. After getting a Master of sci…" at bounding box center [719, 261] width 565 height 193
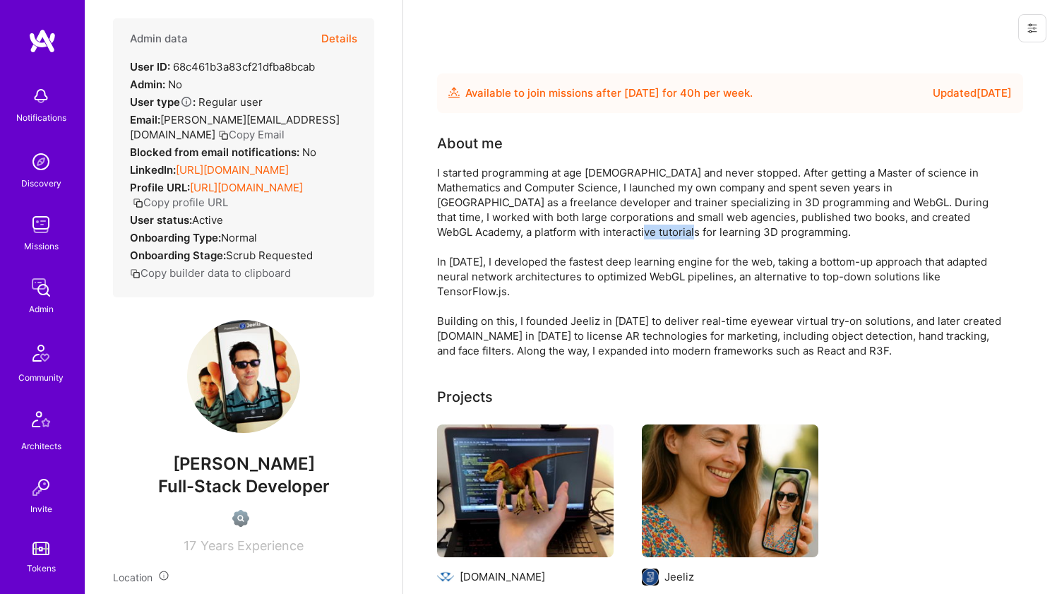
click at [557, 233] on div "I started programming at age 8 and never stopped. After getting a Master of sci…" at bounding box center [719, 261] width 565 height 193
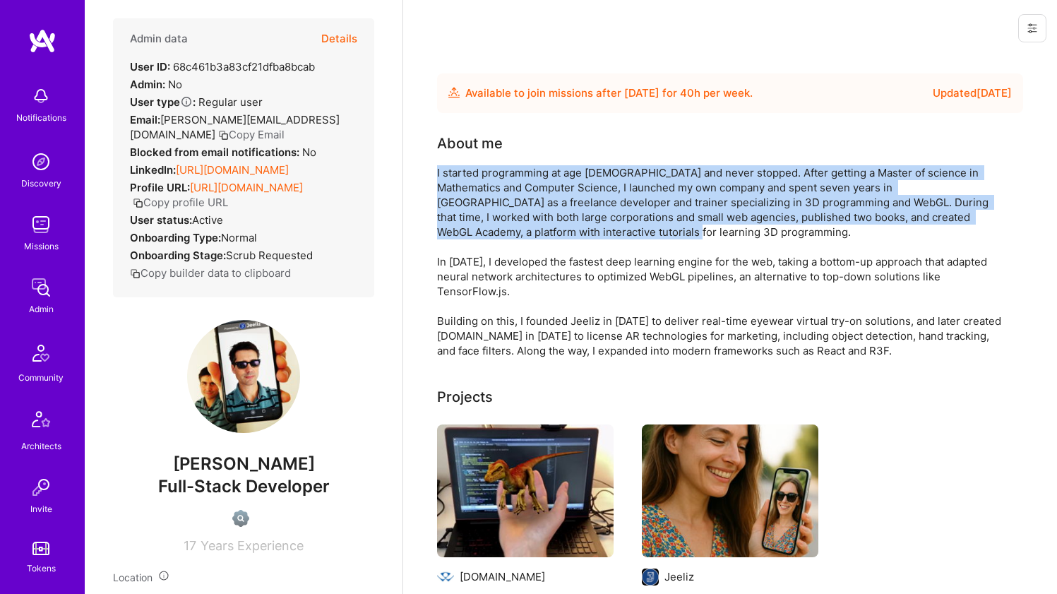
click at [557, 233] on div "I started programming at age 8 and never stopped. After getting a Master of sci…" at bounding box center [719, 261] width 565 height 193
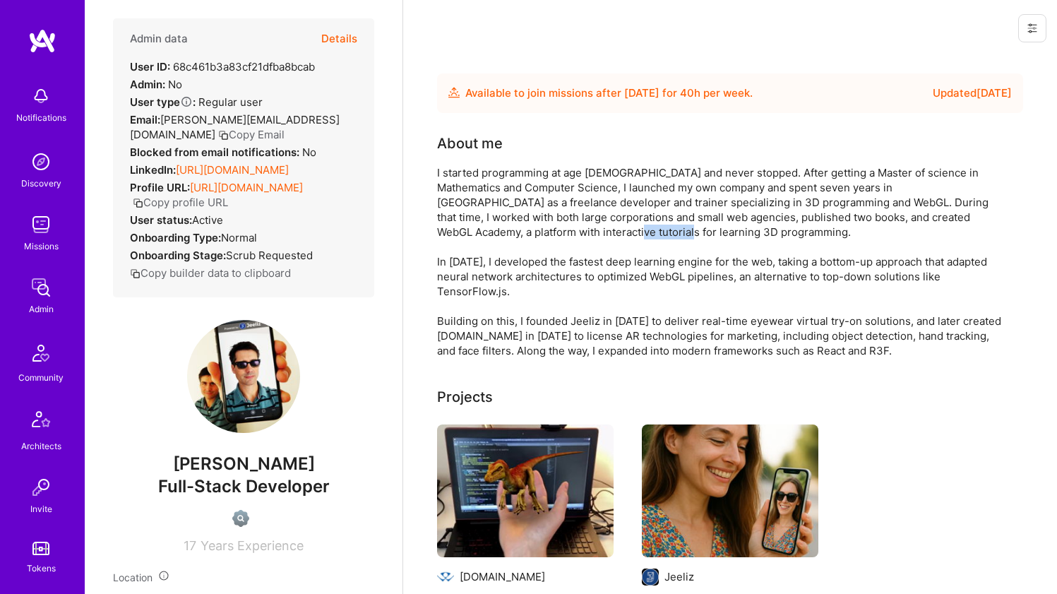
click at [557, 233] on div "I started programming at age 8 and never stopped. After getting a Master of sci…" at bounding box center [719, 261] width 565 height 193
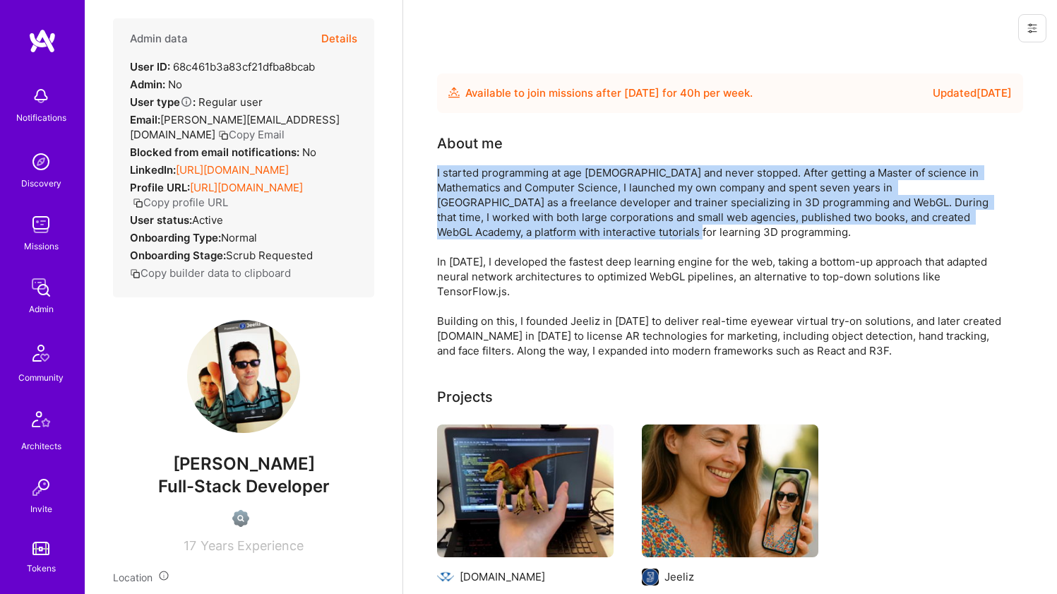
click at [557, 233] on div "I started programming at age 8 and never stopped. After getting a Master of sci…" at bounding box center [719, 261] width 565 height 193
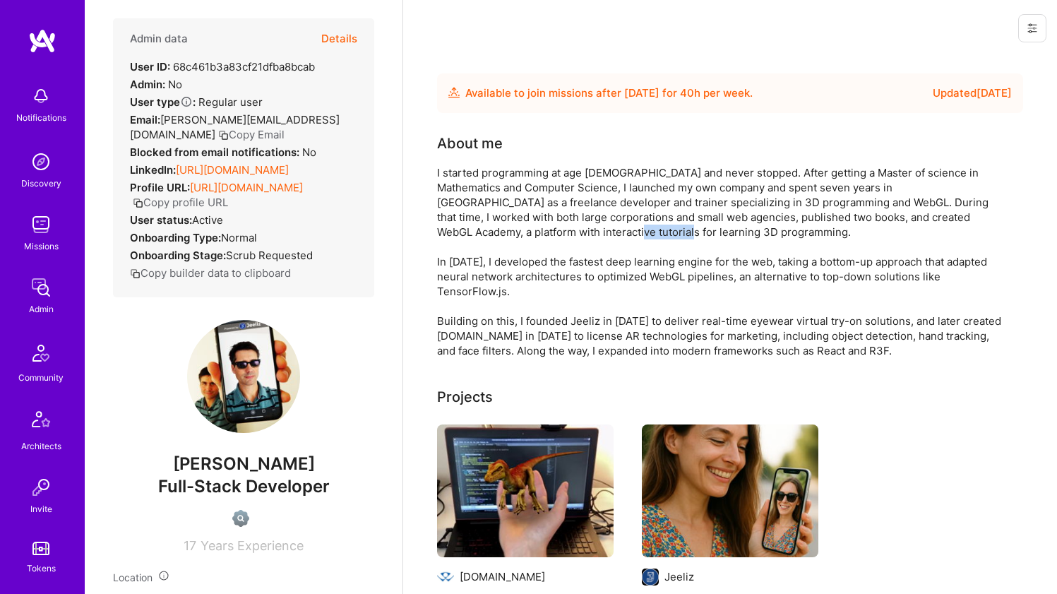
click at [557, 233] on div "I started programming at age 8 and never stopped. After getting a Master of sci…" at bounding box center [719, 261] width 565 height 193
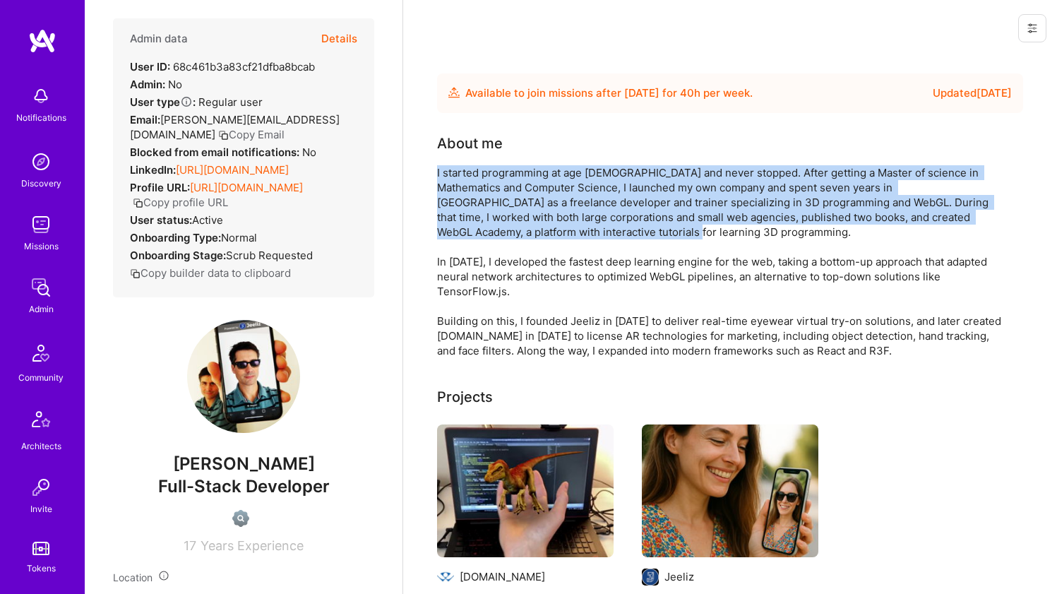
click at [557, 233] on div "I started programming at age 8 and never stopped. After getting a Master of sci…" at bounding box center [719, 261] width 565 height 193
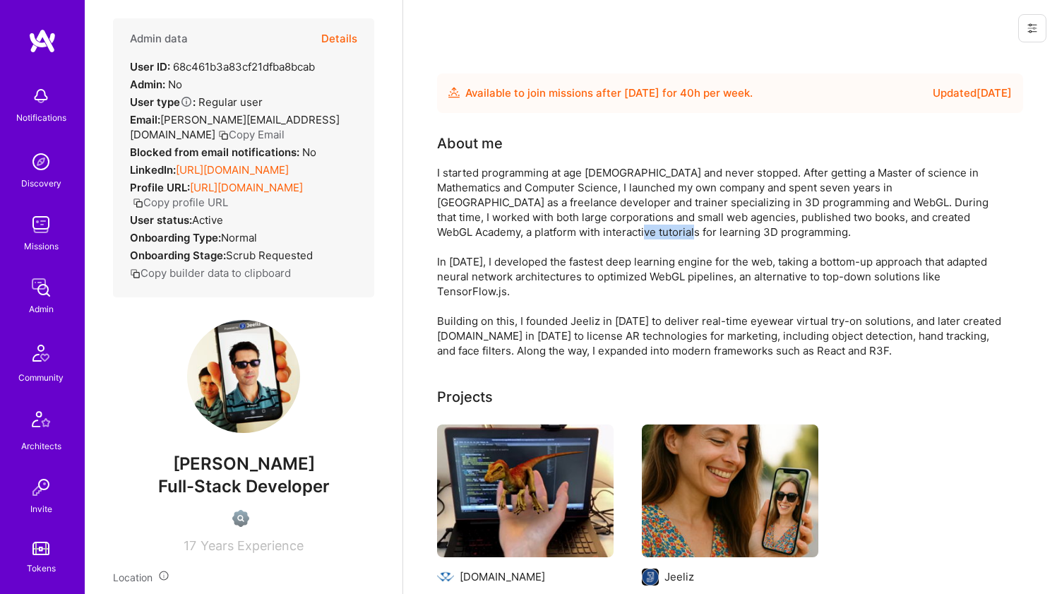
click at [557, 233] on div "I started programming at age 8 and never stopped. After getting a Master of sci…" at bounding box center [719, 261] width 565 height 193
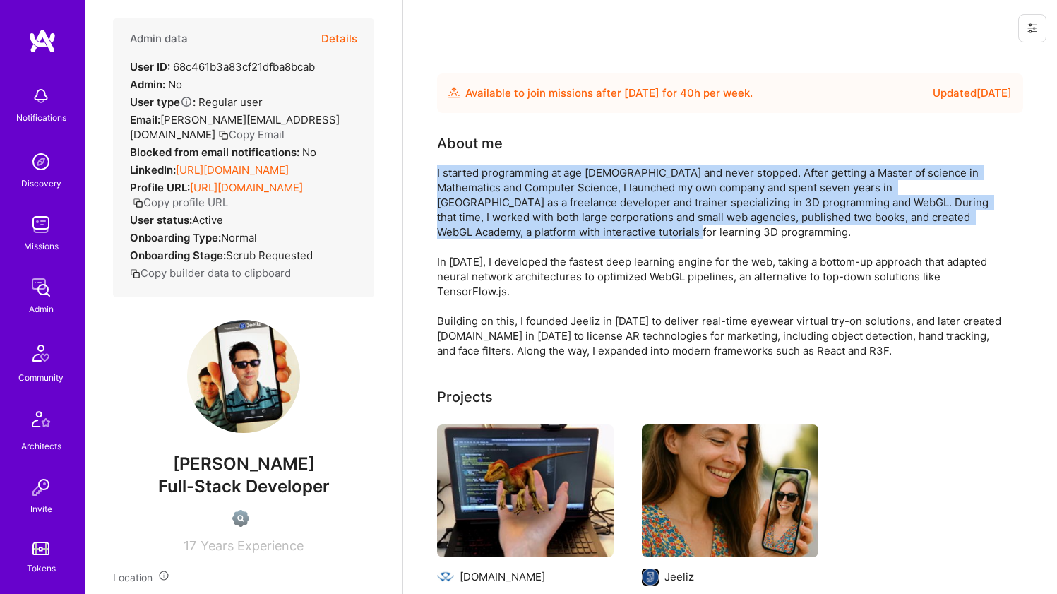
drag, startPoint x: 557, startPoint y: 233, endPoint x: 560, endPoint y: 210, distance: 23.5
click at [560, 210] on div "I started programming at age 8 and never stopped. After getting a Master of sci…" at bounding box center [719, 261] width 565 height 193
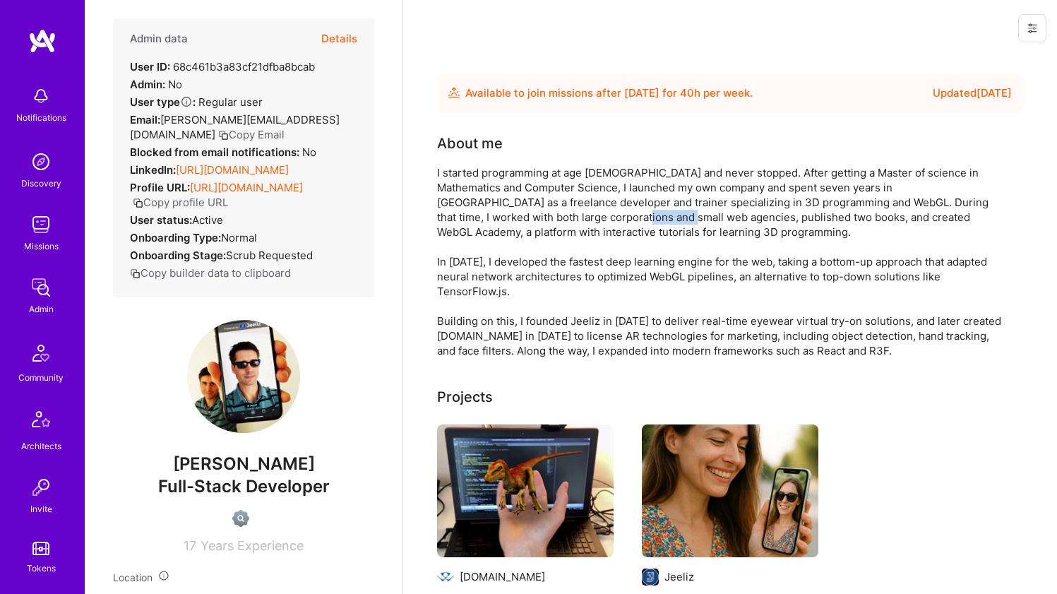
click at [560, 210] on div "I started programming at age 8 and never stopped. After getting a Master of sci…" at bounding box center [719, 261] width 565 height 193
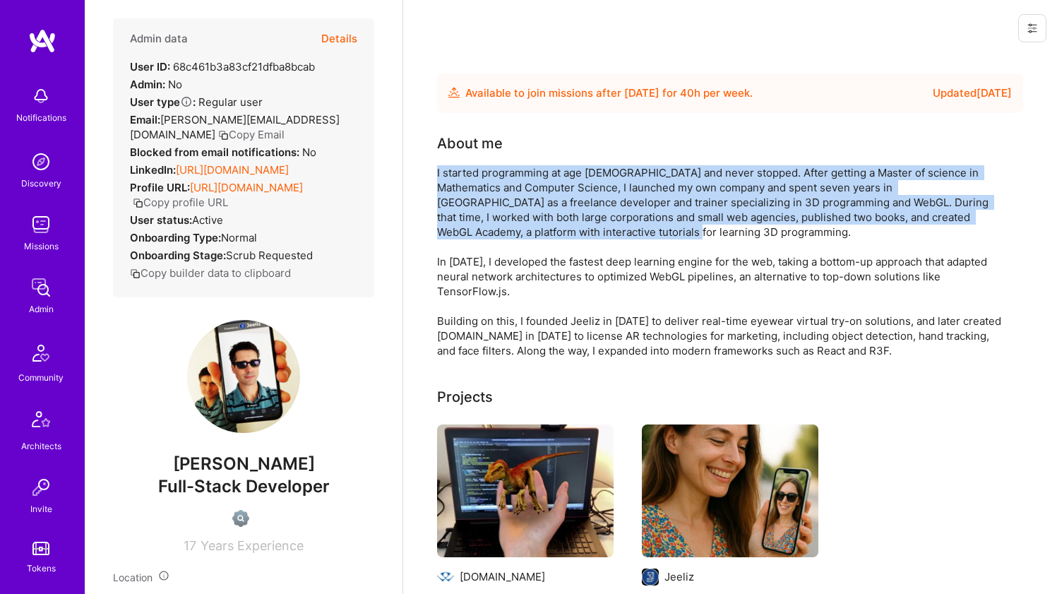
click at [560, 210] on div "I started programming at age 8 and never stopped. After getting a Master of sci…" at bounding box center [719, 261] width 565 height 193
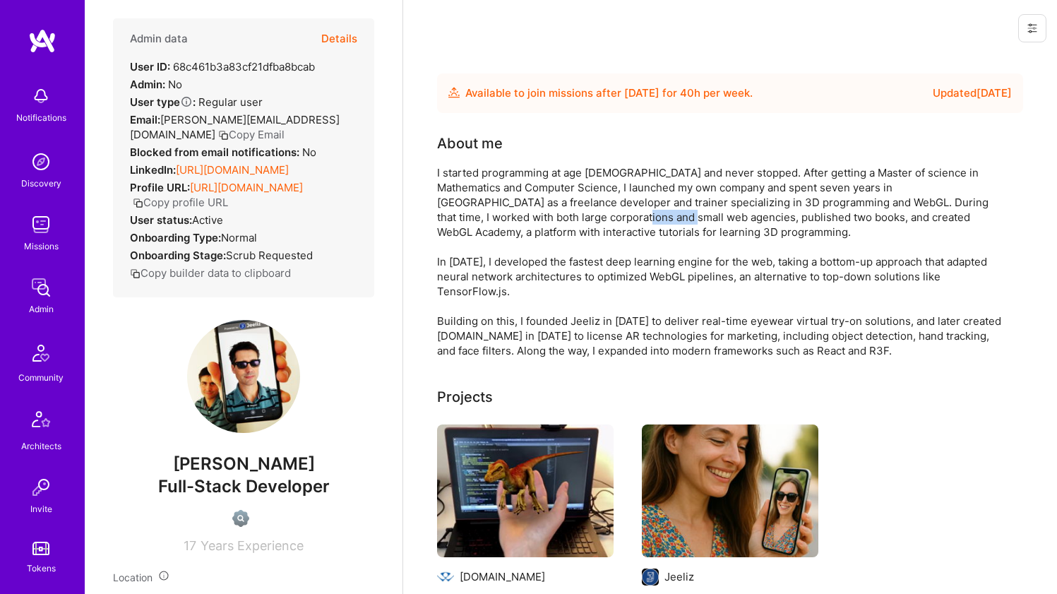
click at [560, 210] on div "I started programming at age 8 and never stopped. After getting a Master of sci…" at bounding box center [719, 261] width 565 height 193
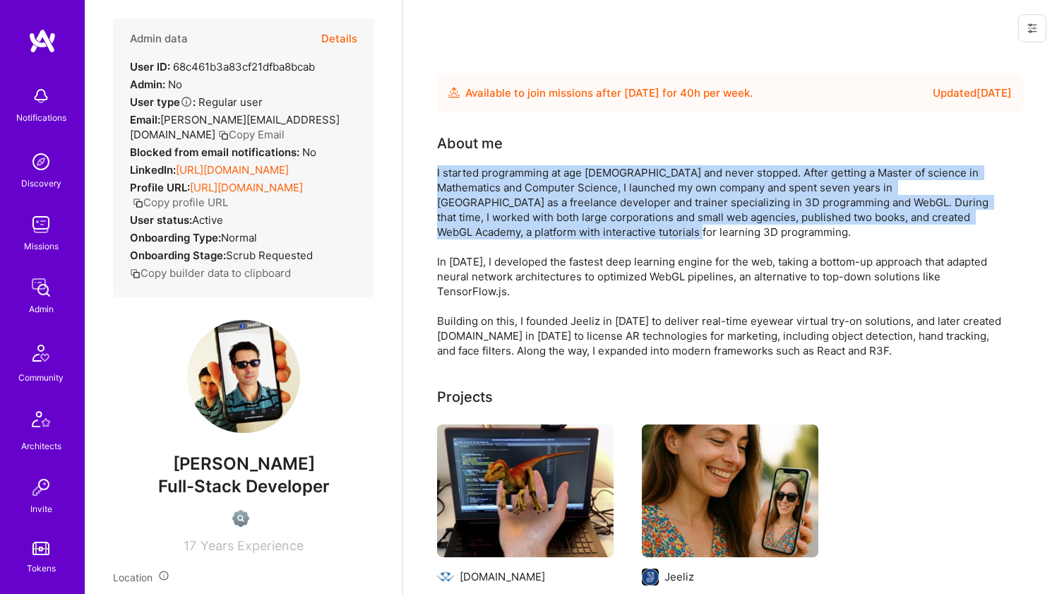
click at [560, 210] on div "I started programming at age 8 and never stopped. After getting a Master of sci…" at bounding box center [719, 261] width 565 height 193
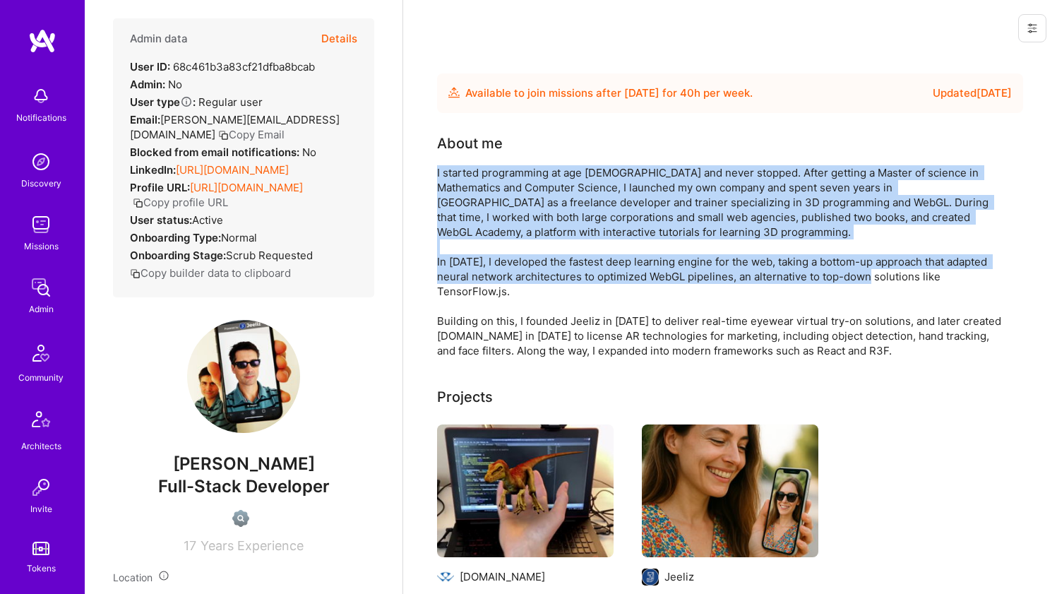
click at [526, 255] on div "I started programming at age 8 and never stopped. After getting a Master of sci…" at bounding box center [719, 261] width 565 height 193
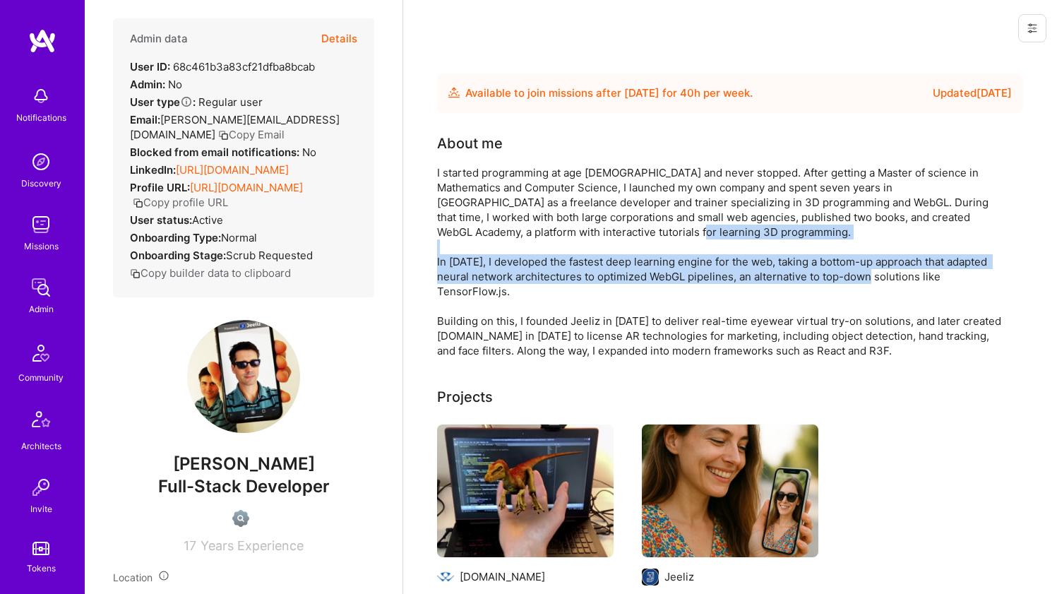
click at [523, 258] on div "I started programming at age 8 and never stopped. After getting a Master of sci…" at bounding box center [719, 261] width 565 height 193
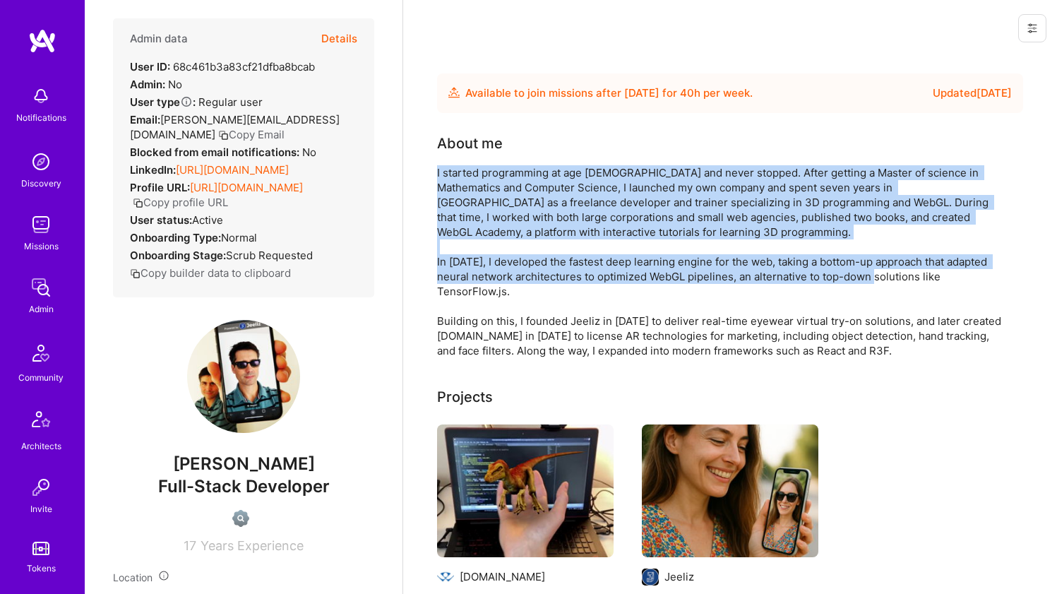
click at [531, 230] on div "I started programming at age 8 and never stopped. After getting a Master of sci…" at bounding box center [719, 261] width 565 height 193
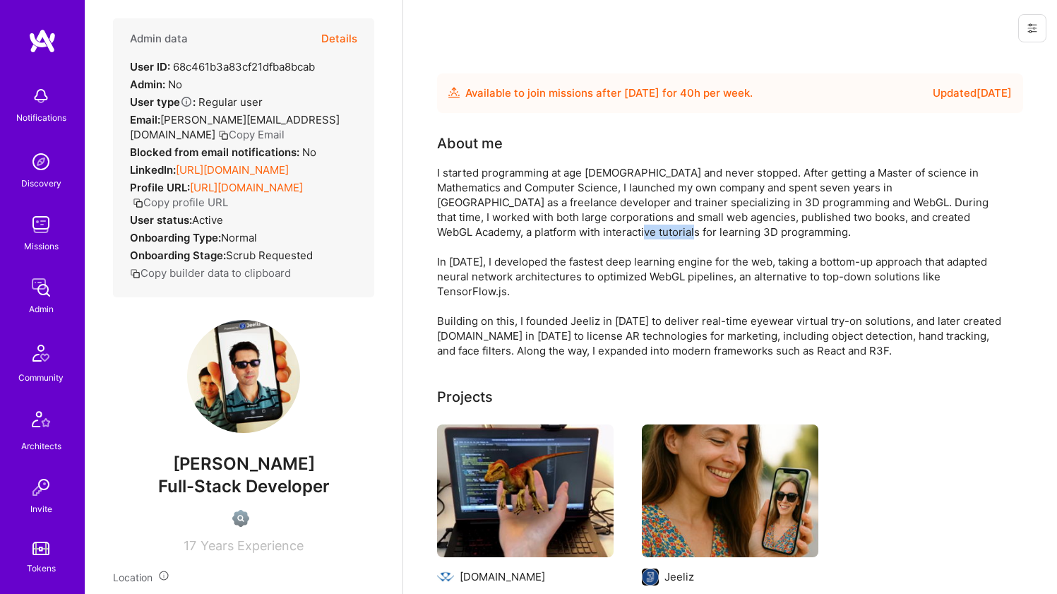
click at [531, 230] on div "I started programming at age 8 and never stopped. After getting a Master of sci…" at bounding box center [719, 261] width 565 height 193
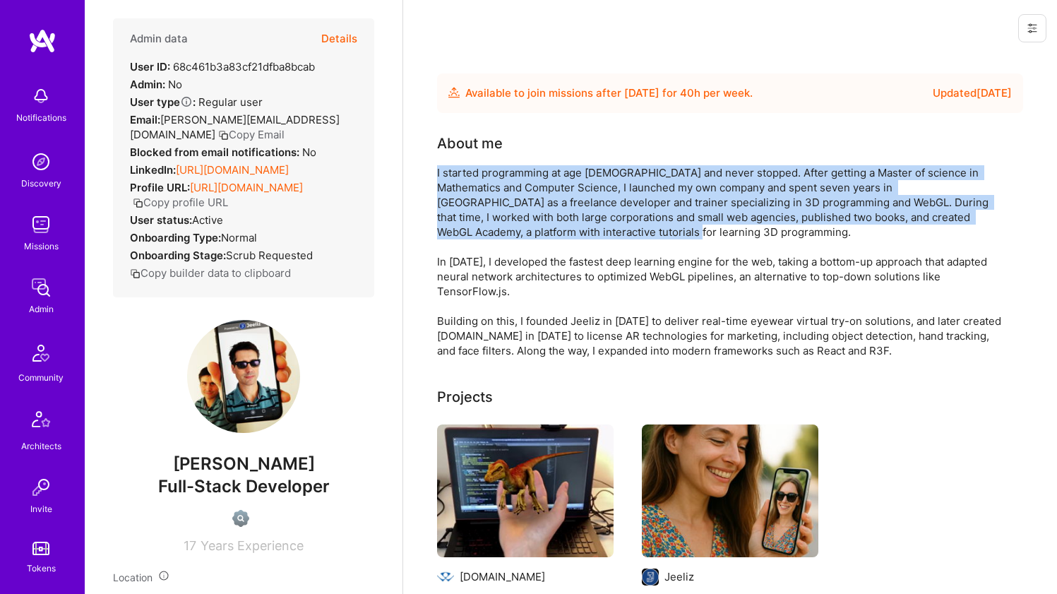
click at [531, 230] on div "I started programming at age 8 and never stopped. After getting a Master of sci…" at bounding box center [719, 261] width 565 height 193
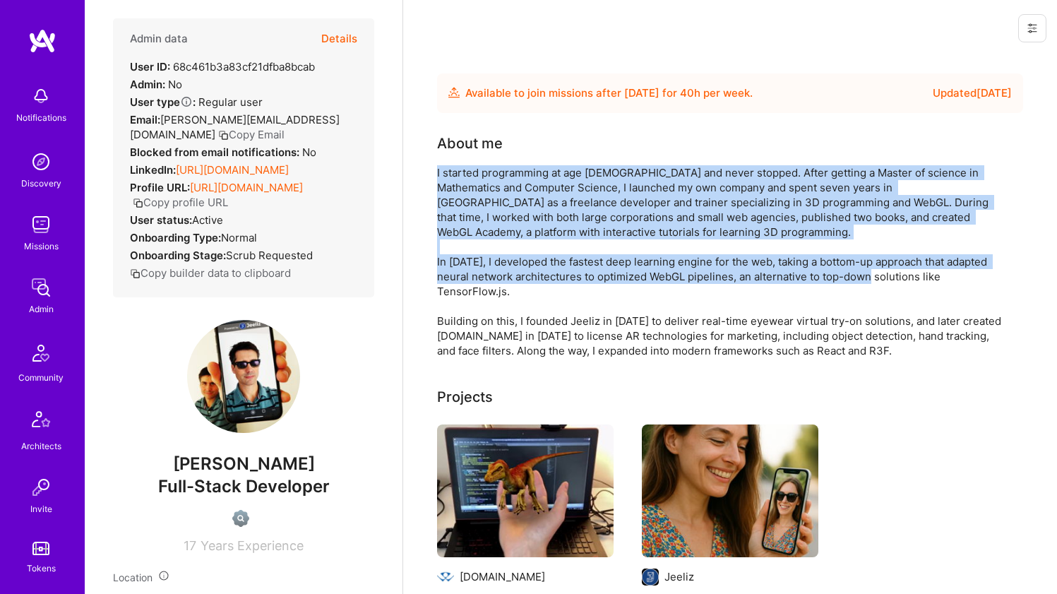
click at [513, 272] on div "I started programming at age 8 and never stopped. After getting a Master of sci…" at bounding box center [719, 261] width 565 height 193
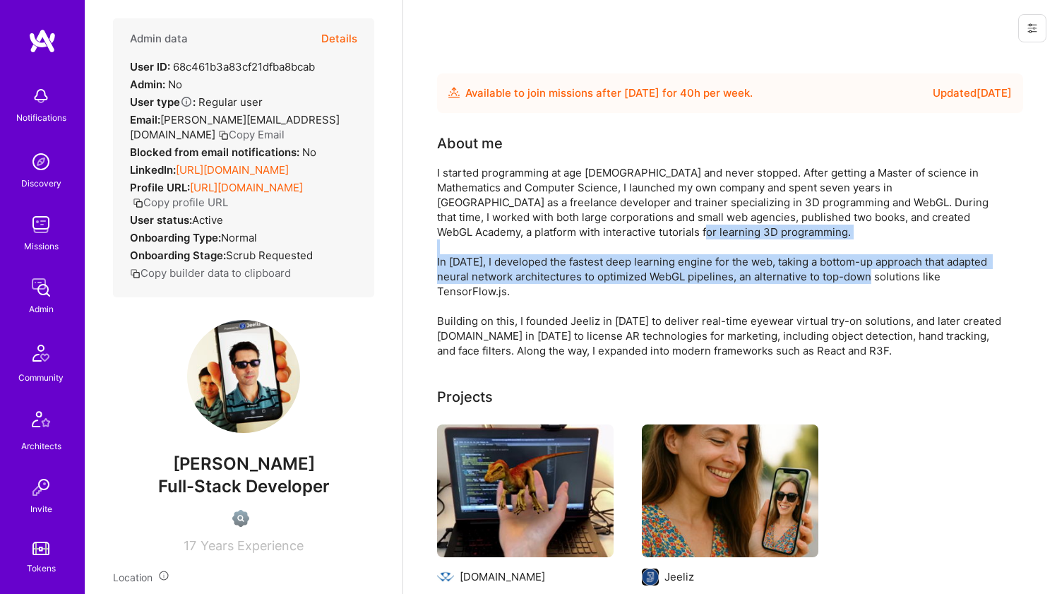
click at [513, 272] on div "I started programming at age 8 and never stopped. After getting a Master of sci…" at bounding box center [719, 261] width 565 height 193
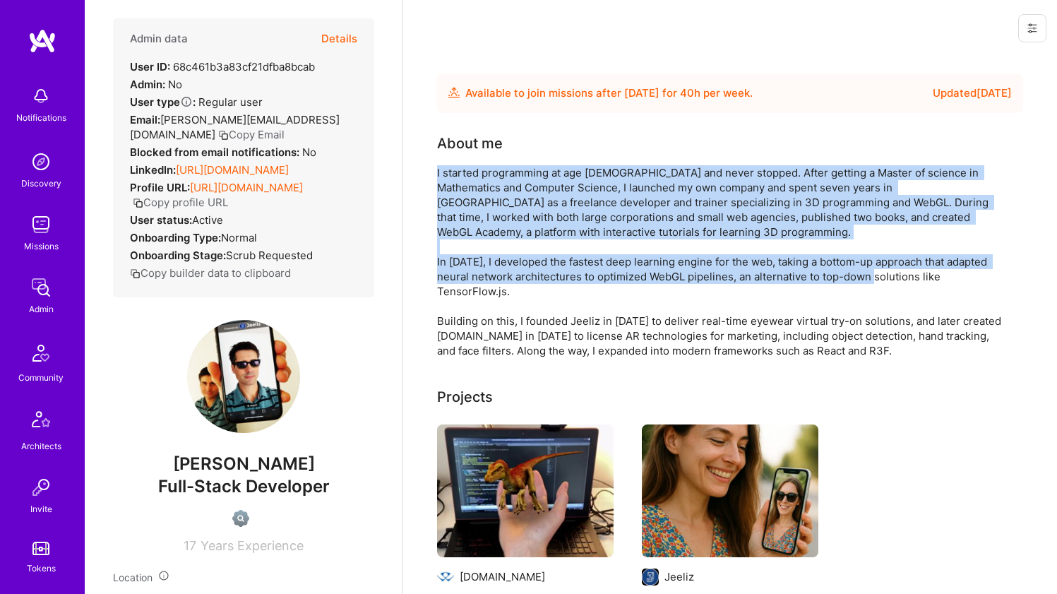
click at [530, 223] on div "I started programming at age 8 and never stopped. After getting a Master of sci…" at bounding box center [719, 261] width 565 height 193
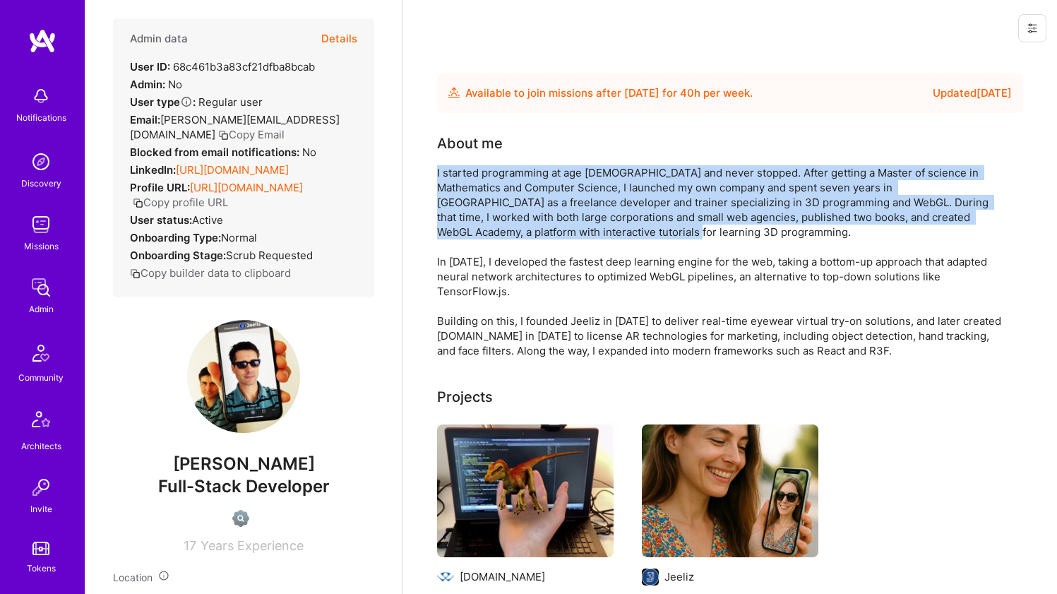
click at [529, 223] on div "I started programming at age 8 and never stopped. After getting a Master of sci…" at bounding box center [719, 261] width 565 height 193
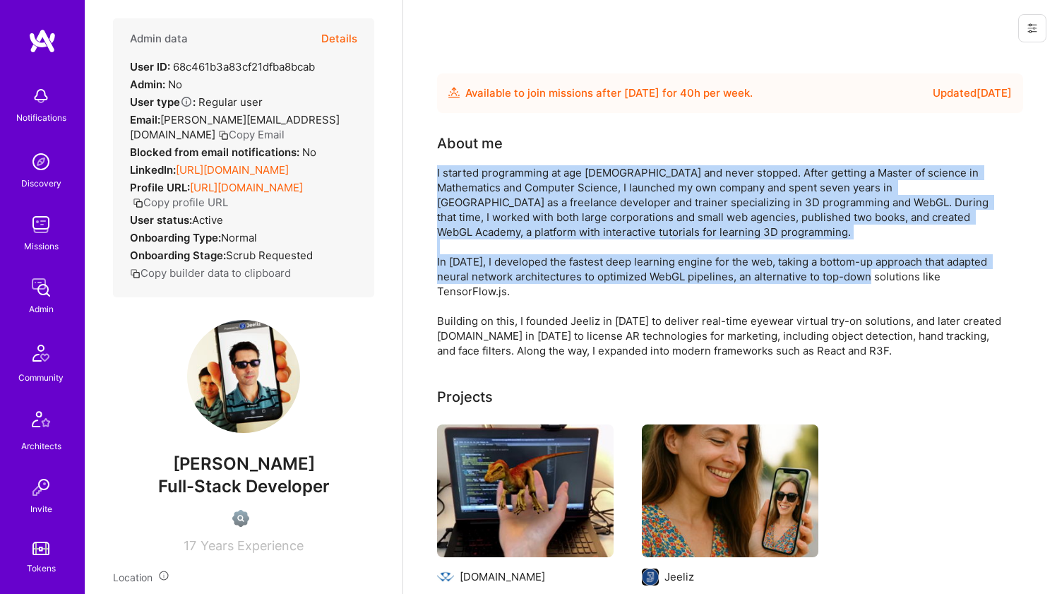
click at [508, 265] on div "I started programming at age 8 and never stopped. After getting a Master of sci…" at bounding box center [719, 261] width 565 height 193
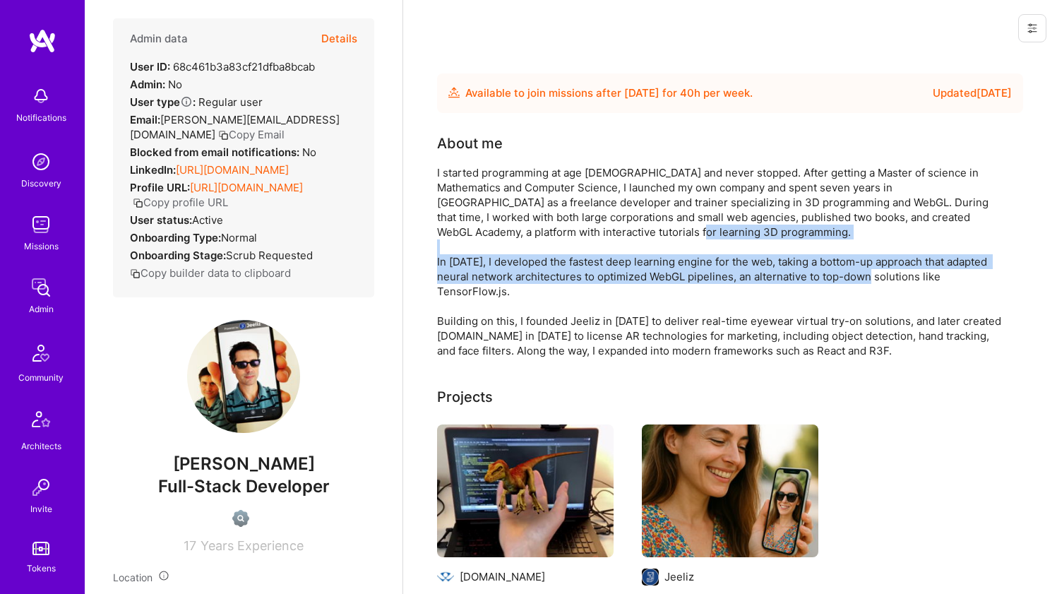
click at [508, 265] on div "I started programming at age 8 and never stopped. After getting a Master of sci…" at bounding box center [719, 261] width 565 height 193
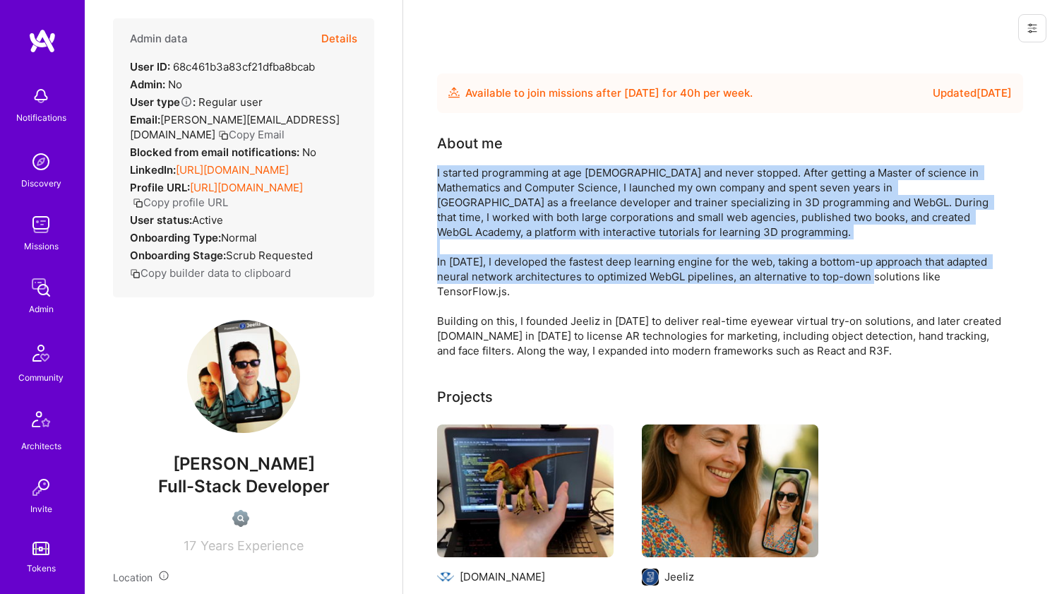
click at [523, 217] on div "I started programming at age 8 and never stopped. After getting a Master of sci…" at bounding box center [719, 261] width 565 height 193
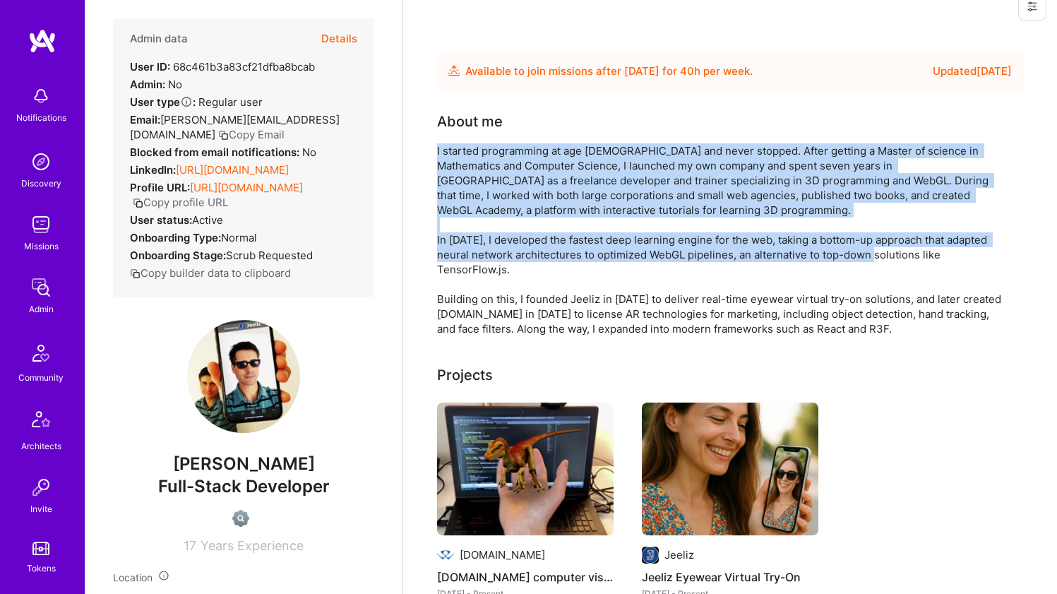
scroll to position [54, 0]
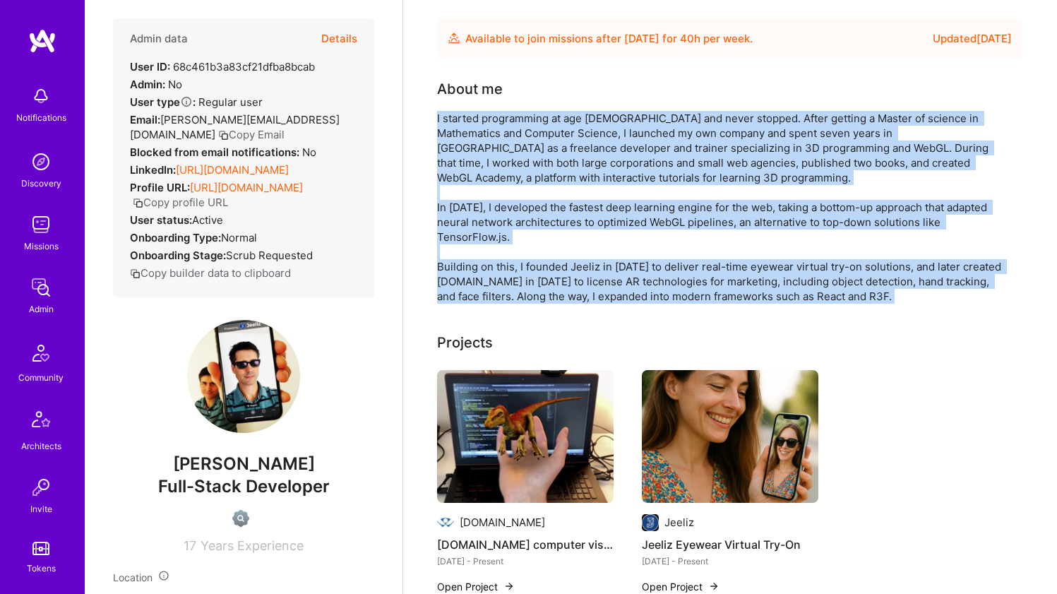
click at [498, 298] on div "I started programming at age 8 and never stopped. After getting a Master of sci…" at bounding box center [719, 207] width 565 height 193
click at [498, 297] on div "I started programming at age 8 and never stopped. After getting a Master of sci…" at bounding box center [719, 207] width 565 height 193
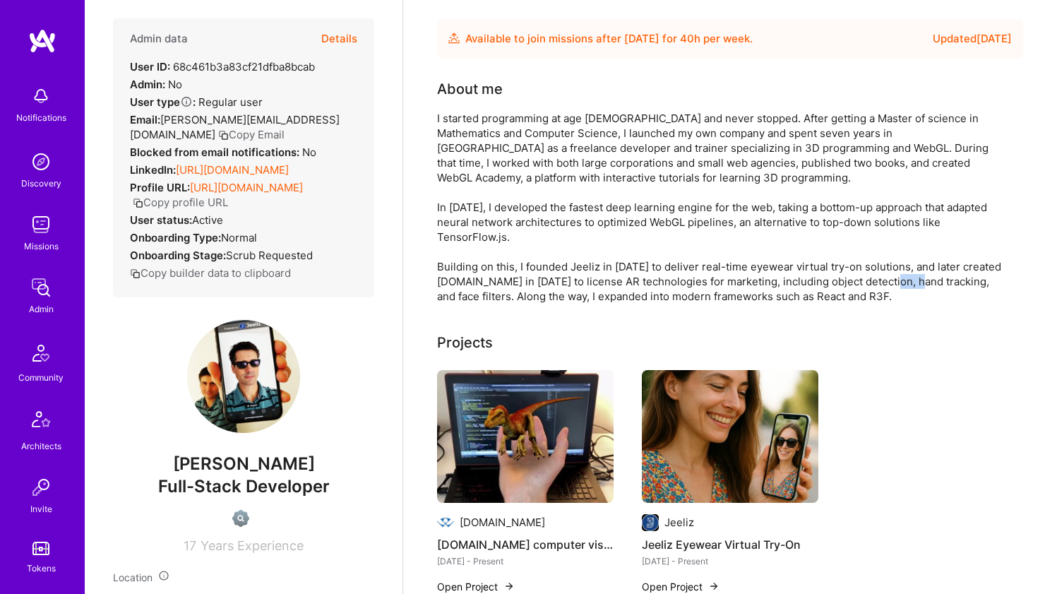
click at [498, 297] on div "I started programming at age 8 and never stopped. After getting a Master of sci…" at bounding box center [719, 207] width 565 height 193
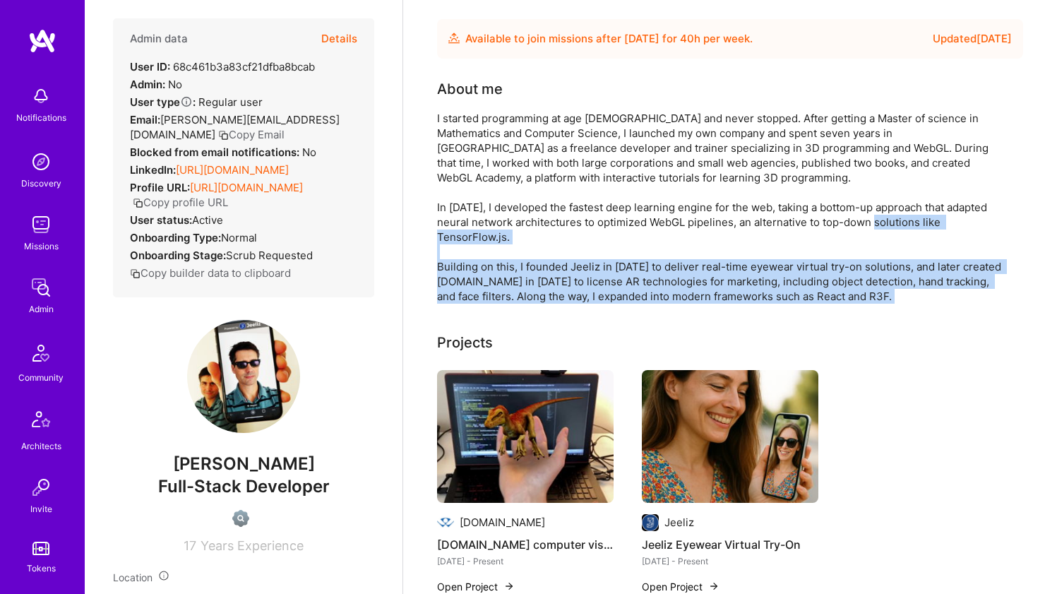
drag, startPoint x: 498, startPoint y: 297, endPoint x: 500, endPoint y: 289, distance: 8.0
click at [498, 297] on div "I started programming at age 8 and never stopped. After getting a Master of sci…" at bounding box center [719, 207] width 565 height 193
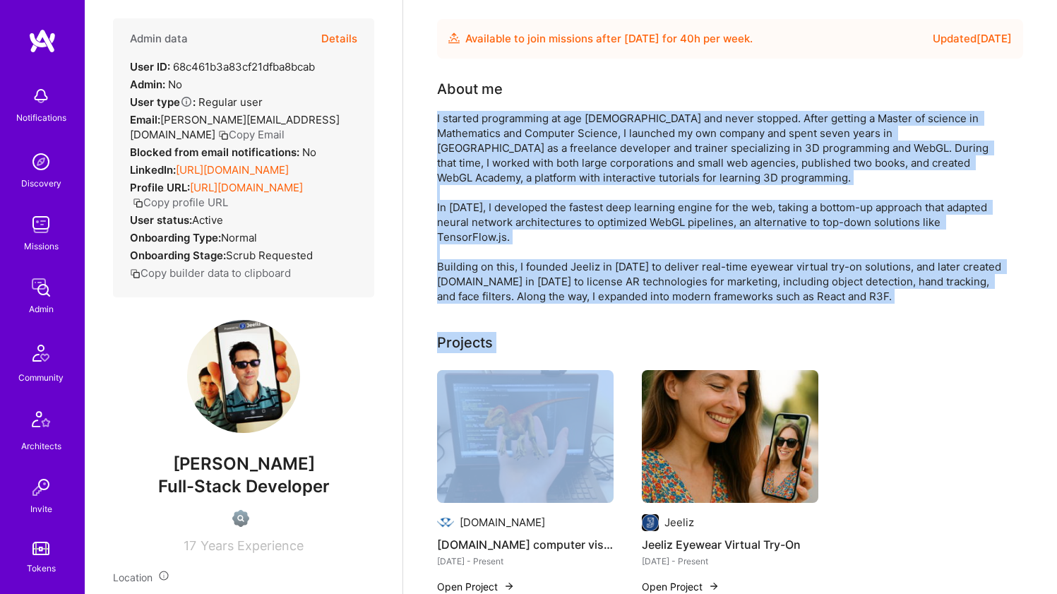
click at [575, 161] on div "I started programming at age 8 and never stopped. After getting a Master of sci…" at bounding box center [719, 207] width 565 height 193
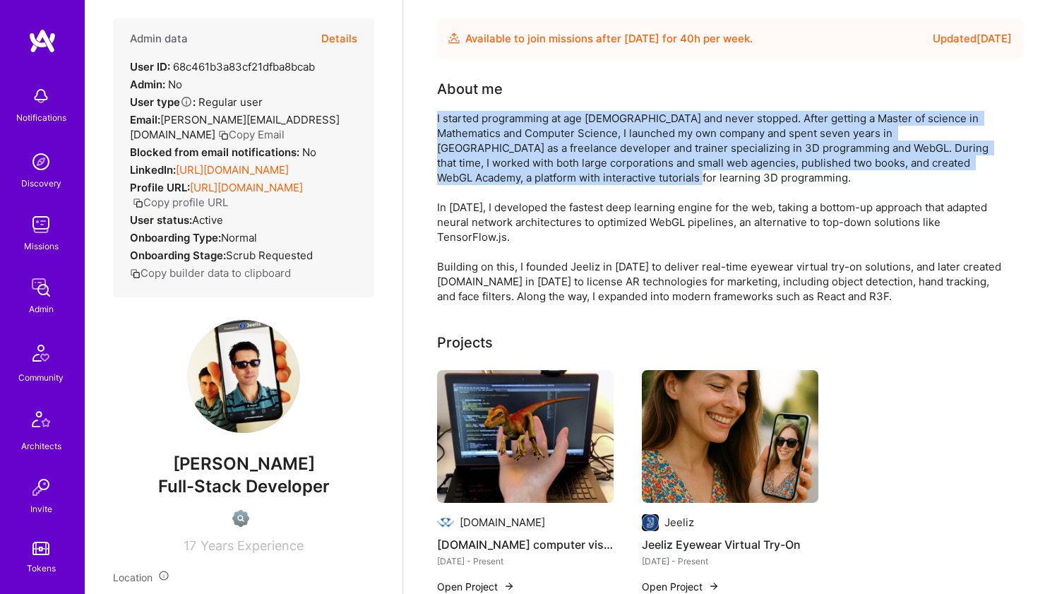
click at [575, 162] on div "I started programming at age 8 and never stopped. After getting a Master of sci…" at bounding box center [719, 207] width 565 height 193
click at [574, 162] on div "I started programming at age 8 and never stopped. After getting a Master of sci…" at bounding box center [719, 207] width 565 height 193
click at [573, 162] on div "I started programming at age 8 and never stopped. After getting a Master of sci…" at bounding box center [719, 207] width 565 height 193
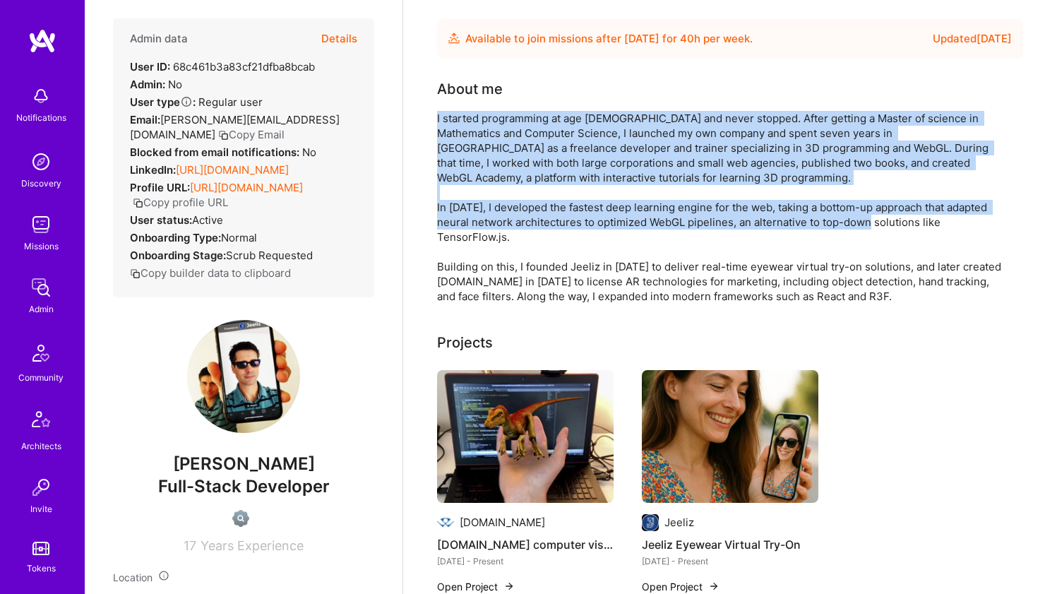
click at [540, 236] on div "I started programming at age 8 and never stopped. After getting a Master of sci…" at bounding box center [719, 207] width 565 height 193
click at [529, 251] on div "I started programming at age 8 and never stopped. After getting a Master of sci…" at bounding box center [719, 207] width 565 height 193
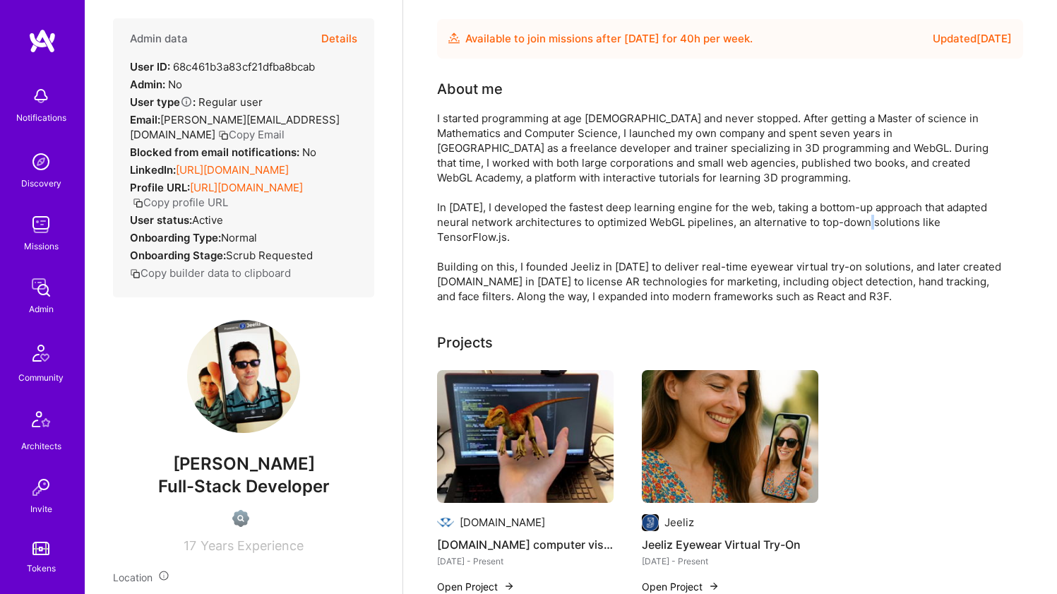
click at [527, 255] on div "I started programming at age 8 and never stopped. After getting a Master of sci…" at bounding box center [719, 207] width 565 height 193
click at [517, 268] on div "I started programming at age 8 and never stopped. After getting a Master of sci…" at bounding box center [719, 207] width 565 height 193
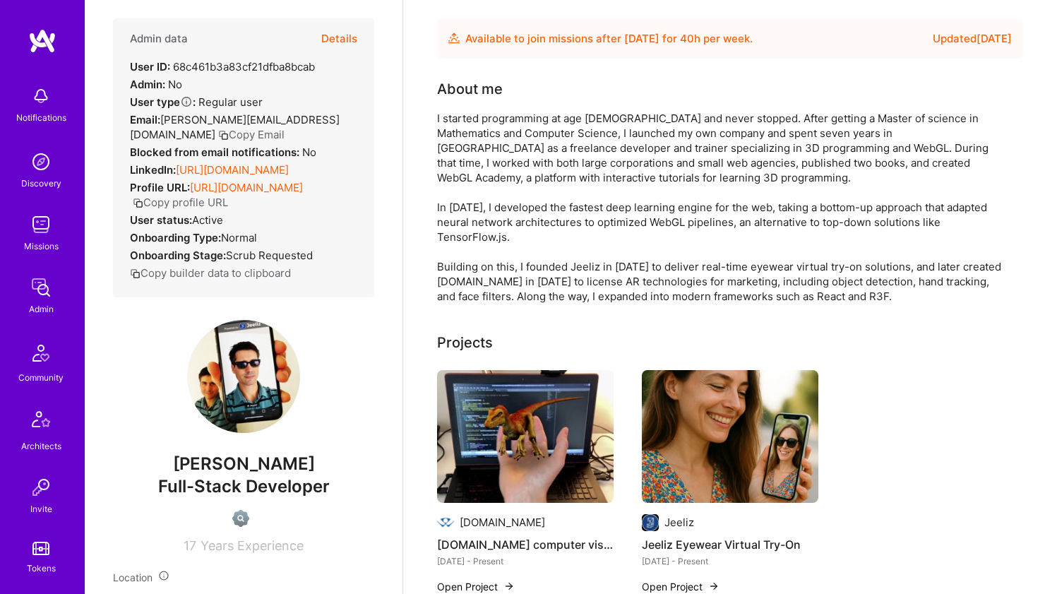
click at [517, 268] on div "I started programming at age 8 and never stopped. After getting a Master of sci…" at bounding box center [719, 207] width 565 height 193
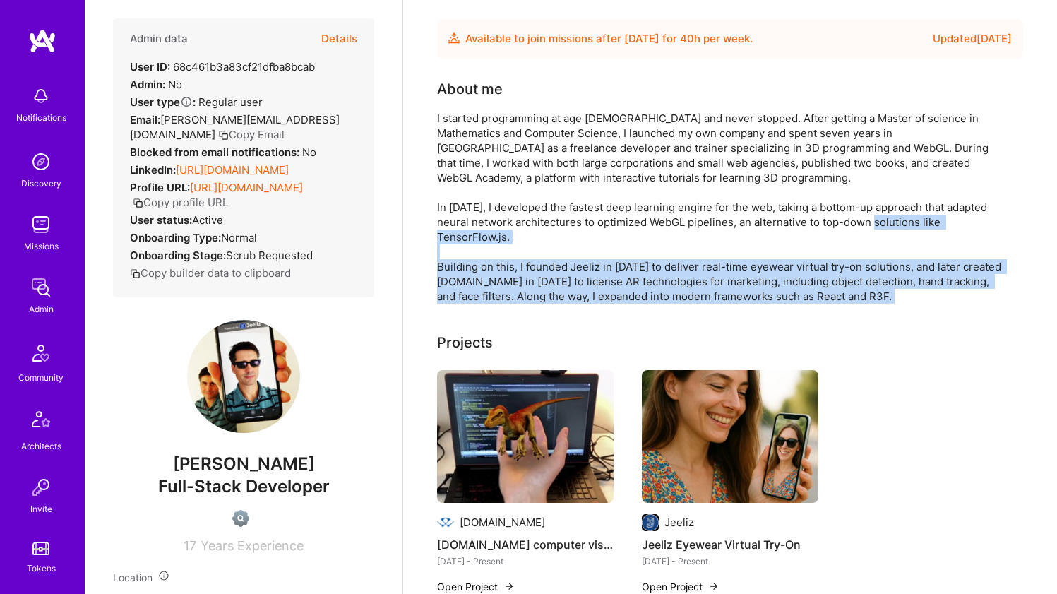
click at [517, 268] on div "I started programming at age 8 and never stopped. After getting a Master of sci…" at bounding box center [719, 207] width 565 height 193
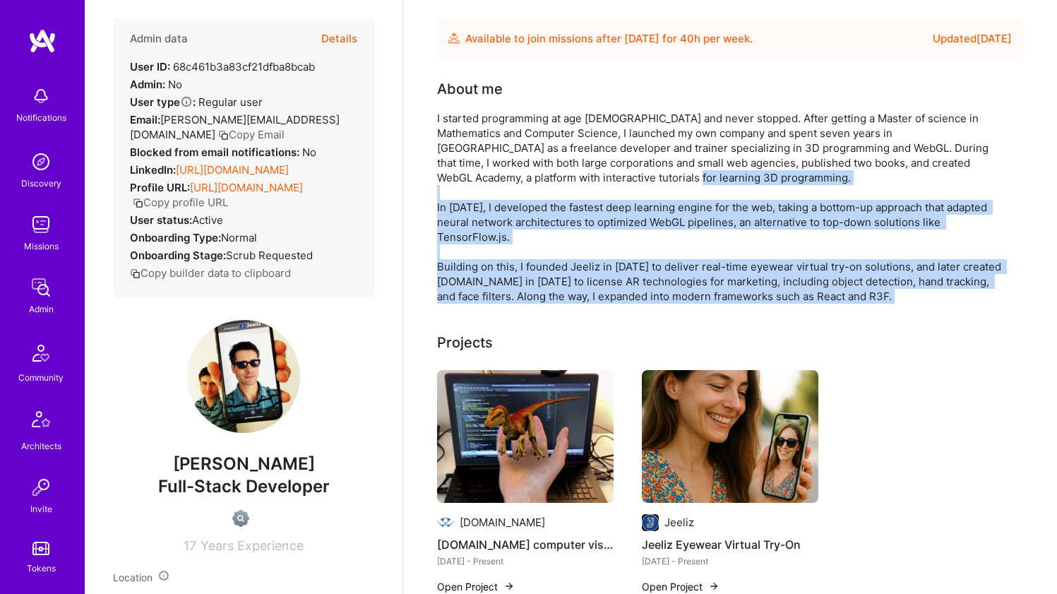
click at [536, 197] on div "I started programming at age 8 and never stopped. After getting a Master of sci…" at bounding box center [719, 207] width 565 height 193
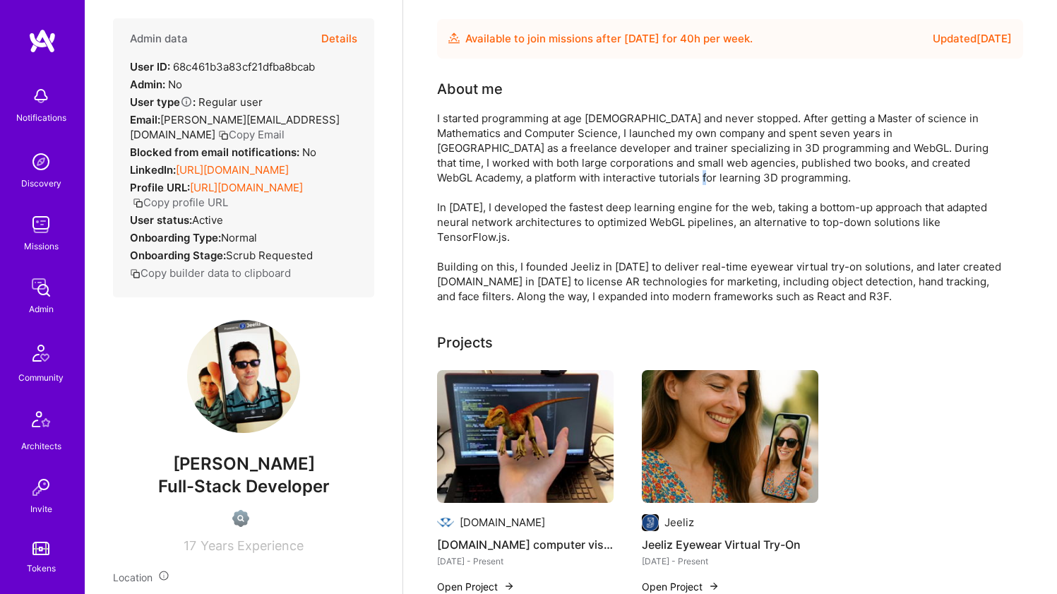
click at [535, 197] on div "I started programming at age 8 and never stopped. After getting a Master of sci…" at bounding box center [719, 207] width 565 height 193
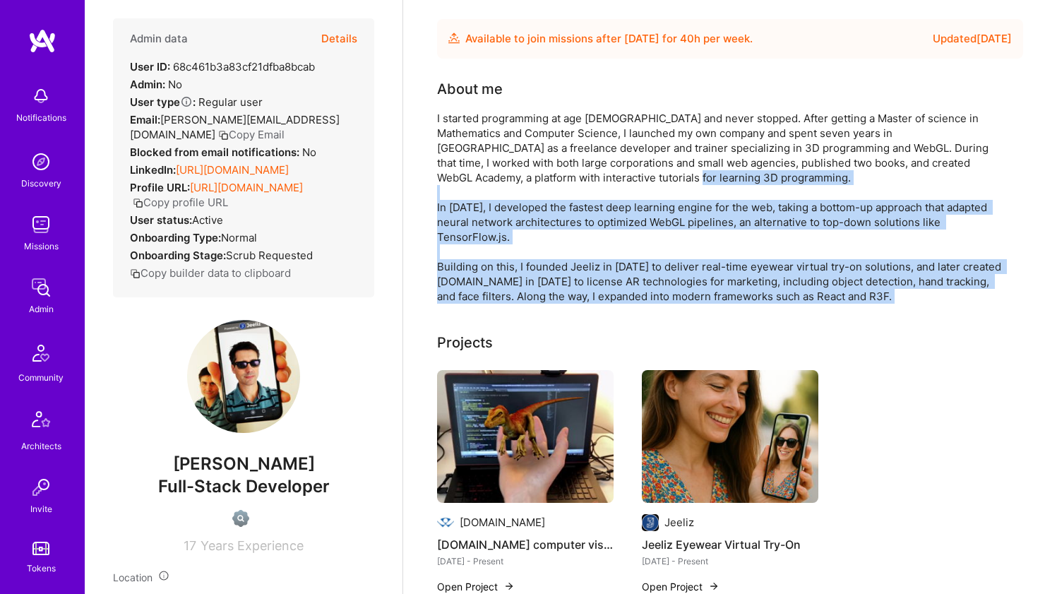
click at [516, 263] on div "I started programming at age 8 and never stopped. After getting a Master of sci…" at bounding box center [719, 207] width 565 height 193
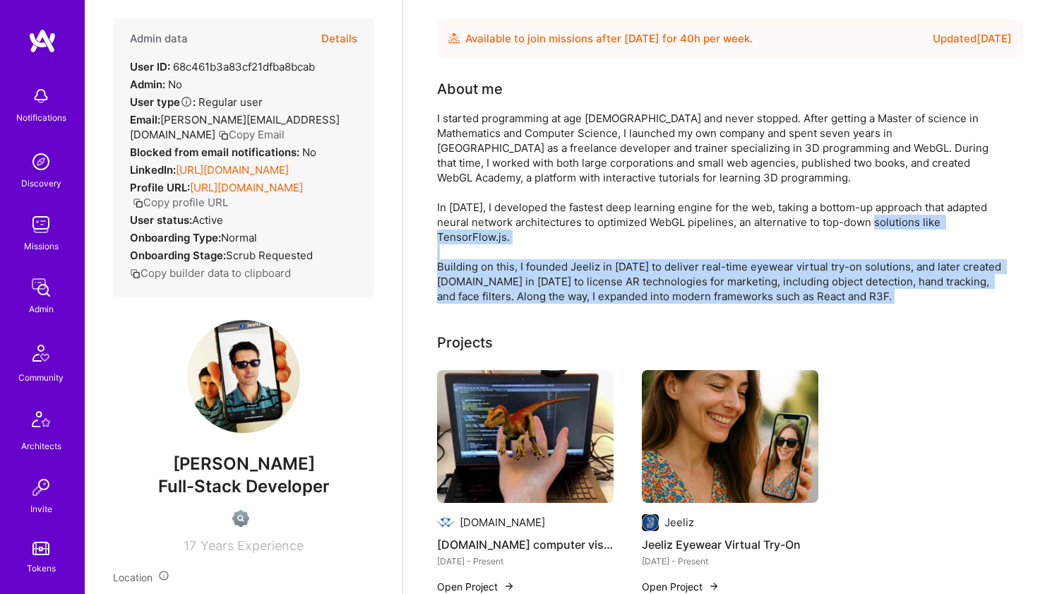
click at [516, 262] on div "I started programming at age 8 and never stopped. After getting a Master of sci…" at bounding box center [719, 207] width 565 height 193
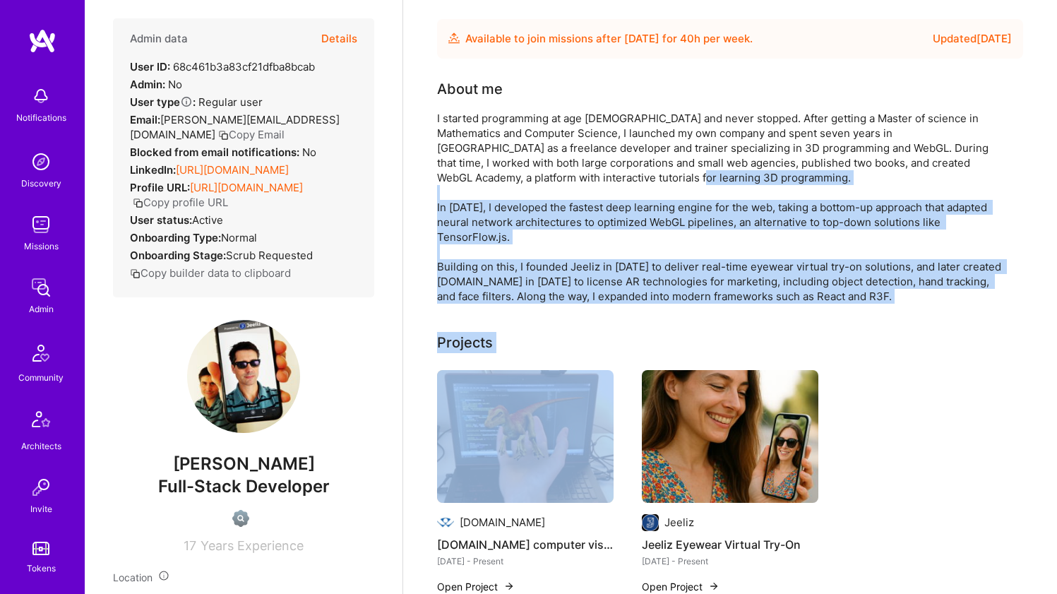
click at [539, 206] on div "I started programming at age 8 and never stopped. After getting a Master of sci…" at bounding box center [719, 207] width 565 height 193
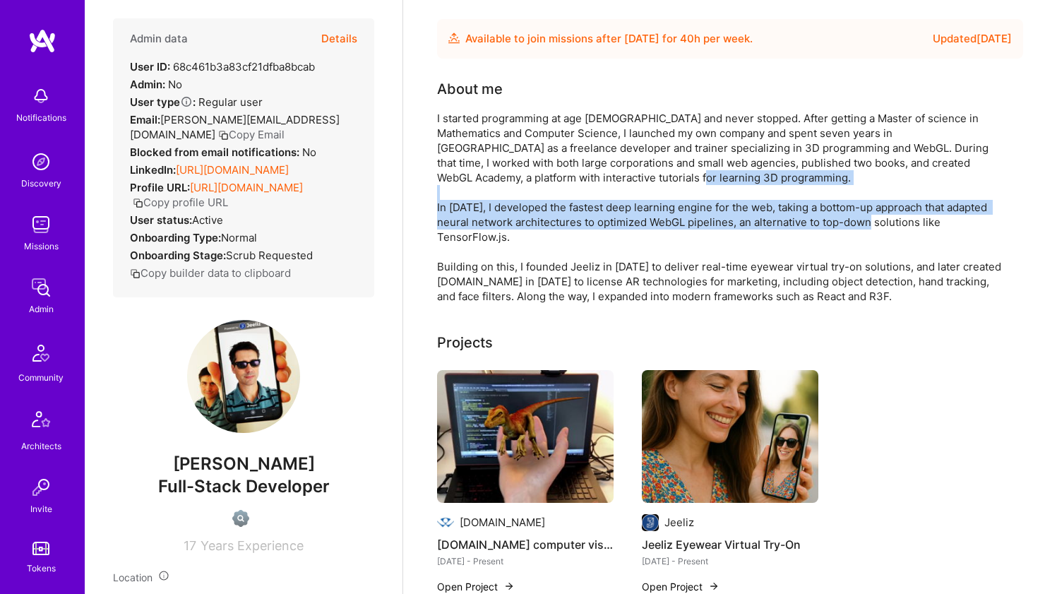
click at [539, 206] on div "I started programming at age 8 and never stopped. After getting a Master of sci…" at bounding box center [719, 207] width 565 height 193
click at [524, 255] on div "I started programming at age 8 and never stopped. After getting a Master of sci…" at bounding box center [719, 207] width 565 height 193
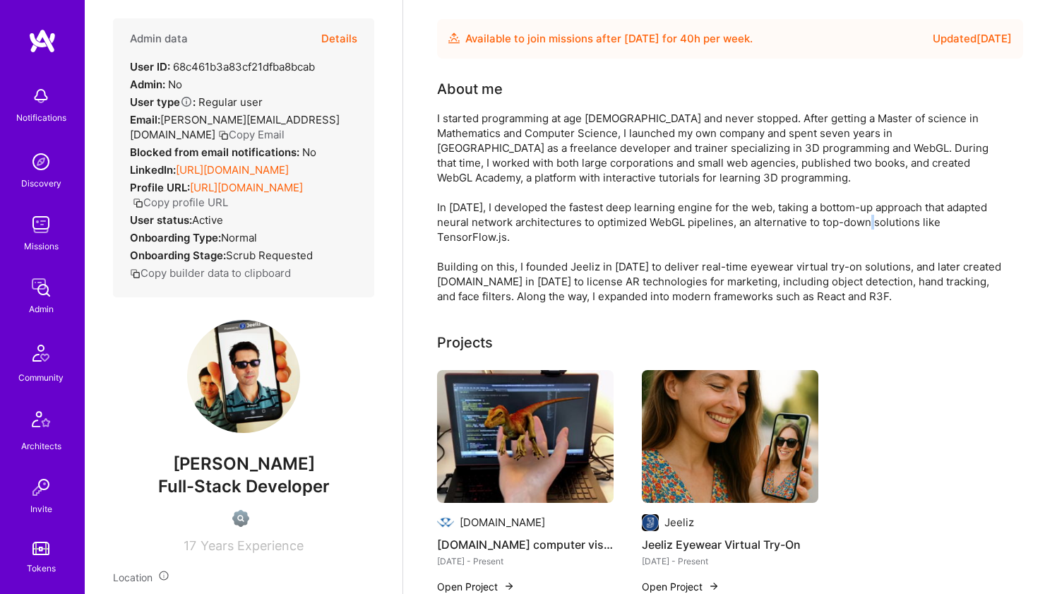
click at [524, 255] on div "I started programming at age 8 and never stopped. After getting a Master of sci…" at bounding box center [719, 207] width 565 height 193
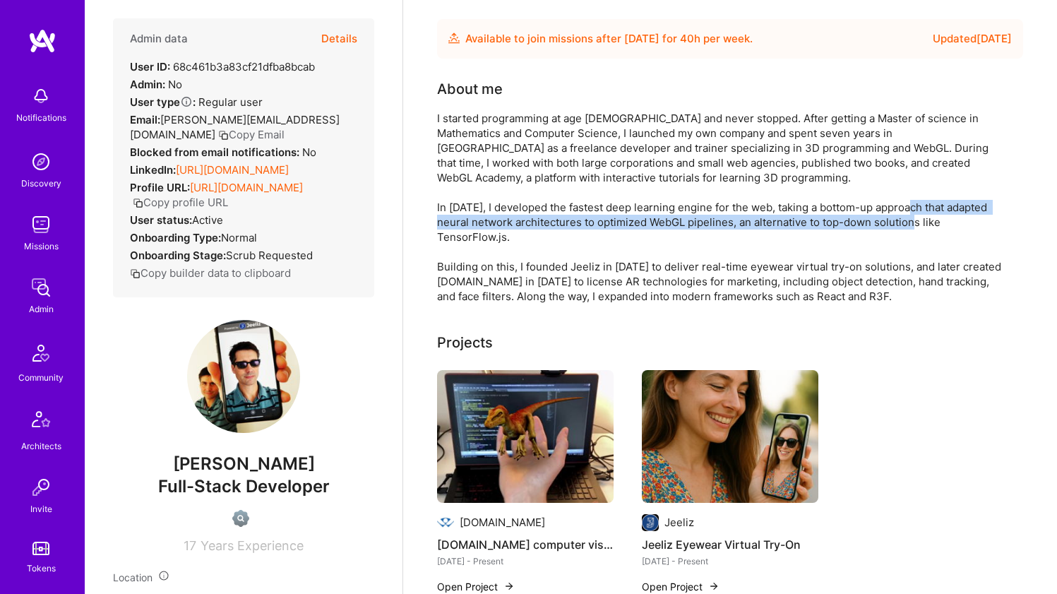
click at [537, 220] on div "I started programming at age 8 and never stopped. After getting a Master of sci…" at bounding box center [719, 207] width 565 height 193
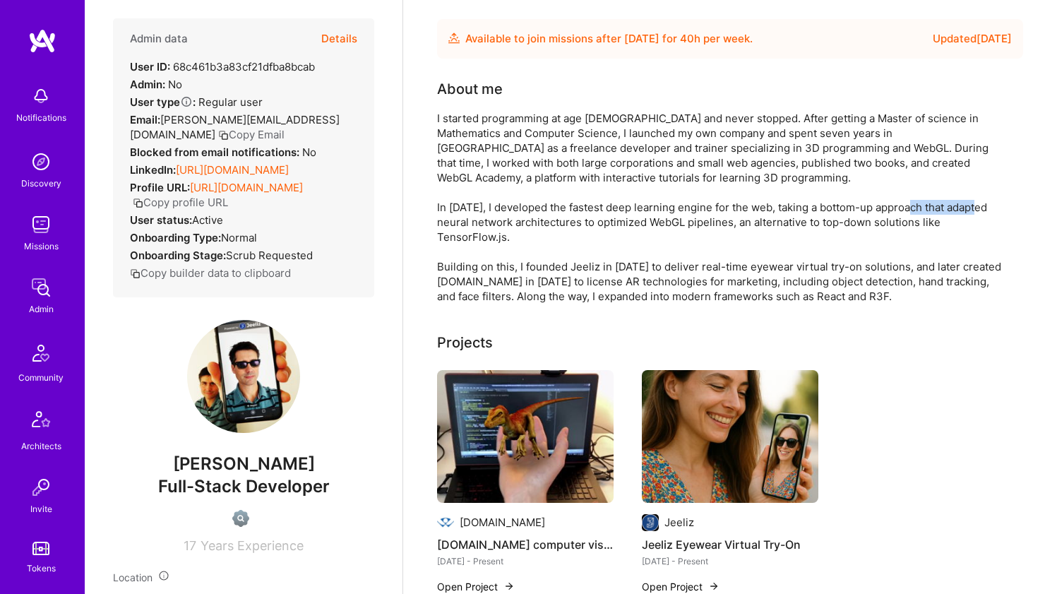
click at [537, 220] on div "I started programming at age 8 and never stopped. After getting a Master of sci…" at bounding box center [719, 207] width 565 height 193
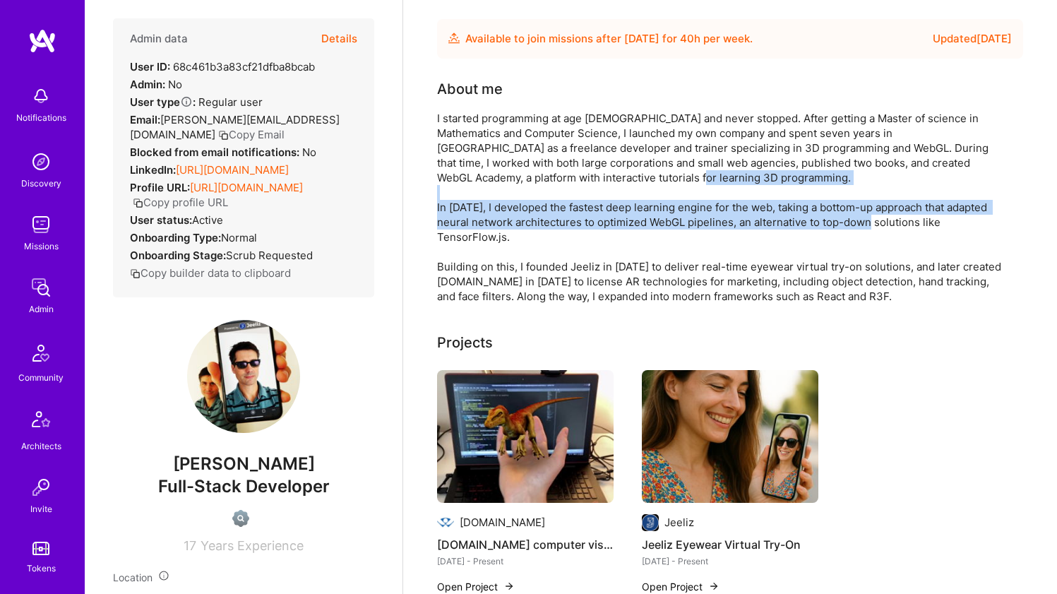
click at [537, 220] on div "I started programming at age 8 and never stopped. After getting a Master of sci…" at bounding box center [719, 207] width 565 height 193
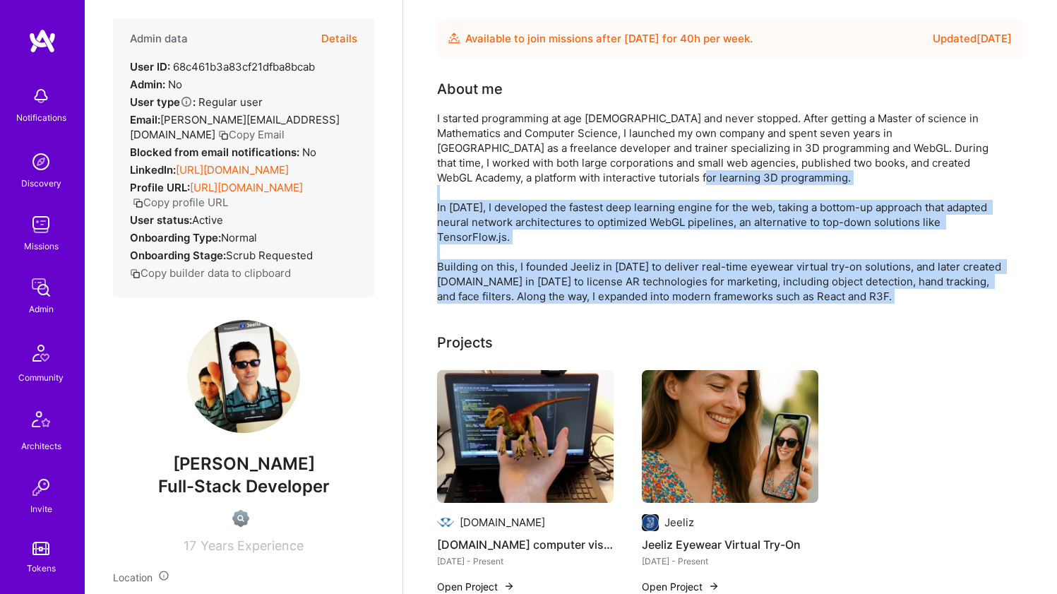
click at [520, 265] on div "I started programming at age 8 and never stopped. After getting a Master of sci…" at bounding box center [719, 207] width 565 height 193
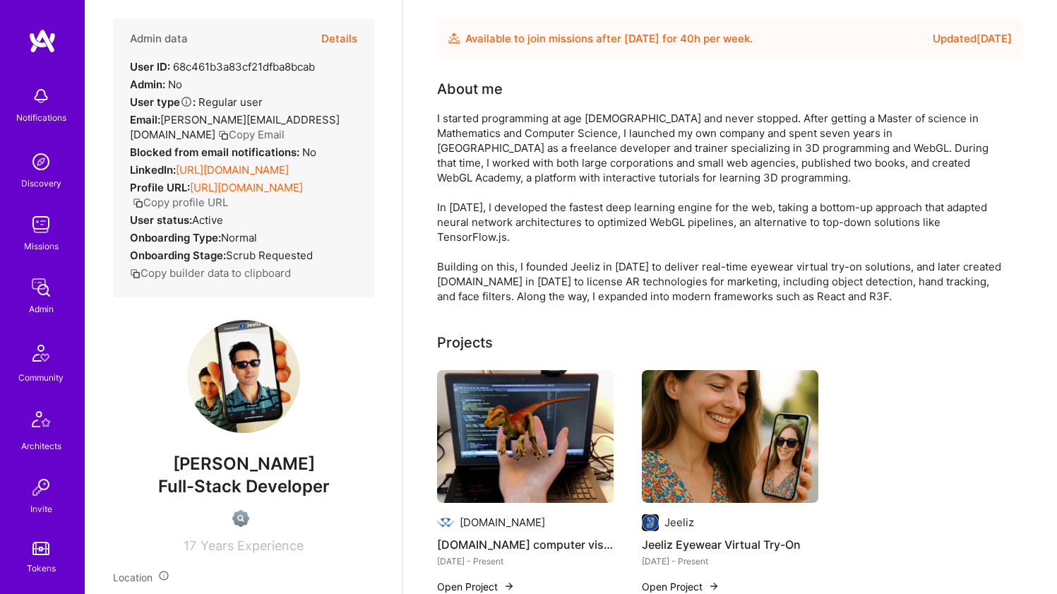
click at [520, 265] on div "I started programming at age 8 and never stopped. After getting a Master of sci…" at bounding box center [719, 207] width 565 height 193
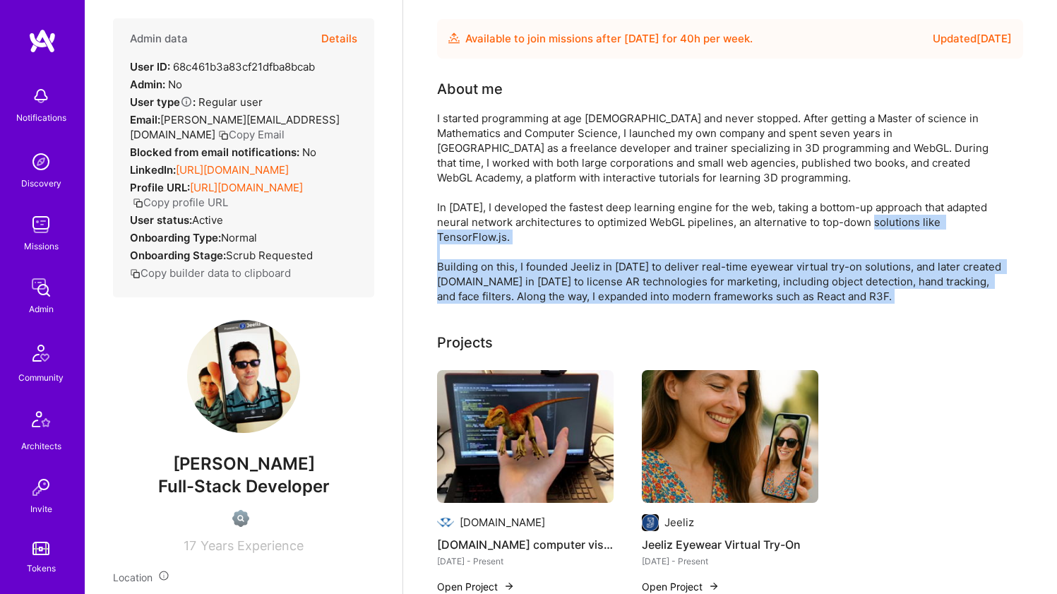
click at [520, 265] on div "I started programming at age 8 and never stopped. After getting a Master of sci…" at bounding box center [719, 207] width 565 height 193
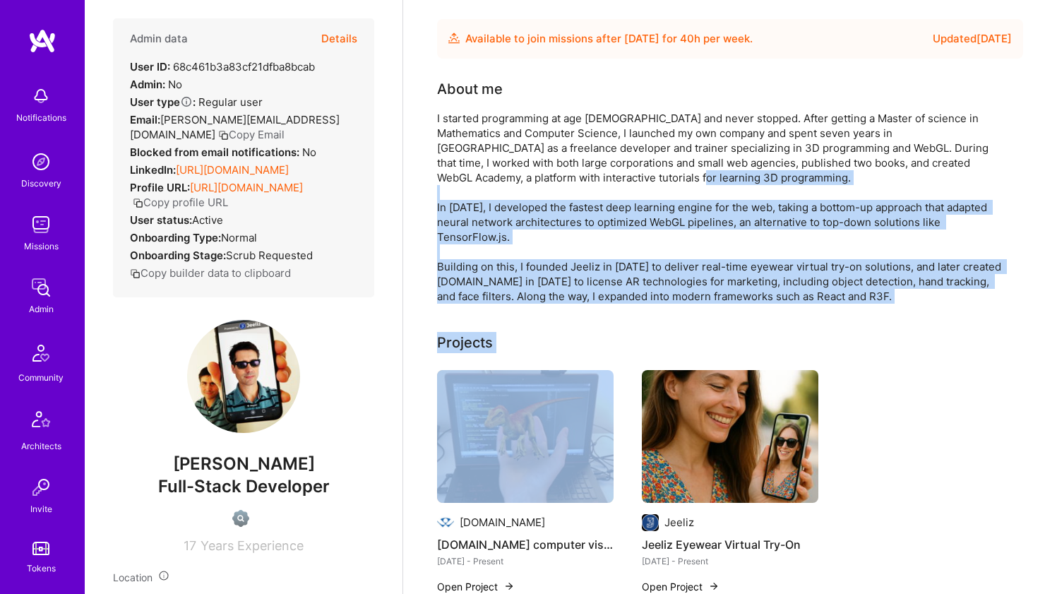
click at [534, 217] on div "I started programming at age 8 and never stopped. After getting a Master of sci…" at bounding box center [719, 207] width 565 height 193
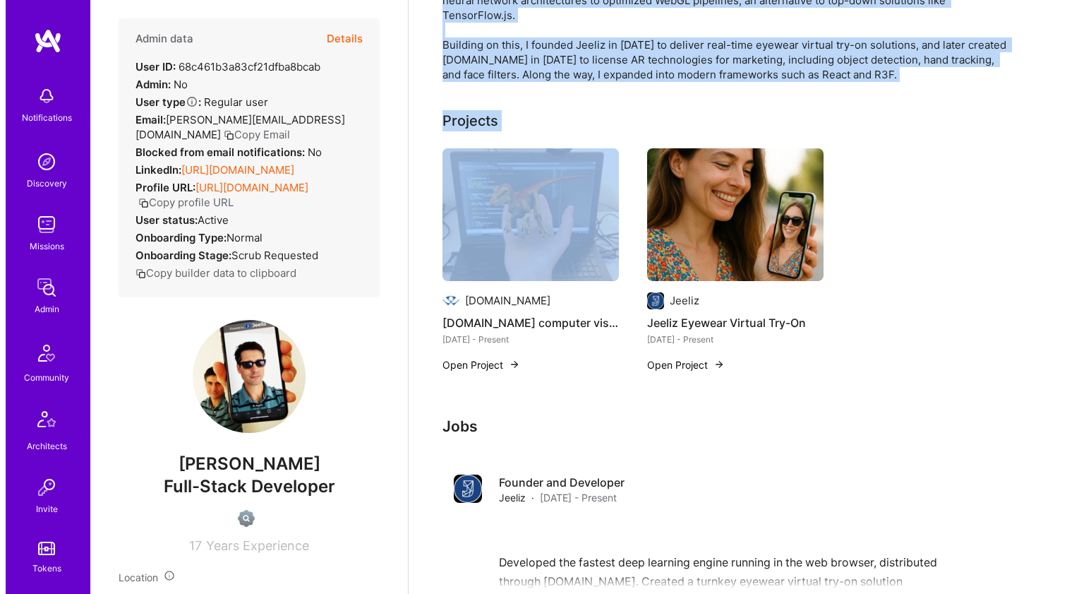
scroll to position [363, 0]
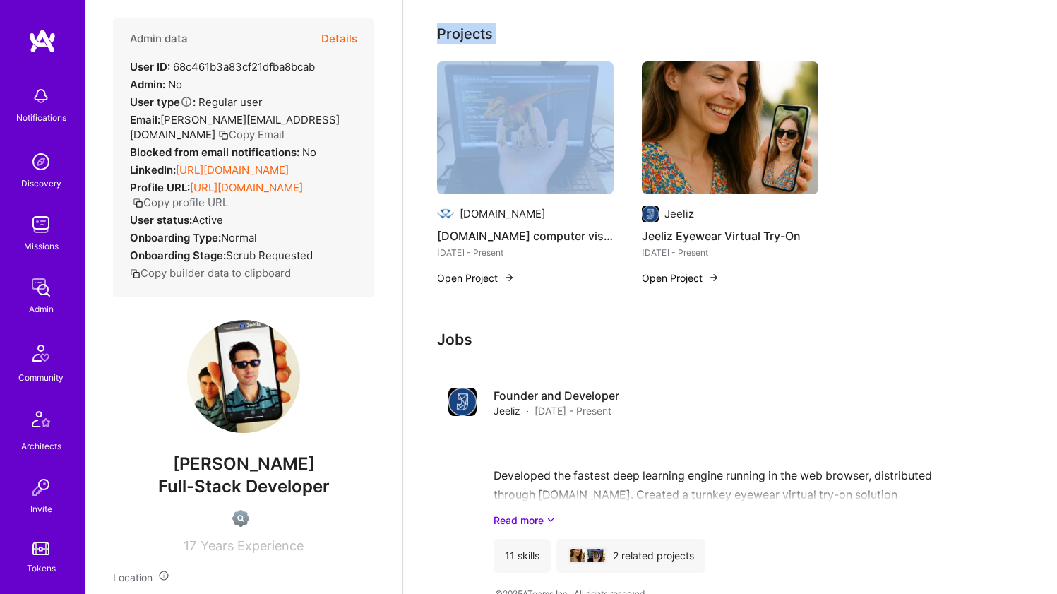
click at [517, 159] on img at bounding box center [525, 127] width 176 height 133
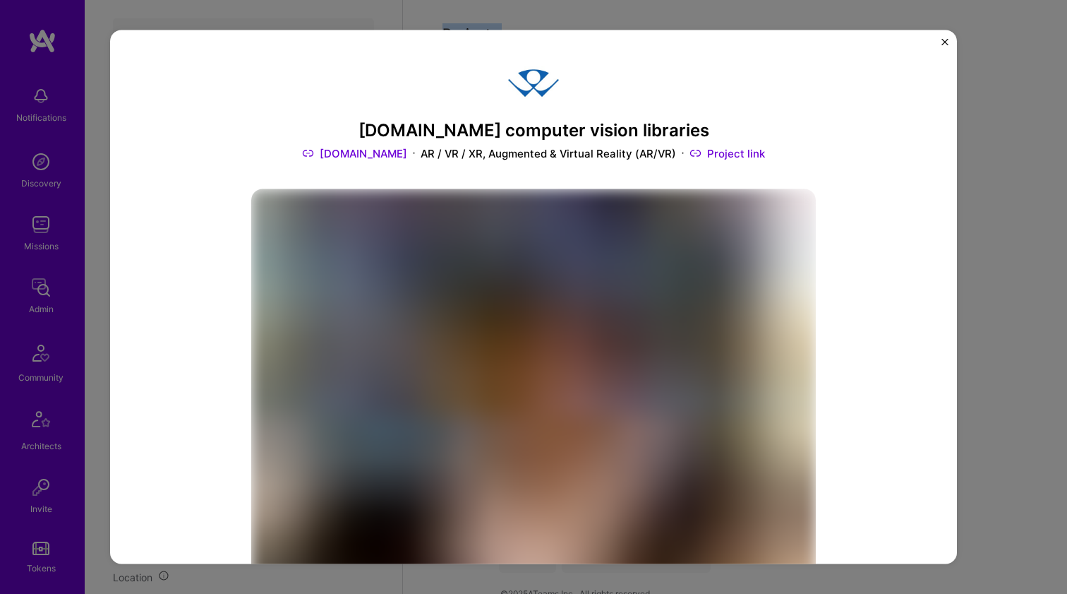
click at [347, 150] on link "webar.rocks" at bounding box center [354, 153] width 105 height 15
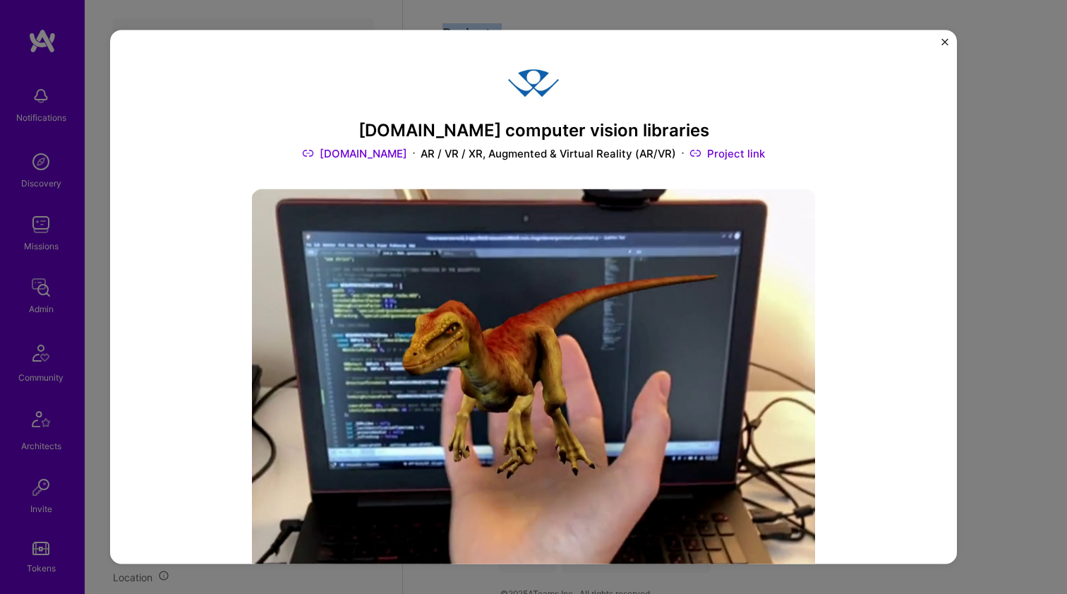
click at [1039, 126] on div "WebAR.rocks computer vision libraries webar.rocks AR / VR / XR, Augmented & Vir…" at bounding box center [533, 297] width 1067 height 594
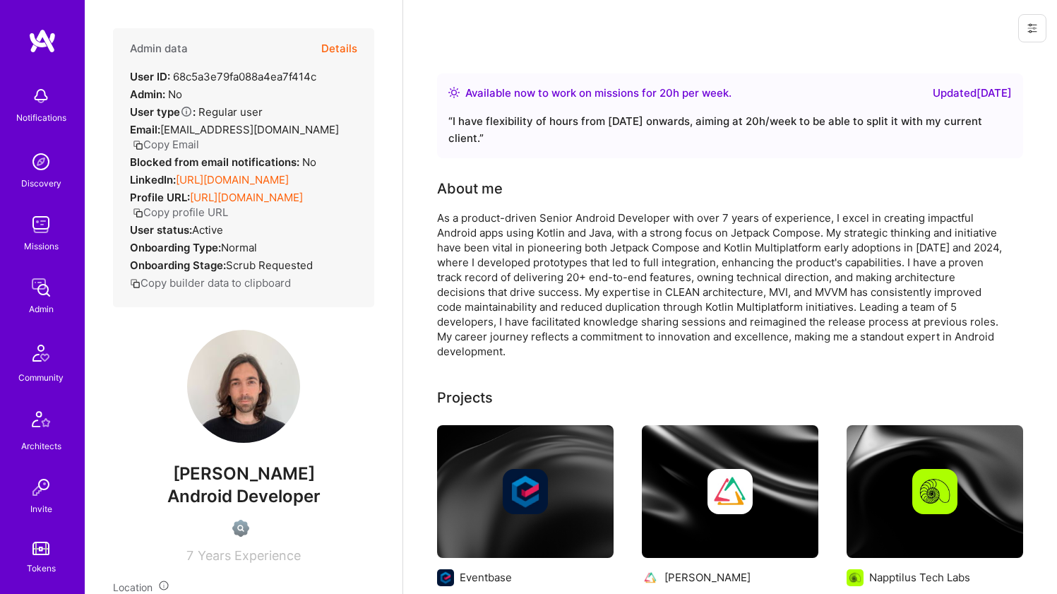
scroll to position [569, 0]
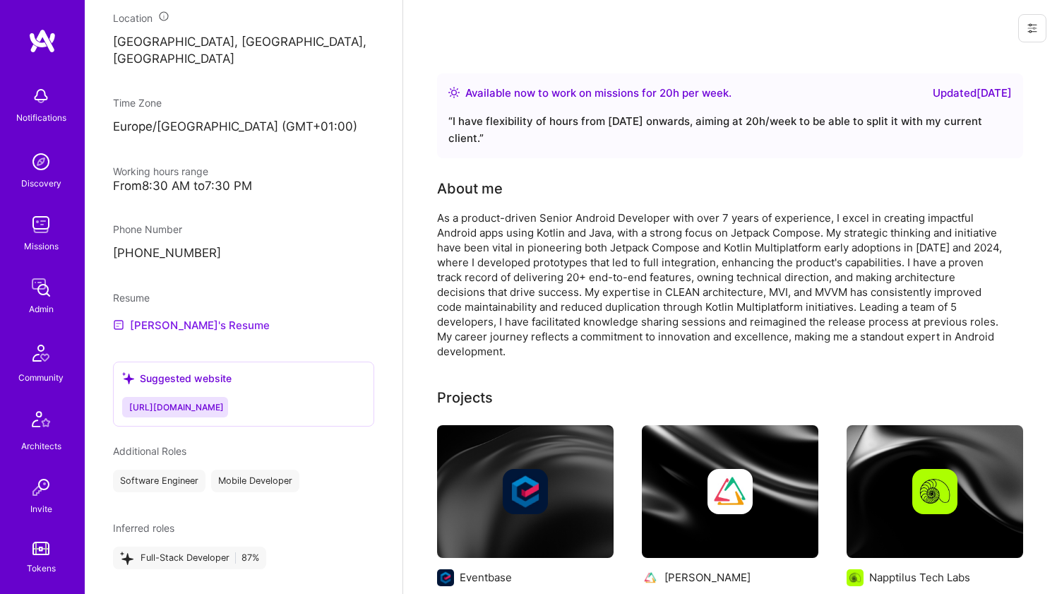
click at [151, 333] on link "[PERSON_NAME]'s Resume" at bounding box center [191, 324] width 157 height 17
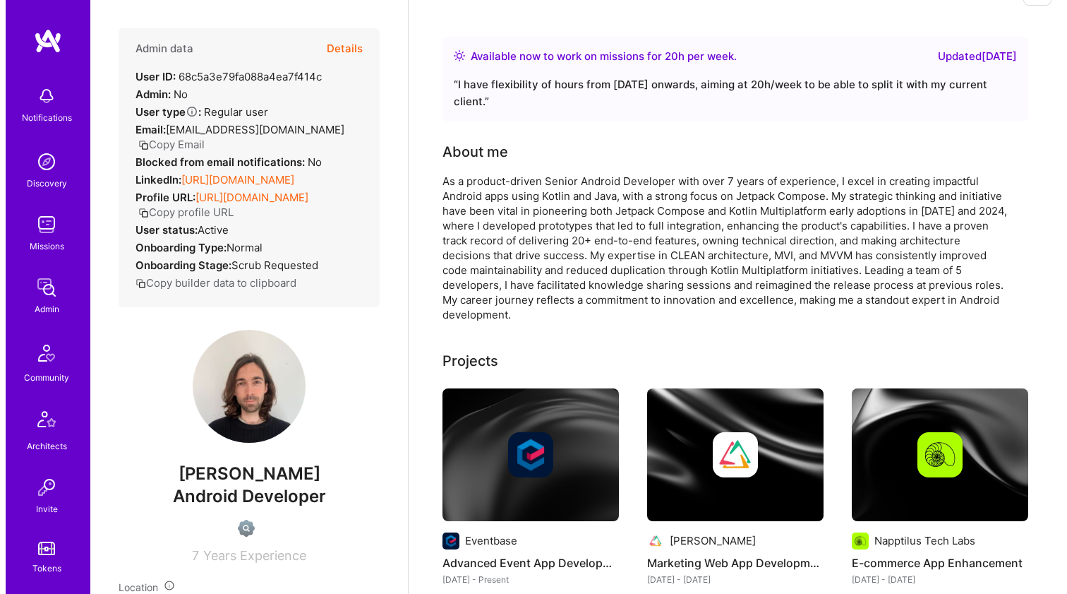
scroll to position [51, 0]
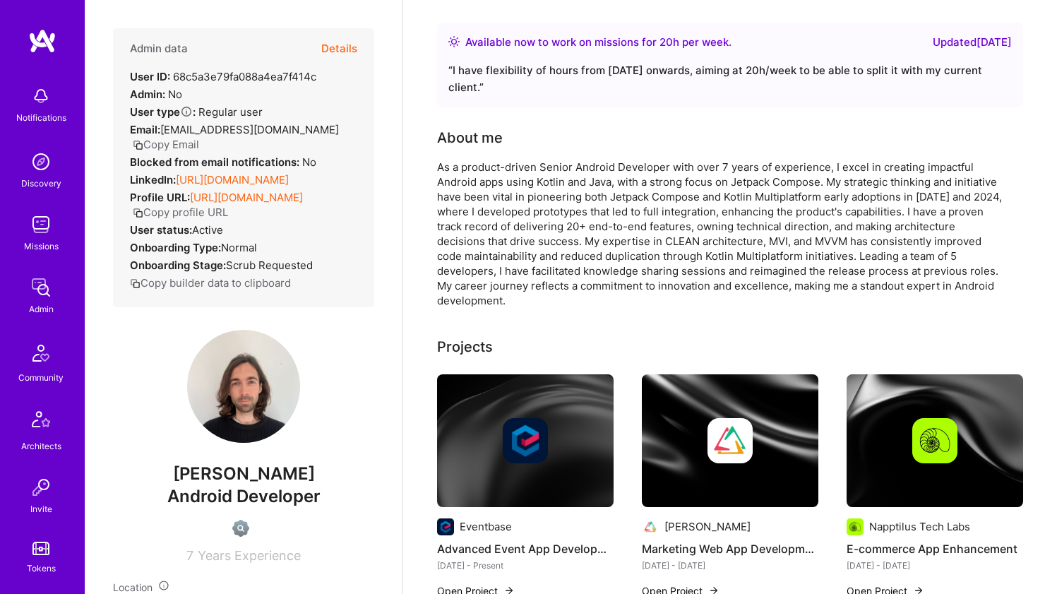
click at [496, 388] on img at bounding box center [525, 440] width 176 height 133
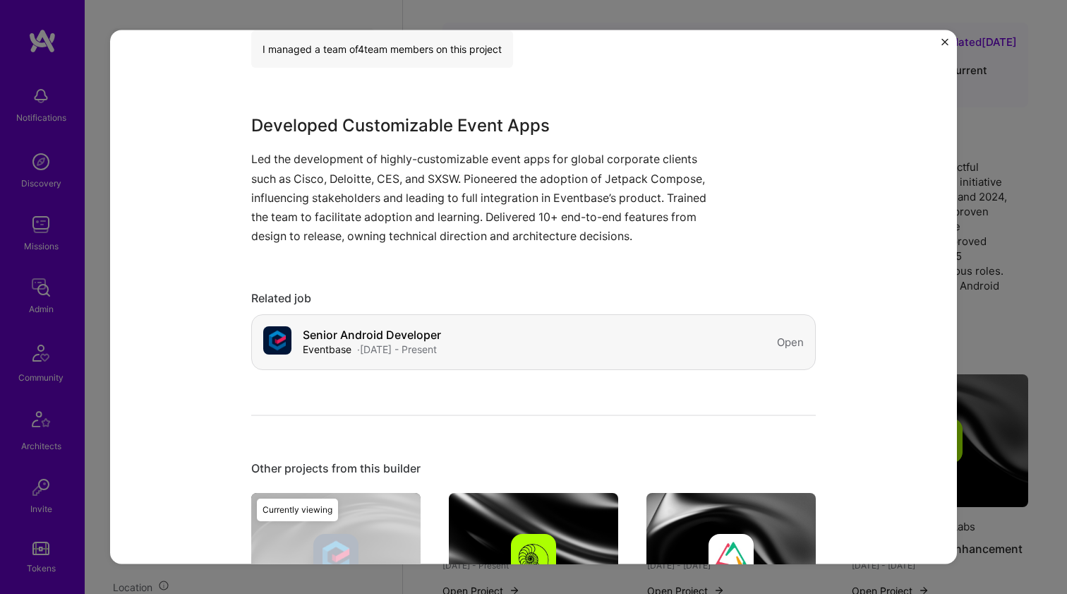
scroll to position [595, 0]
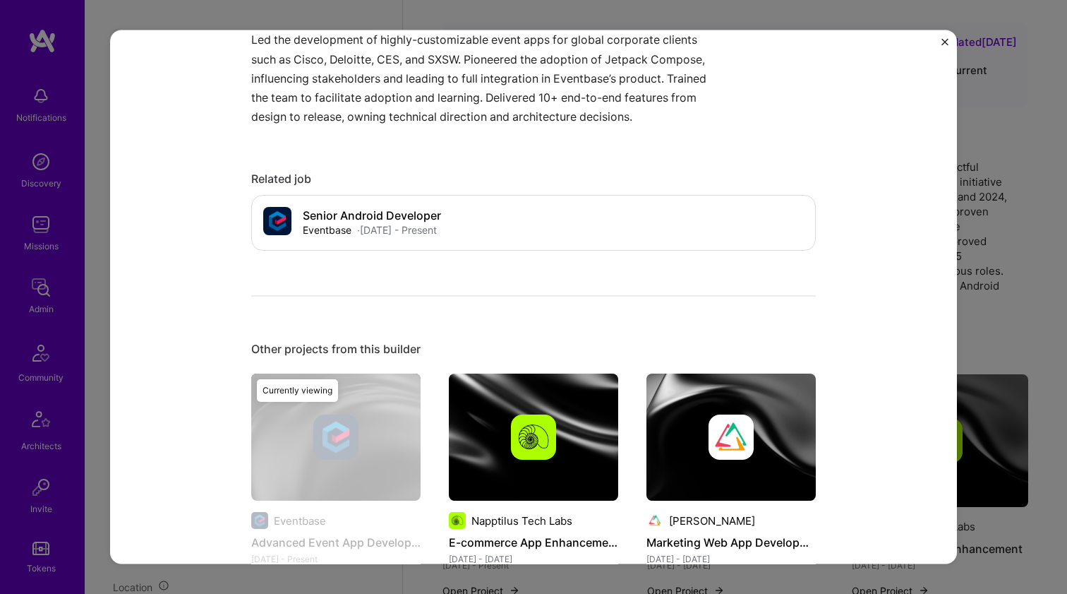
click at [532, 420] on img at bounding box center [533, 436] width 169 height 127
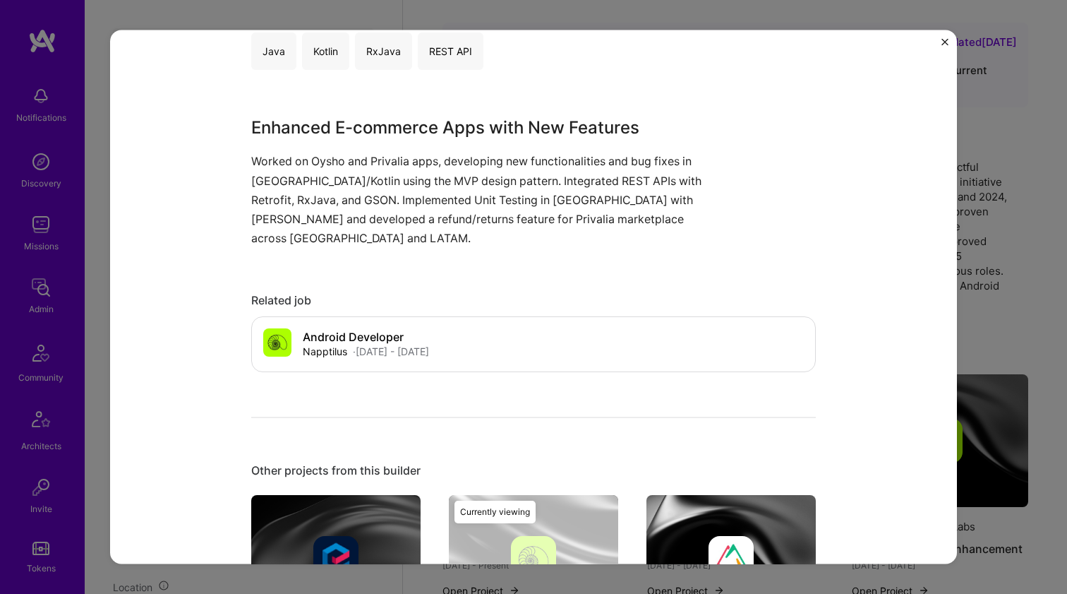
scroll to position [490, 0]
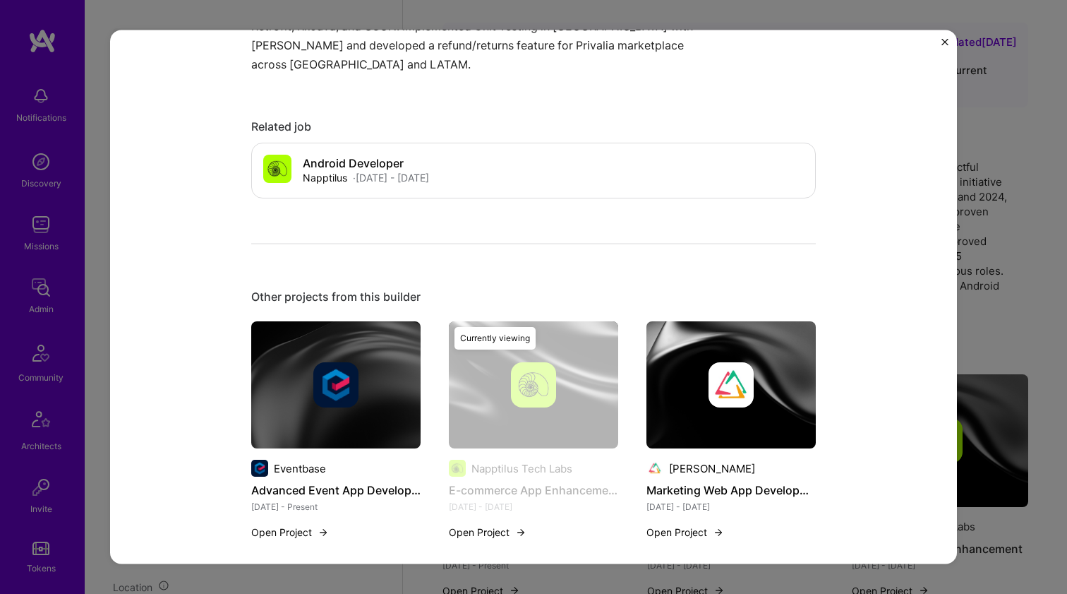
click at [693, 368] on div at bounding box center [731, 384] width 169 height 45
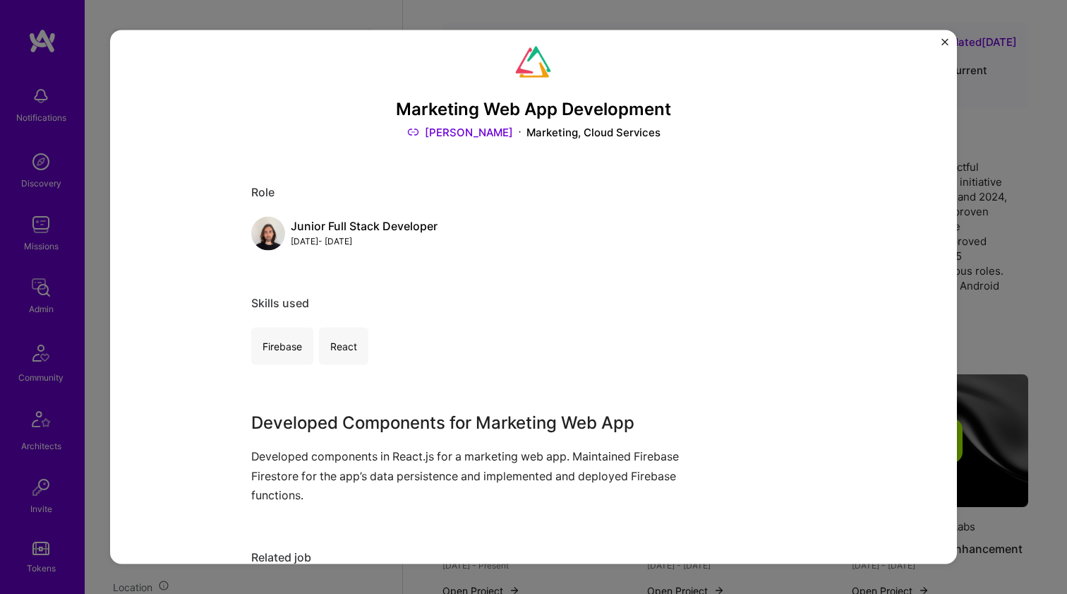
scroll to position [193, 0]
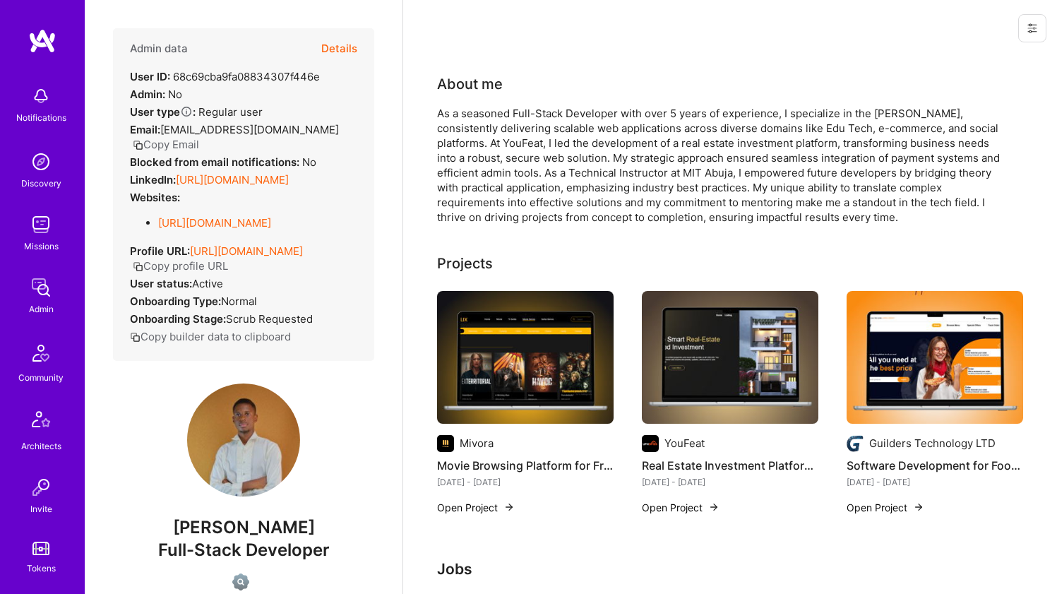
click at [239, 177] on link "[URL][DOMAIN_NAME]" at bounding box center [232, 179] width 113 height 13
click at [211, 222] on link "[URL][DOMAIN_NAME]" at bounding box center [214, 222] width 113 height 13
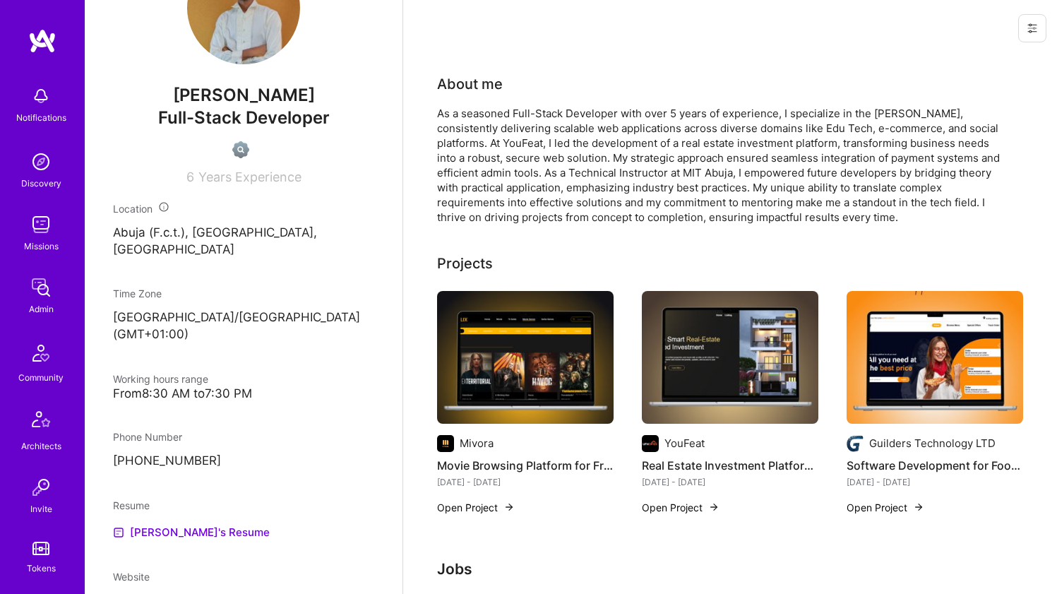
scroll to position [708, 0]
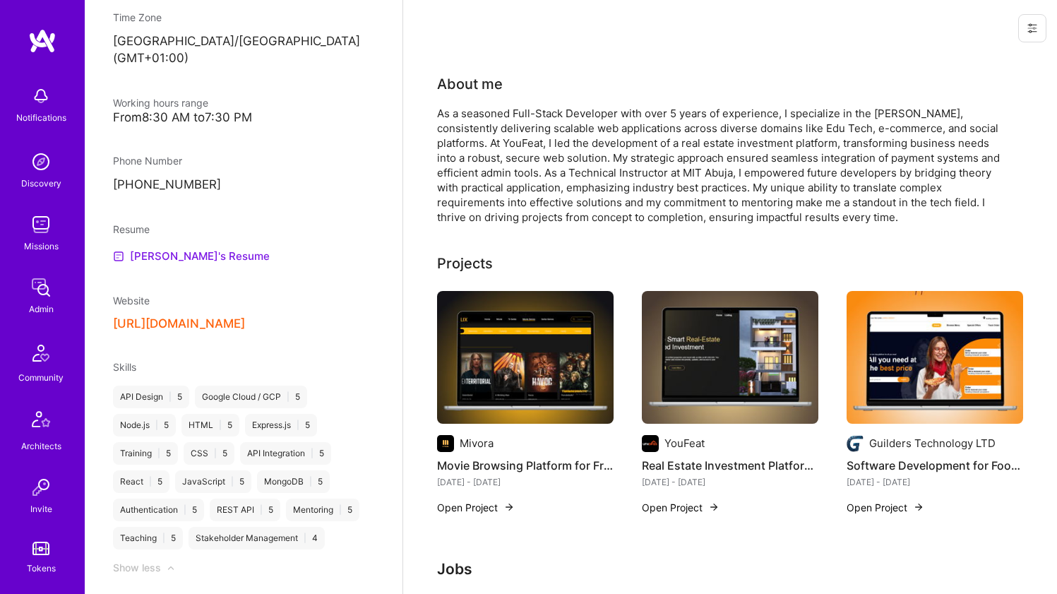
click at [172, 256] on link "[PERSON_NAME]'s Resume" at bounding box center [191, 256] width 157 height 17
click at [245, 316] on button "[URL][DOMAIN_NAME]" at bounding box center [179, 323] width 132 height 15
click at [502, 143] on div "As a seasoned Full-Stack Developer with over 5 years of experience, I specializ…" at bounding box center [719, 165] width 565 height 119
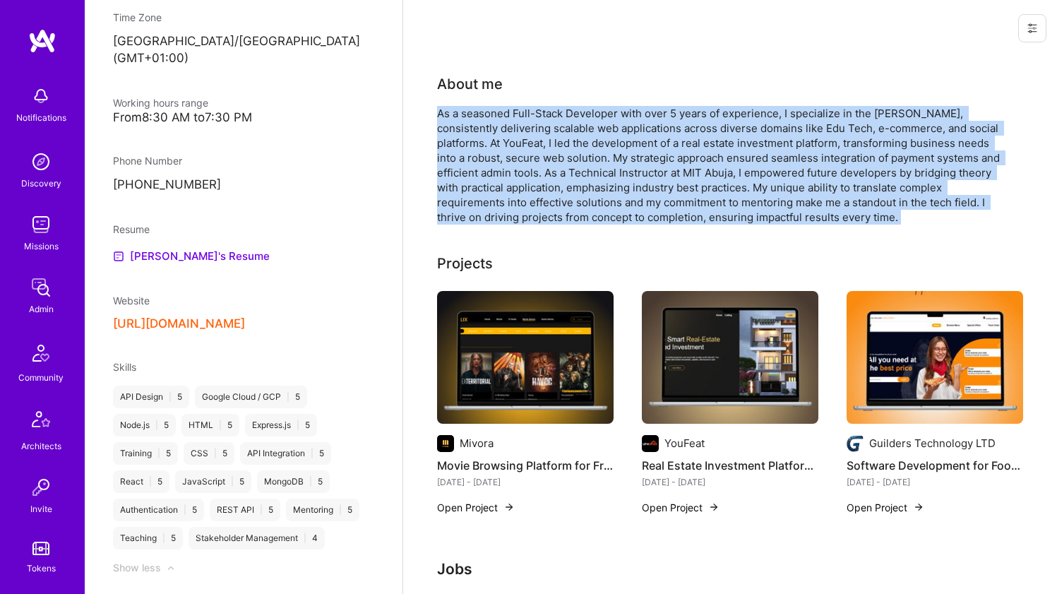
click at [502, 143] on div "As a seasoned Full-Stack Developer with over 5 years of experience, I specializ…" at bounding box center [719, 165] width 565 height 119
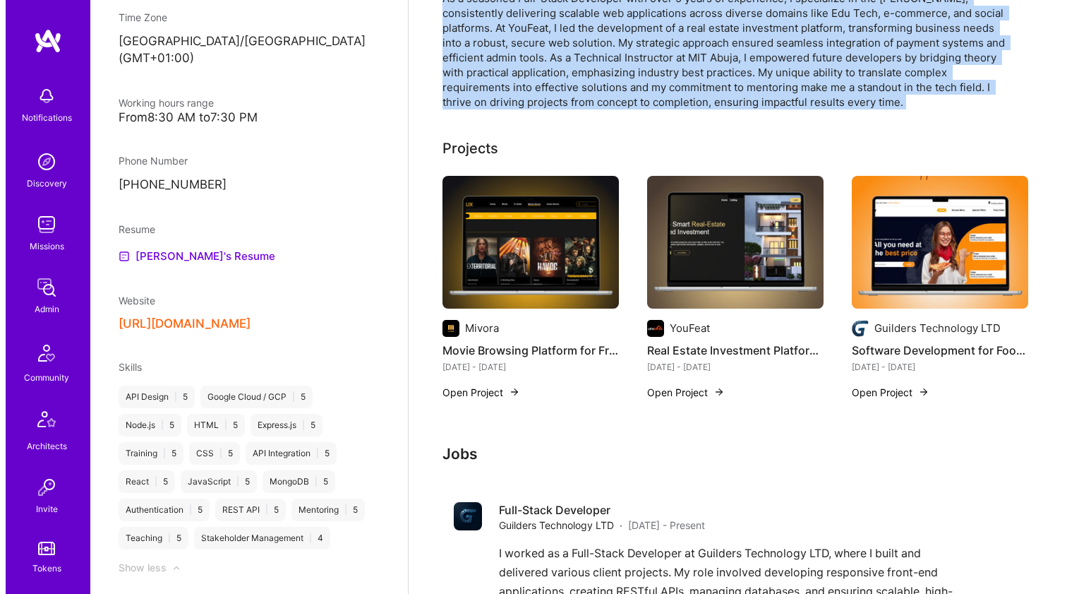
scroll to position [0, 0]
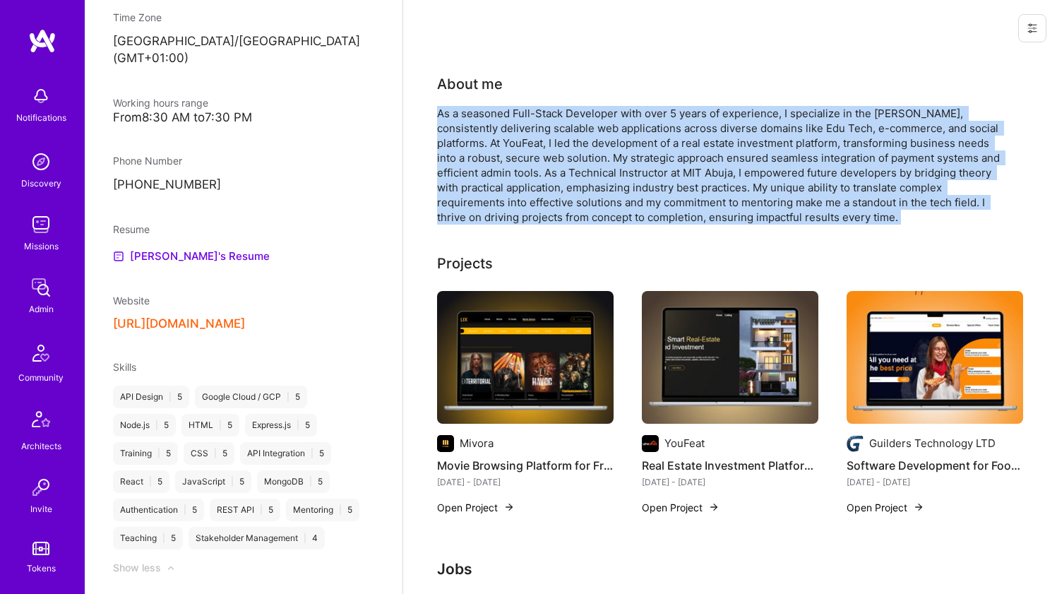
click at [490, 150] on div "As a seasoned Full-Stack Developer with over 5 years of experience, I specializ…" at bounding box center [719, 165] width 565 height 119
click at [490, 149] on div "As a seasoned Full-Stack Developer with over 5 years of experience, I specializ…" at bounding box center [719, 165] width 565 height 119
click at [517, 160] on div "As a seasoned Full-Stack Developer with over 5 years of experience, I specializ…" at bounding box center [719, 165] width 565 height 119
click at [517, 159] on div "As a seasoned Full-Stack Developer with over 5 years of experience, I specializ…" at bounding box center [719, 165] width 565 height 119
click at [522, 168] on div "As a seasoned Full-Stack Developer with over 5 years of experience, I specializ…" at bounding box center [719, 165] width 565 height 119
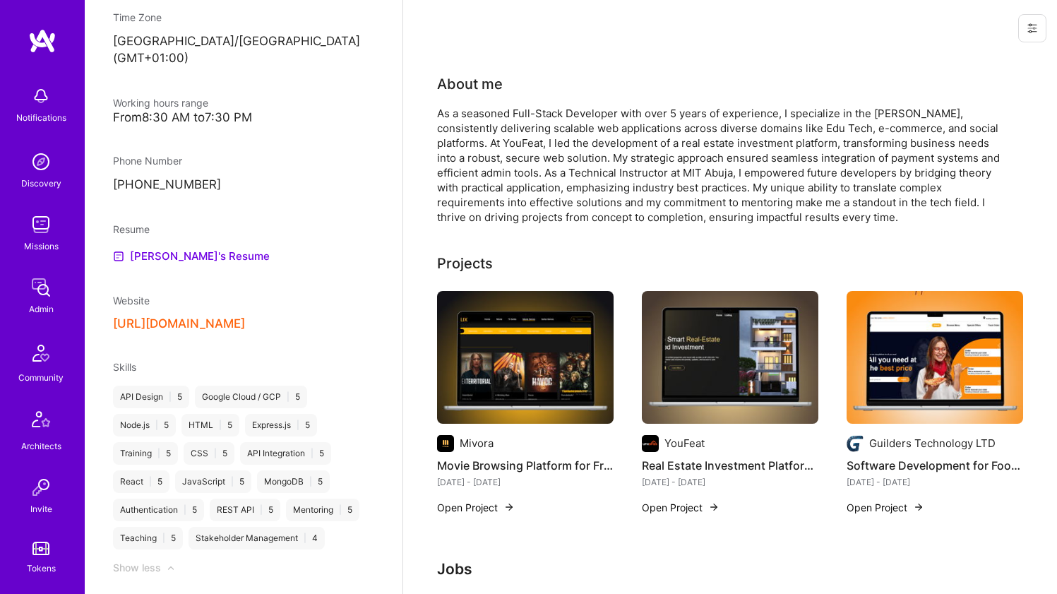
click at [548, 89] on div "About me" at bounding box center [719, 83] width 565 height 21
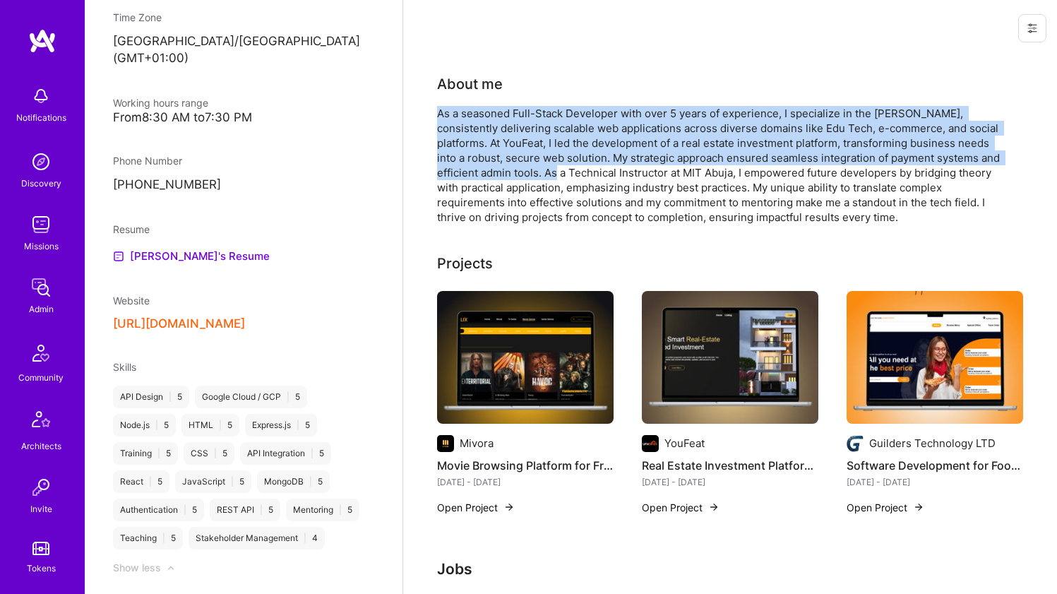
drag, startPoint x: 525, startPoint y: 152, endPoint x: 525, endPoint y: 174, distance: 21.2
click at [525, 173] on div "About me As a seasoned Full-Stack Developer with over 5 years of experience, I …" at bounding box center [719, 148] width 565 height 151
click at [525, 174] on div "As a seasoned Full-Stack Developer with over 5 years of experience, I specializ…" at bounding box center [719, 165] width 565 height 119
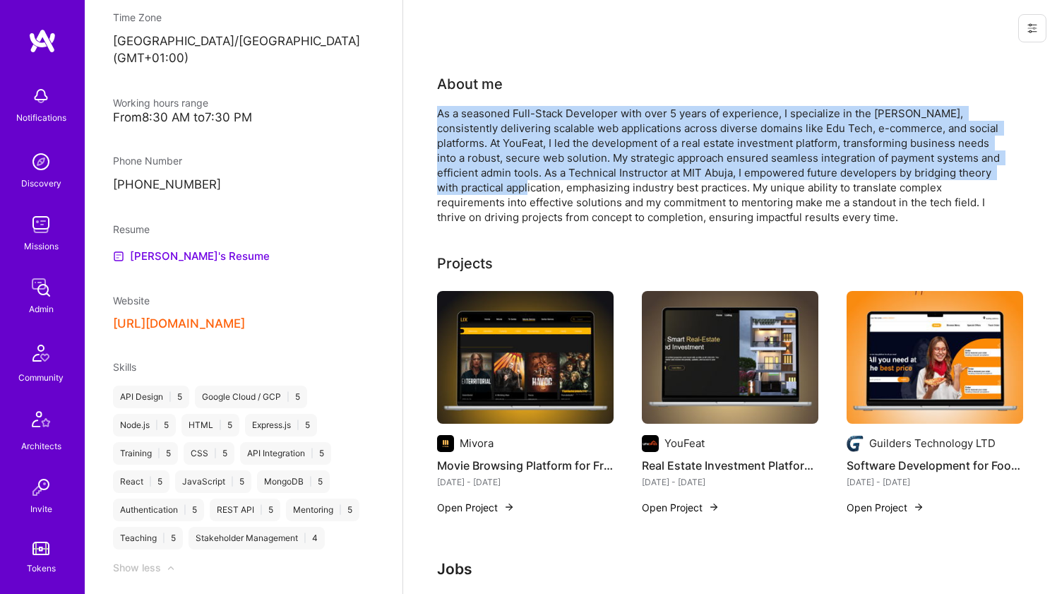
drag, startPoint x: 517, startPoint y: 185, endPoint x: 501, endPoint y: 96, distance: 90.4
click at [501, 96] on div "About me As a seasoned Full-Stack Developer with over 5 years of experience, I …" at bounding box center [719, 148] width 565 height 151
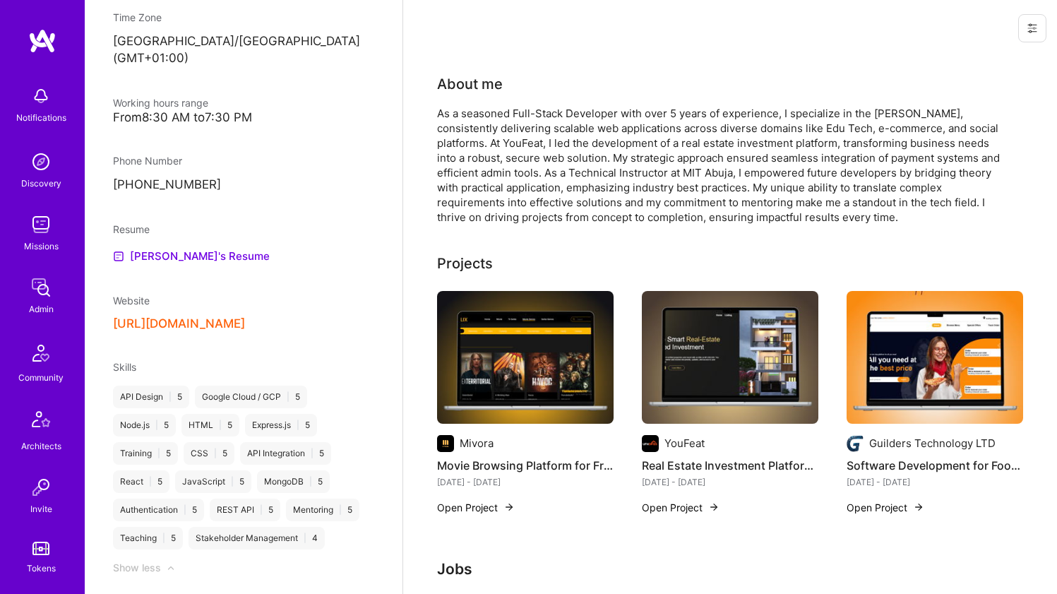
click at [501, 95] on div "About me As a seasoned Full-Stack Developer with over 5 years of experience, I …" at bounding box center [719, 148] width 565 height 151
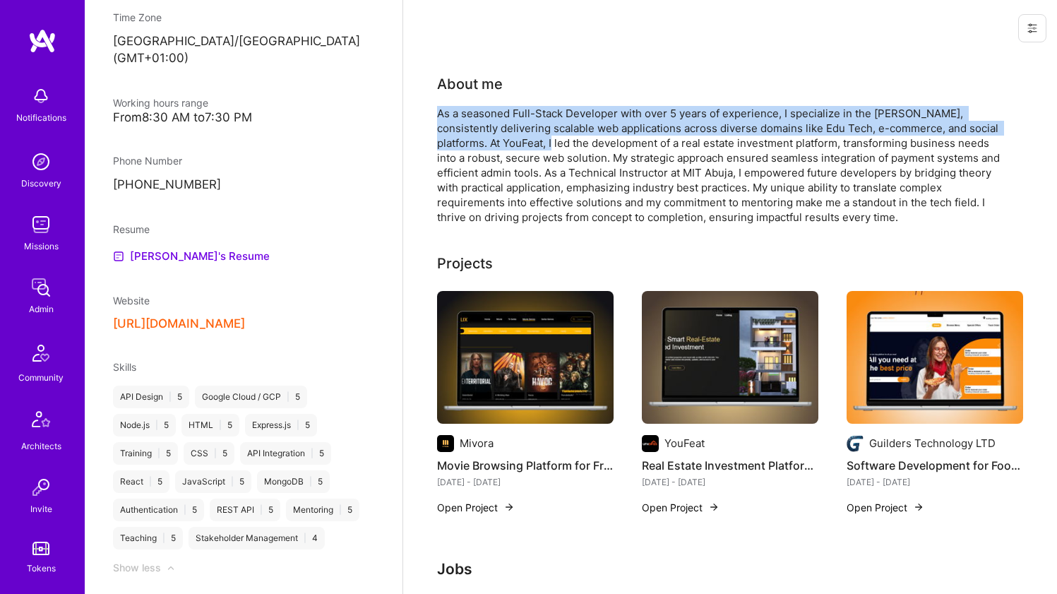
drag, startPoint x: 498, startPoint y: 133, endPoint x: 498, endPoint y: 167, distance: 33.9
click at [498, 164] on div "About me As a seasoned Full-Stack Developer with over 5 years of experience, I …" at bounding box center [719, 148] width 565 height 151
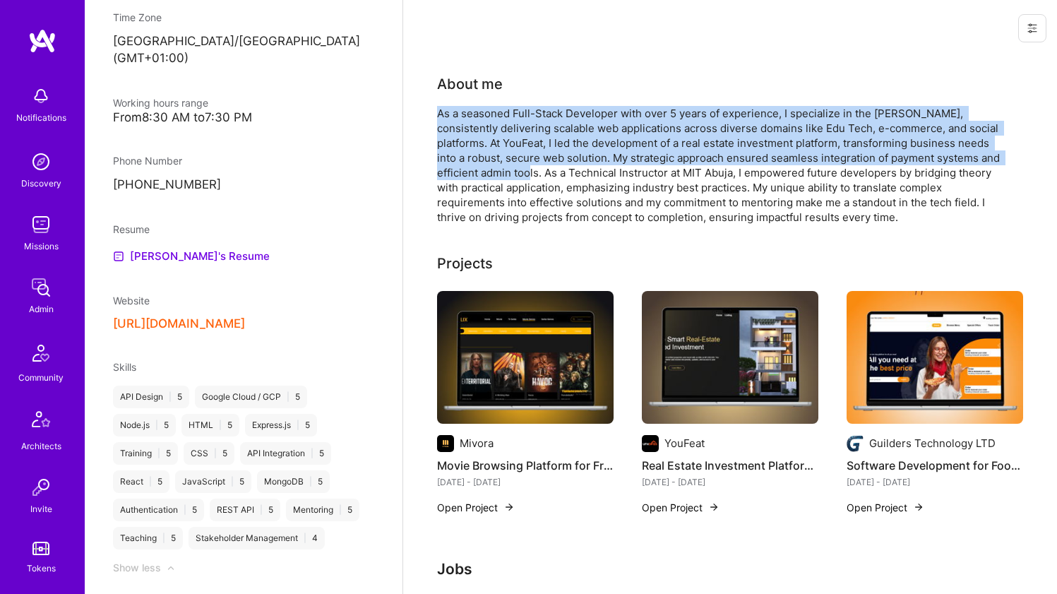
click at [498, 167] on div "As a seasoned Full-Stack Developer with over 5 years of experience, I specializ…" at bounding box center [719, 165] width 565 height 119
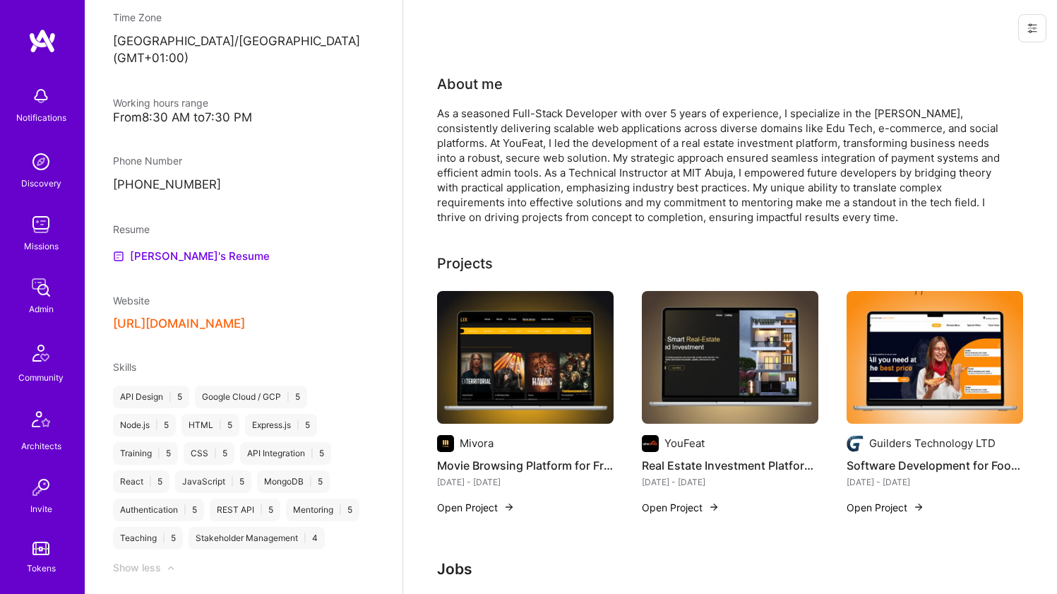
click at [536, 320] on img at bounding box center [525, 357] width 176 height 133
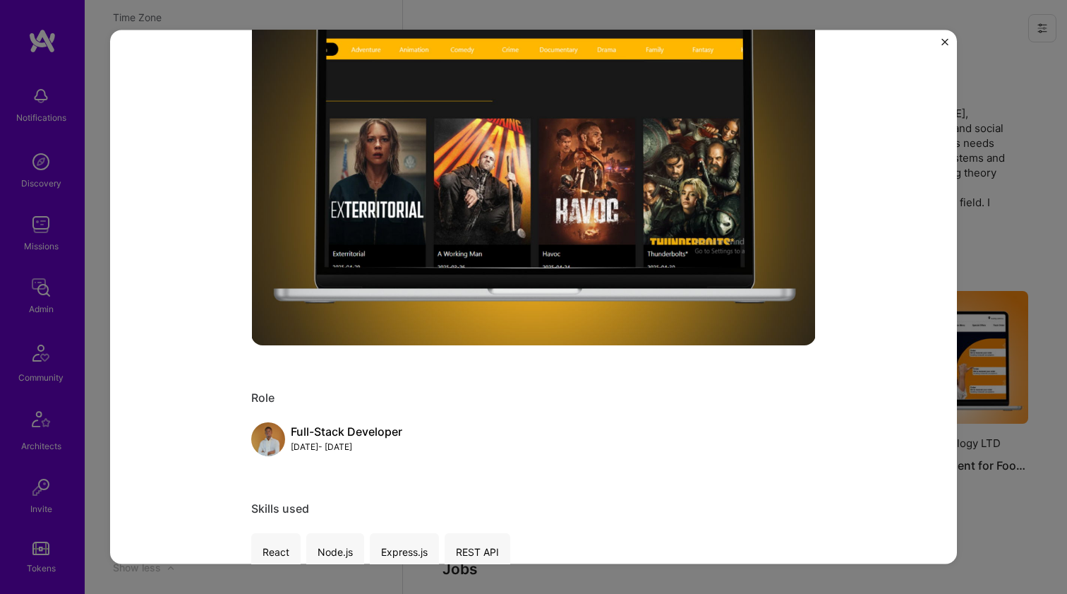
scroll to position [739, 0]
